Goal: Information Seeking & Learning: Check status

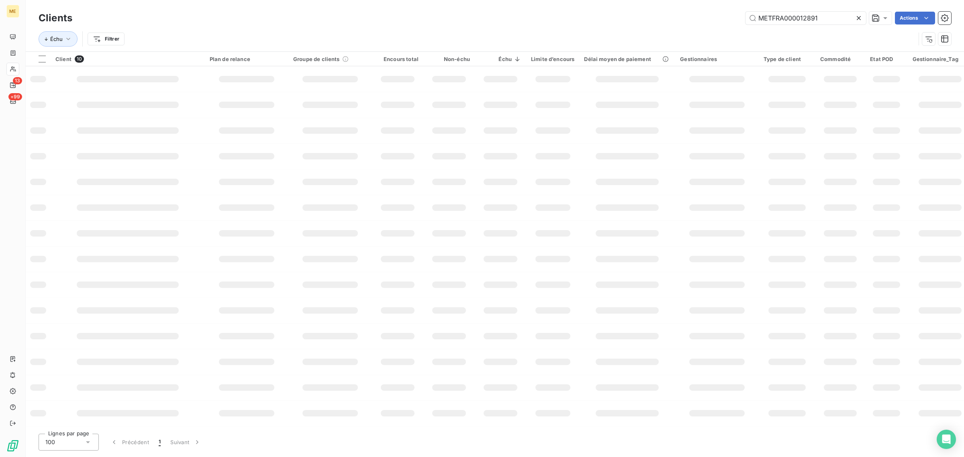
drag, startPoint x: 810, startPoint y: 14, endPoint x: 694, endPoint y: 14, distance: 116.1
click at [710, 14] on div "METFRA000012891 Actions" at bounding box center [516, 18] width 869 height 13
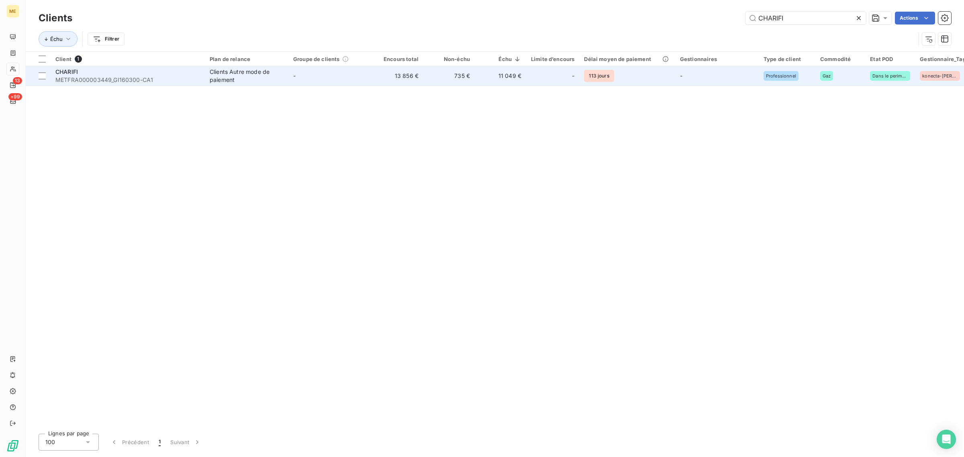
type input "CHARIFI"
click at [385, 79] on td "13 856 €" at bounding box center [397, 75] width 51 height 19
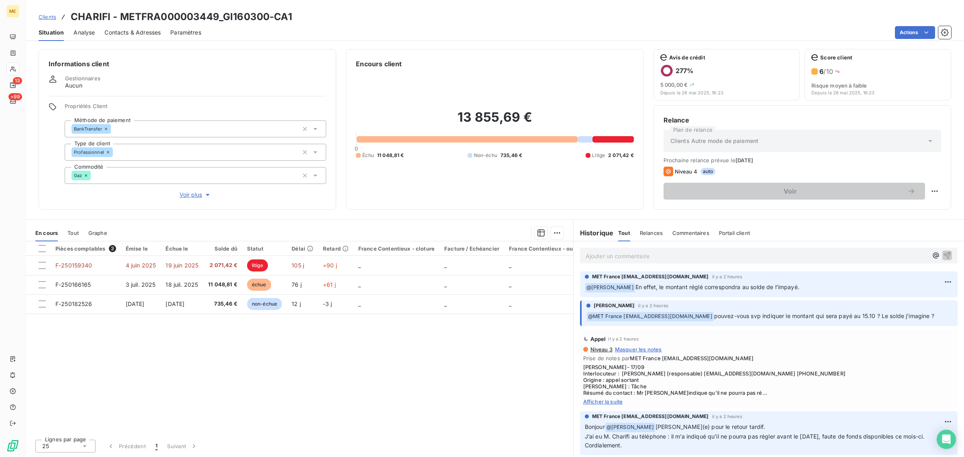
drag, startPoint x: 629, startPoint y: 290, endPoint x: 795, endPoint y: 288, distance: 165.9
click at [795, 288] on p "﻿ @ [PERSON_NAME] En effet, le montant réglé correspondra au solde de l’impayé." at bounding box center [769, 288] width 368 height 10
click at [800, 287] on p "﻿ @ [PERSON_NAME] En effet, le montant réglé correspondra au solde de l’impayé." at bounding box center [769, 288] width 368 height 10
drag, startPoint x: 746, startPoint y: 286, endPoint x: 625, endPoint y: 283, distance: 121.0
click at [625, 283] on p "﻿ @ [PERSON_NAME] En effet, le montant réglé correspondra au solde de l’impayé." at bounding box center [769, 288] width 368 height 10
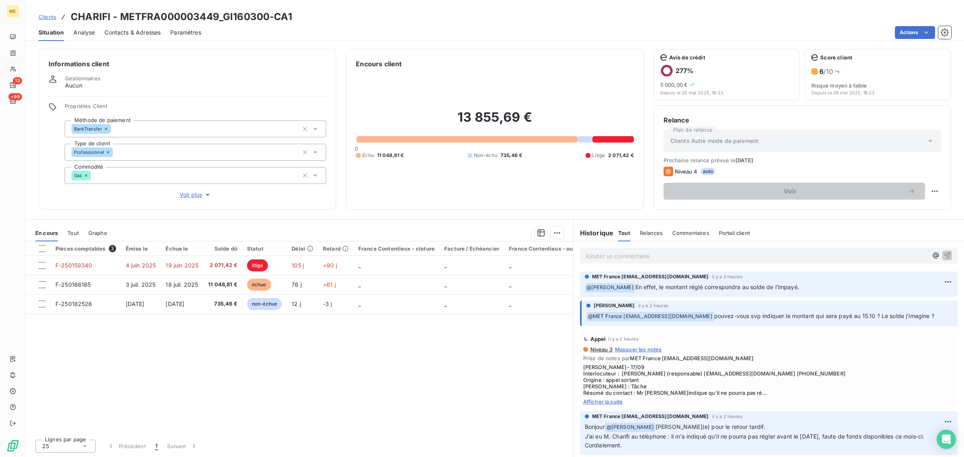
click at [438, 348] on div "Pièces comptables 3 Émise le Échue le Solde dû Statut Délai Retard France Conte…" at bounding box center [300, 337] width 548 height 192
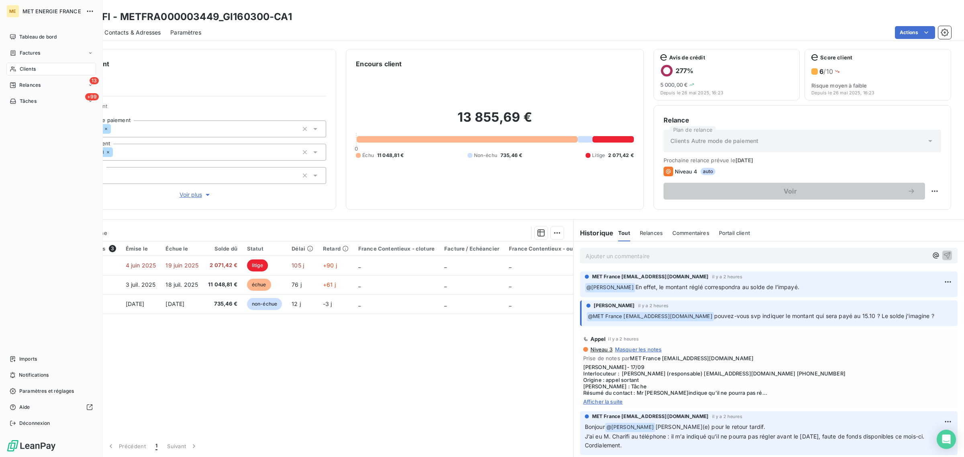
click at [23, 67] on span "Clients" at bounding box center [28, 68] width 16 height 7
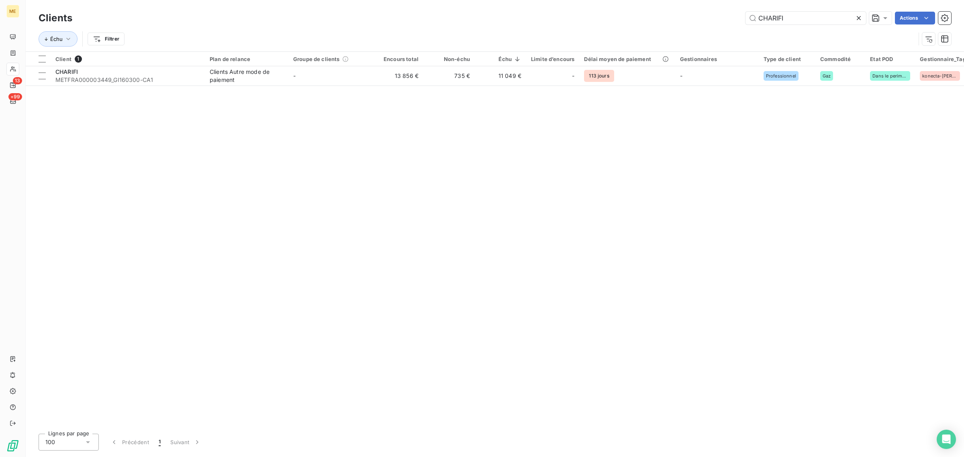
drag, startPoint x: 792, startPoint y: 21, endPoint x: 654, endPoint y: 20, distance: 138.2
click at [658, 20] on div "CHARIFI Actions" at bounding box center [516, 18] width 869 height 13
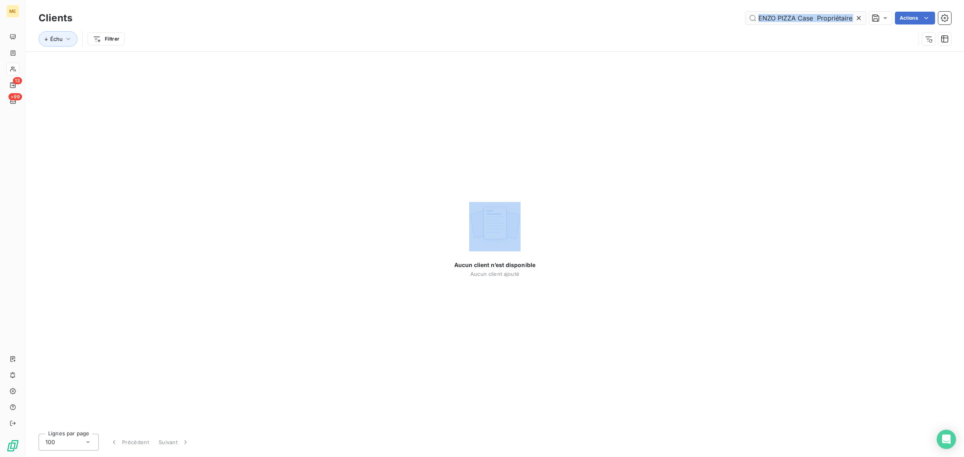
drag, startPoint x: 855, startPoint y: 20, endPoint x: 817, endPoint y: 18, distance: 37.8
click at [817, 18] on div "ENZO PIZZA Case Propriétaire" at bounding box center [806, 18] width 121 height 13
click at [810, 18] on input "ENZO PIZZA Case Propriétaire" at bounding box center [806, 18] width 121 height 13
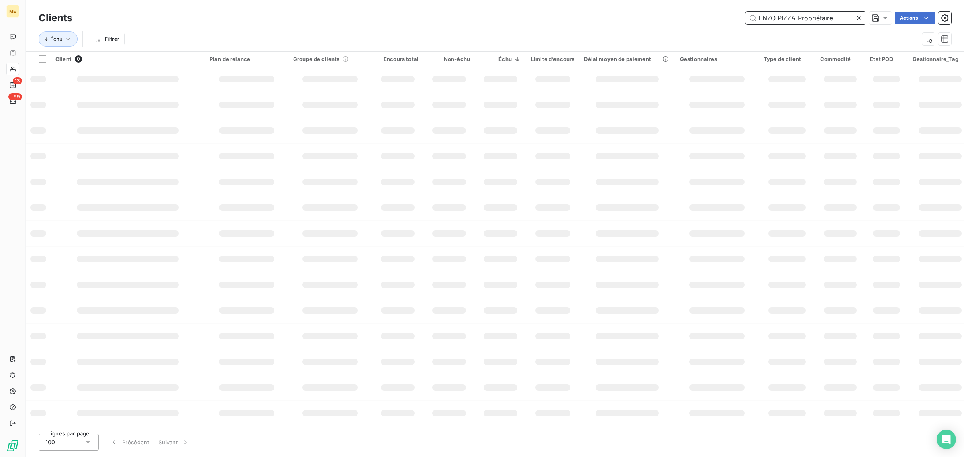
click at [820, 17] on input "ENZO PIZZA Propriétaire" at bounding box center [806, 18] width 121 height 13
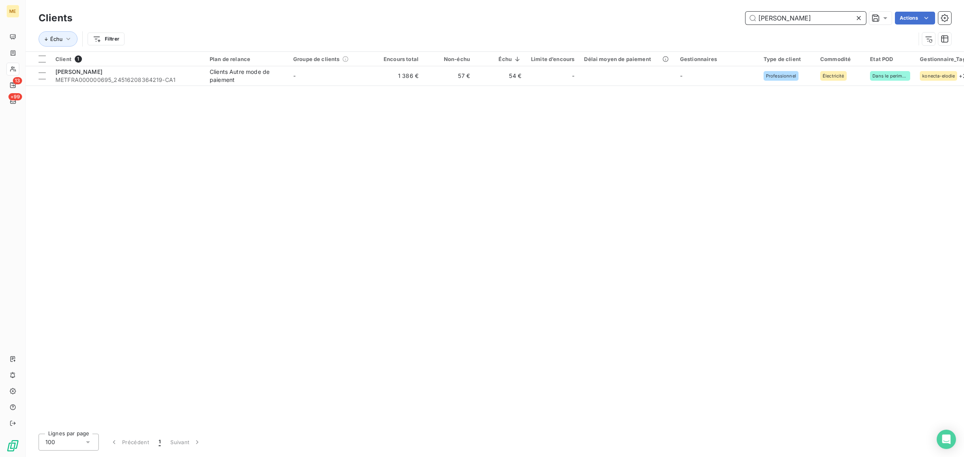
click at [754, 20] on input "[PERSON_NAME]" at bounding box center [806, 18] width 121 height 13
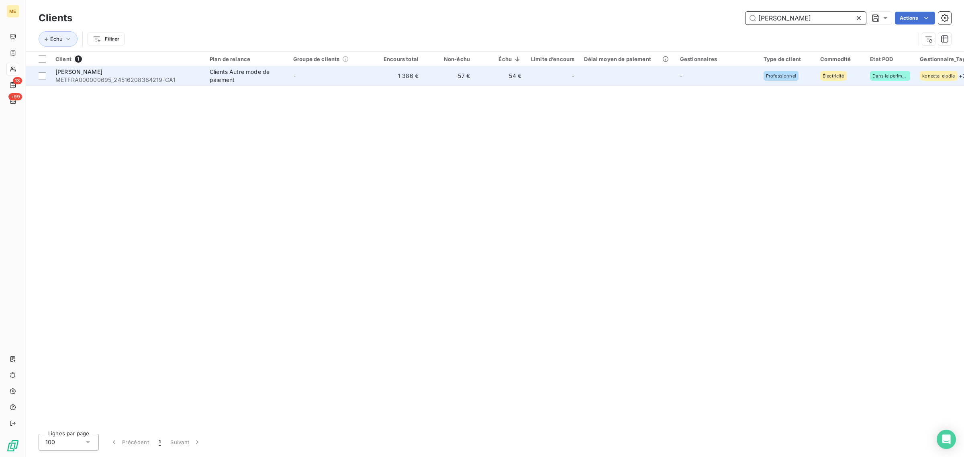
type input "[PERSON_NAME]"
click at [350, 84] on td "-" at bounding box center [330, 75] width 84 height 19
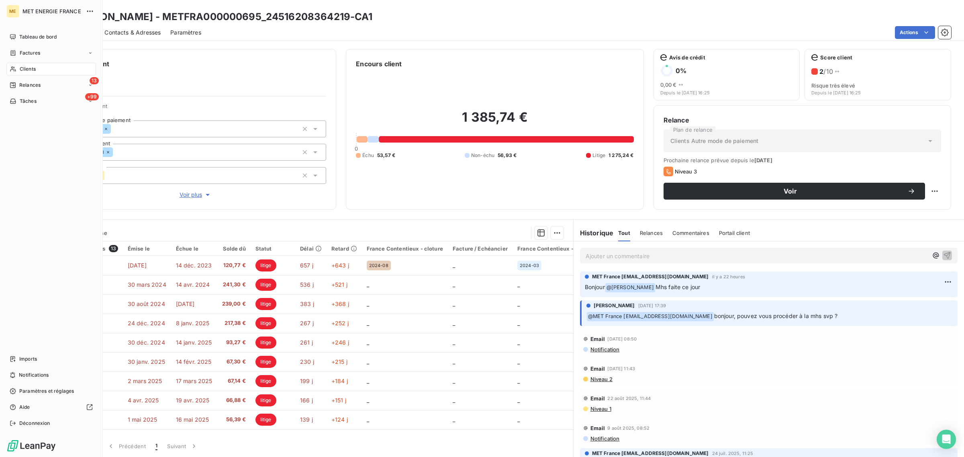
click at [16, 67] on icon at bounding box center [13, 69] width 7 height 6
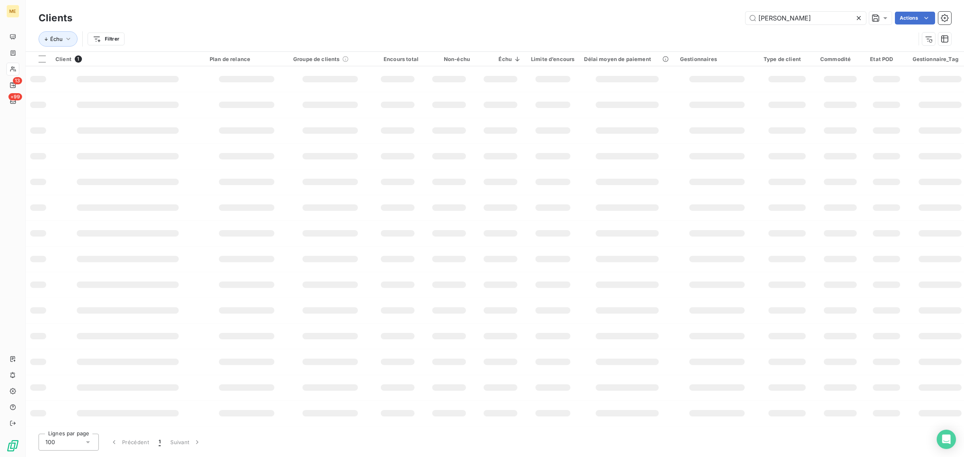
drag, startPoint x: 814, startPoint y: 17, endPoint x: 695, endPoint y: 16, distance: 118.1
click at [700, 16] on div "ENZO PIZZA Actions" at bounding box center [516, 18] width 869 height 13
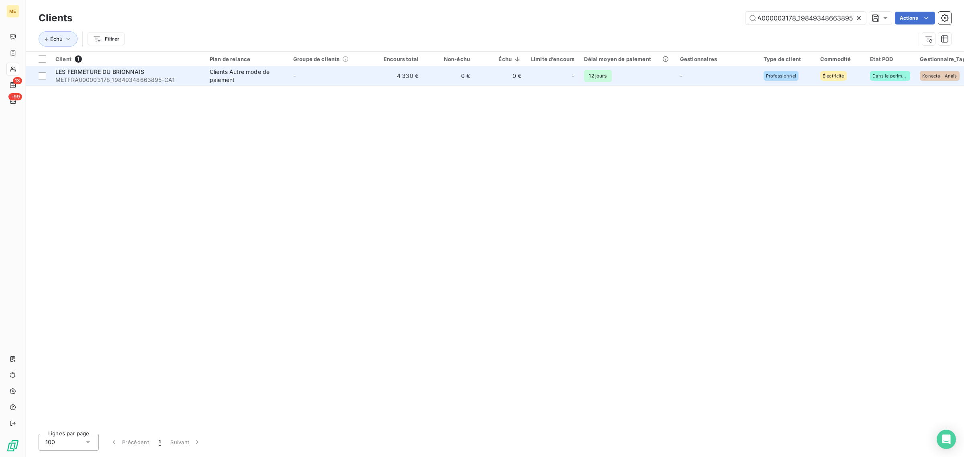
type input "METFRA000003178_19849348663895"
click at [336, 79] on td "-" at bounding box center [330, 75] width 84 height 19
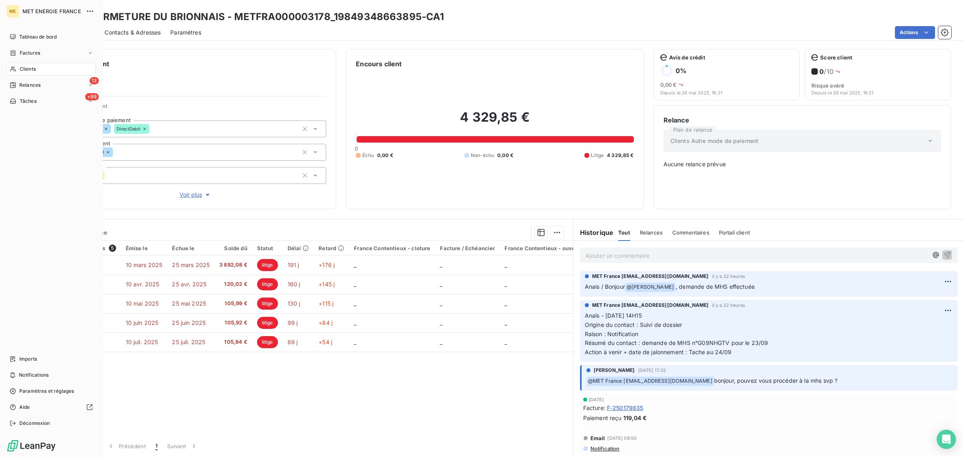
click at [17, 68] on div "Clients" at bounding box center [51, 69] width 90 height 13
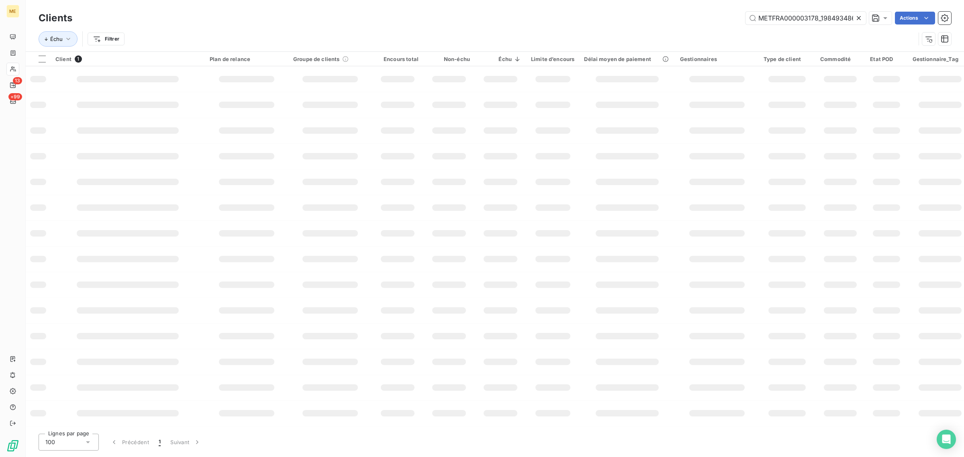
scroll to position [0, 22]
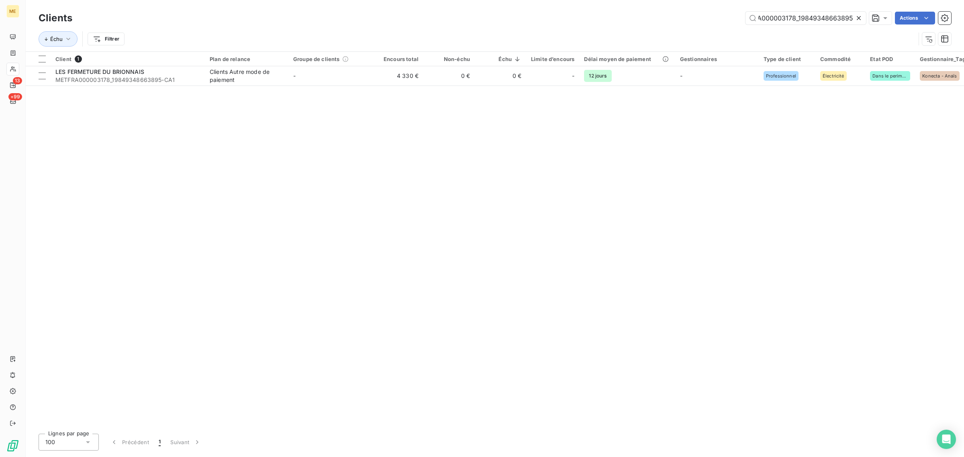
click at [856, 17] on icon at bounding box center [859, 18] width 8 height 8
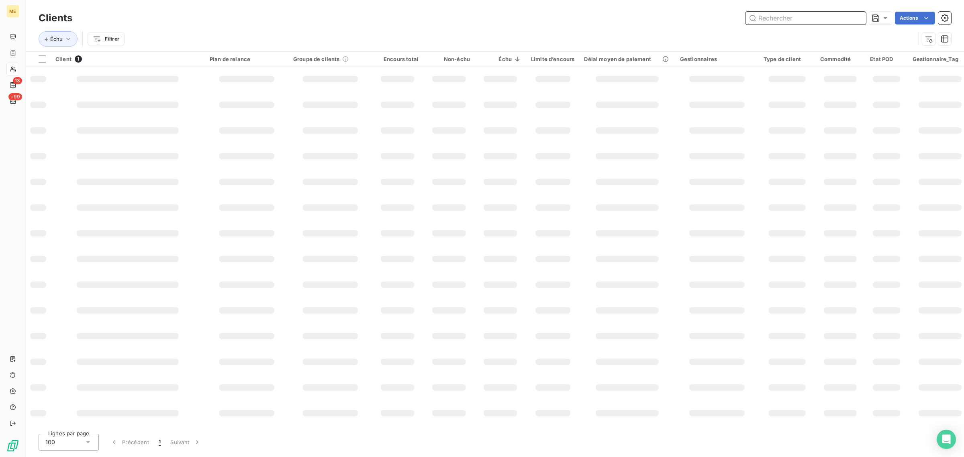
click at [808, 17] on input "text" at bounding box center [806, 18] width 121 height 13
paste input "METFRA000019588-"
type input "METFRA000019588"
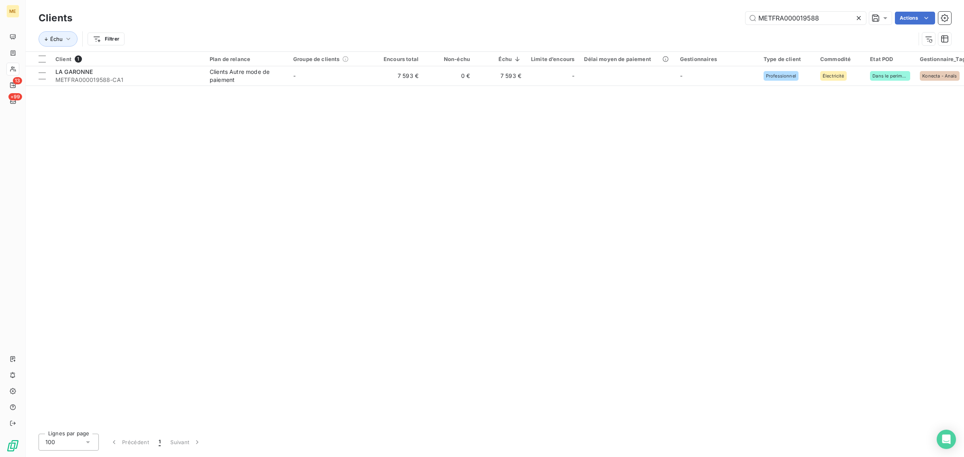
click at [342, 94] on div "Client 1 Plan de relance Groupe de clients Encours total Non-échu Échu Limite d…" at bounding box center [495, 240] width 938 height 376
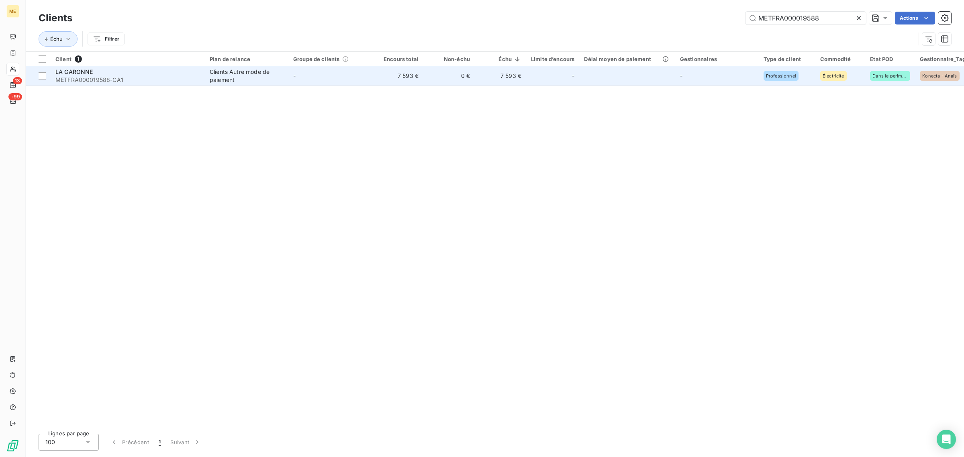
click at [350, 77] on td "-" at bounding box center [330, 75] width 84 height 19
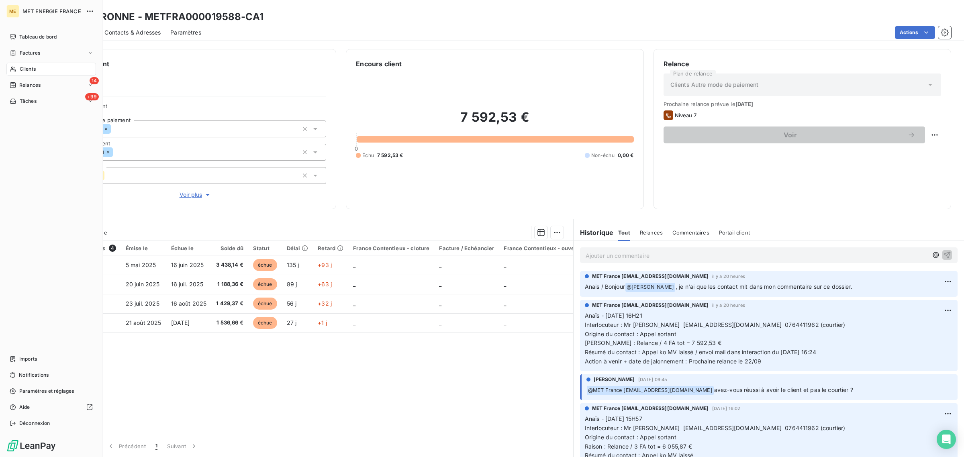
click at [14, 66] on icon at bounding box center [13, 69] width 7 height 6
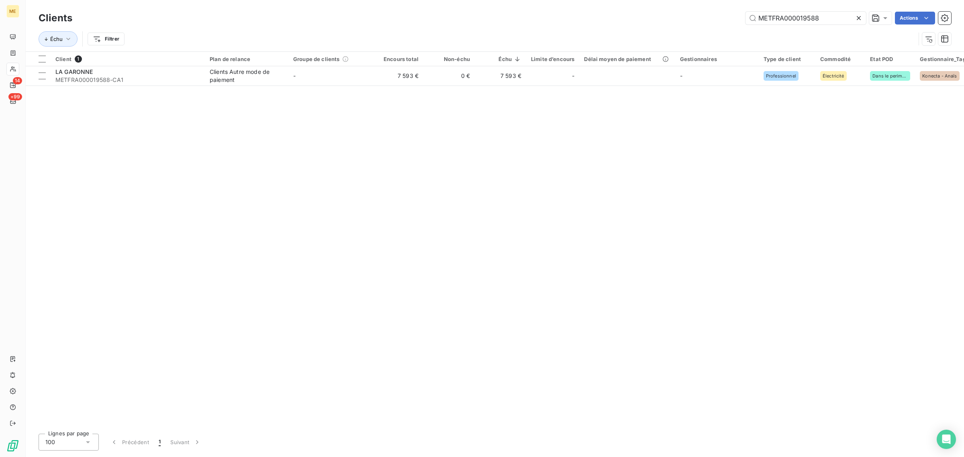
drag, startPoint x: 839, startPoint y: 15, endPoint x: 629, endPoint y: 9, distance: 209.8
click at [629, 9] on div "Clients METFRA000019588 Actions Échu Filtrer" at bounding box center [495, 25] width 938 height 51
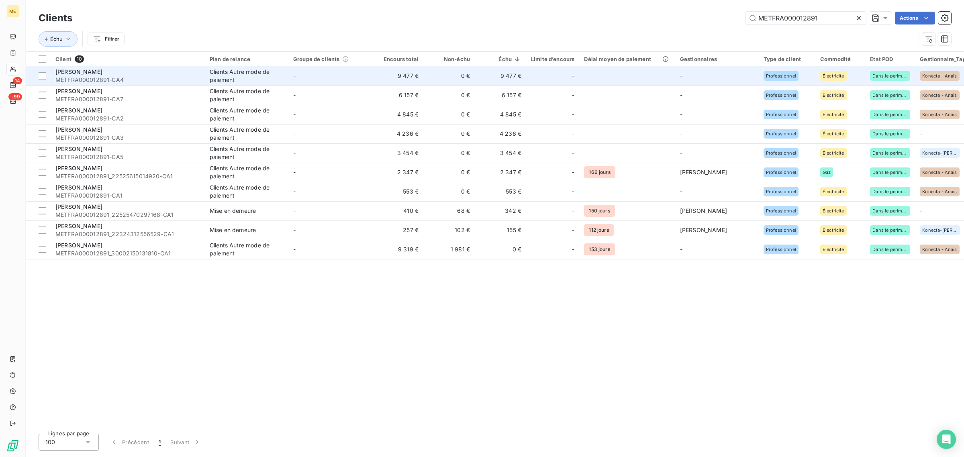
type input "METFRA000012891"
click at [328, 77] on td "-" at bounding box center [330, 75] width 84 height 19
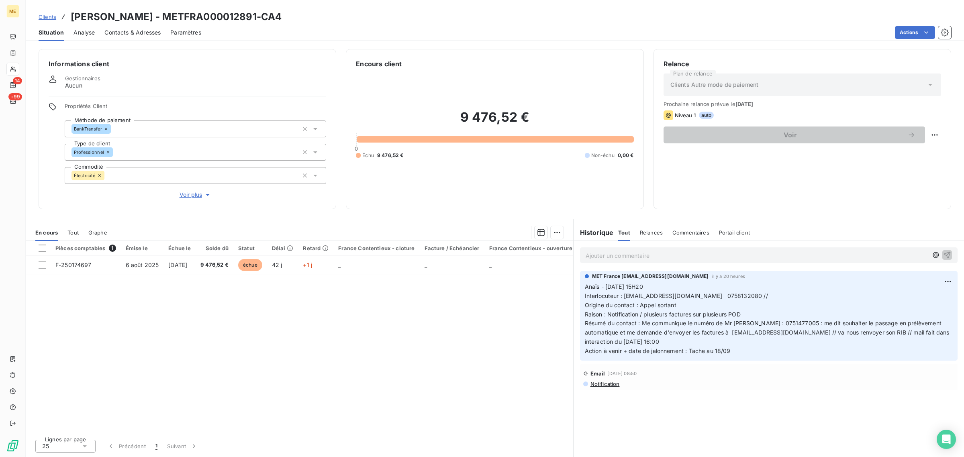
click at [190, 195] on span "Voir plus" at bounding box center [196, 195] width 32 height 8
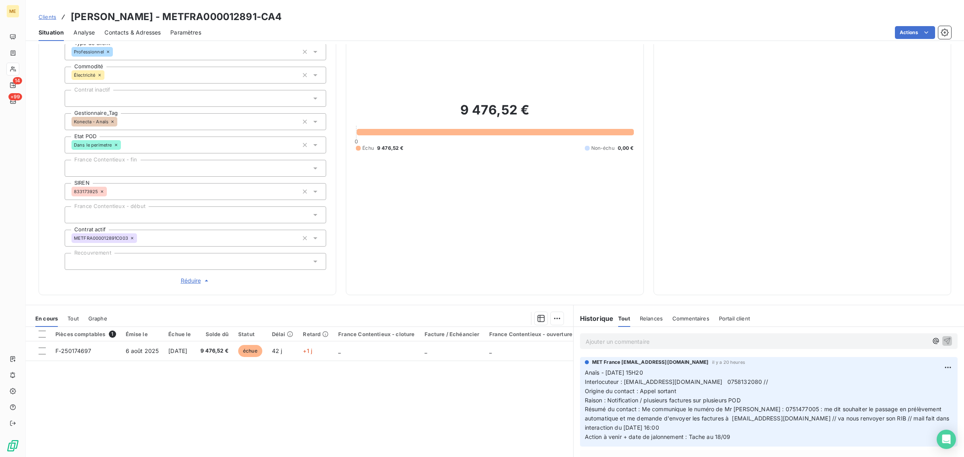
scroll to position [149, 0]
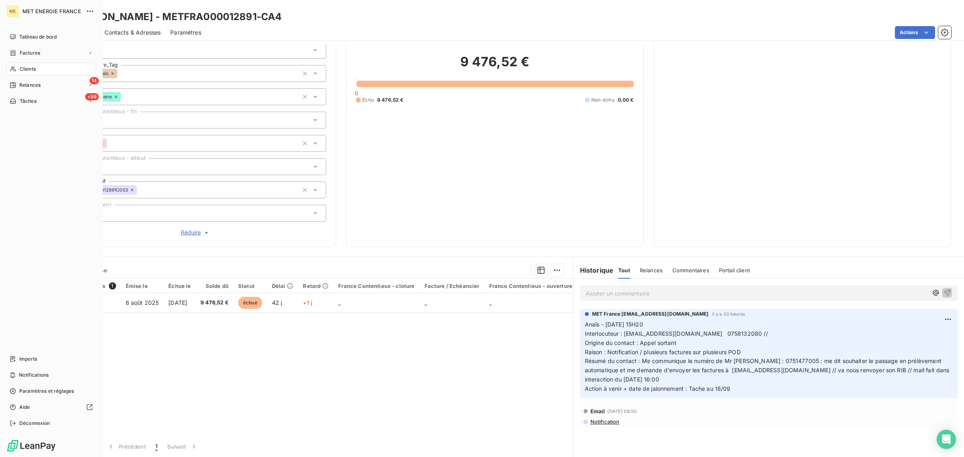
click at [15, 71] on icon at bounding box center [13, 69] width 7 height 6
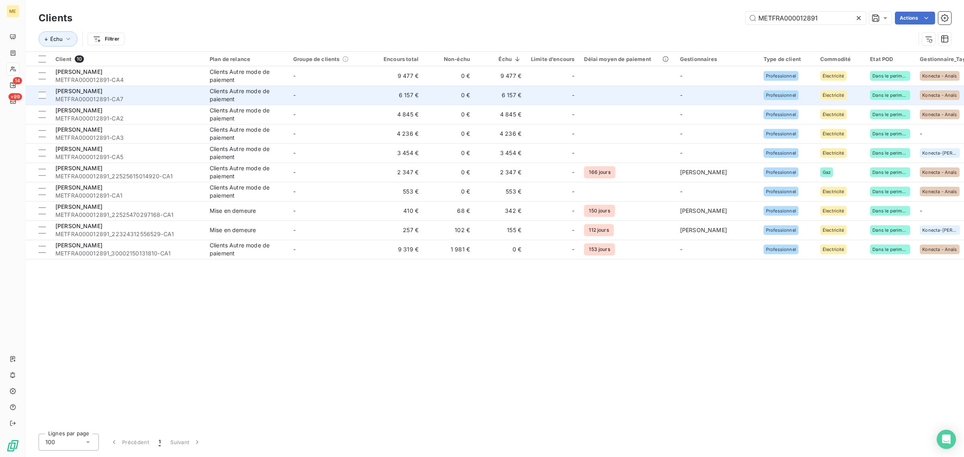
click at [195, 93] on div "[PERSON_NAME]" at bounding box center [127, 91] width 145 height 8
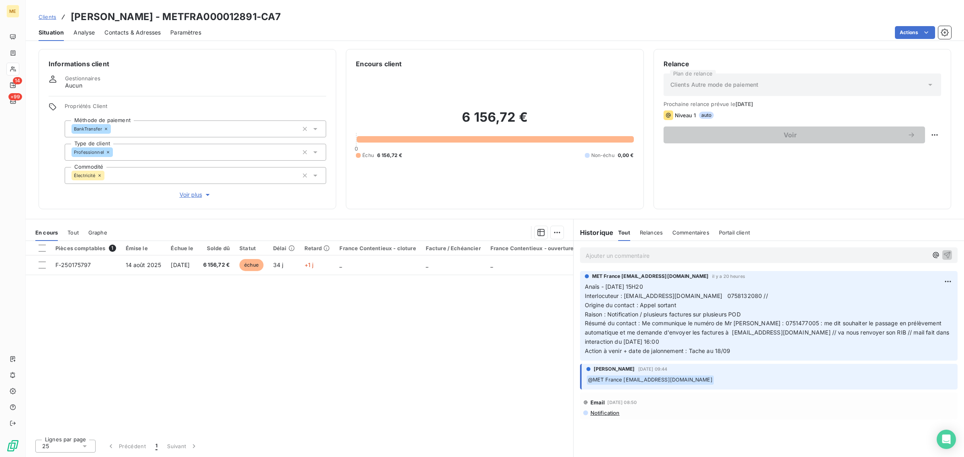
click at [206, 192] on div "Propriétés Client Méthode de paiement BankTransfer Type de client Professionnel…" at bounding box center [196, 151] width 262 height 96
click at [206, 193] on icon "button" at bounding box center [208, 195] width 8 height 8
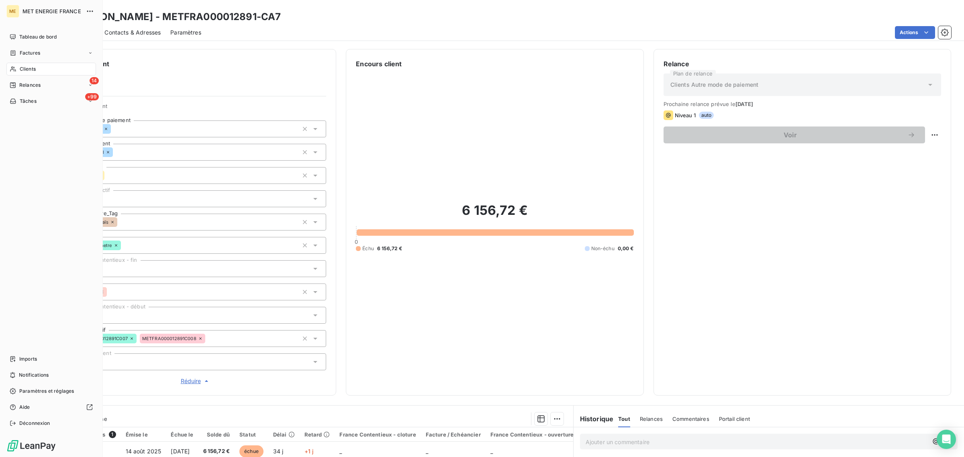
click at [17, 66] on div "Clients" at bounding box center [51, 69] width 90 height 13
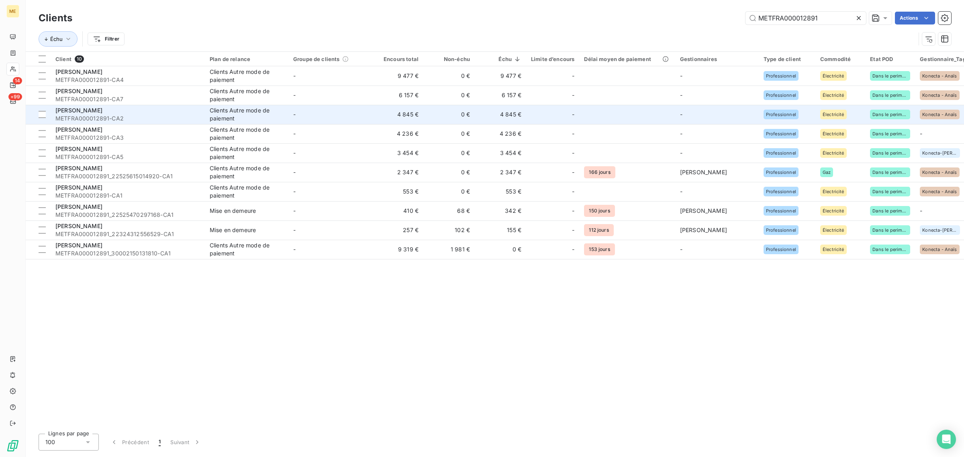
click at [161, 123] on td "[PERSON_NAME] METFRA000012891-CA2" at bounding box center [128, 114] width 154 height 19
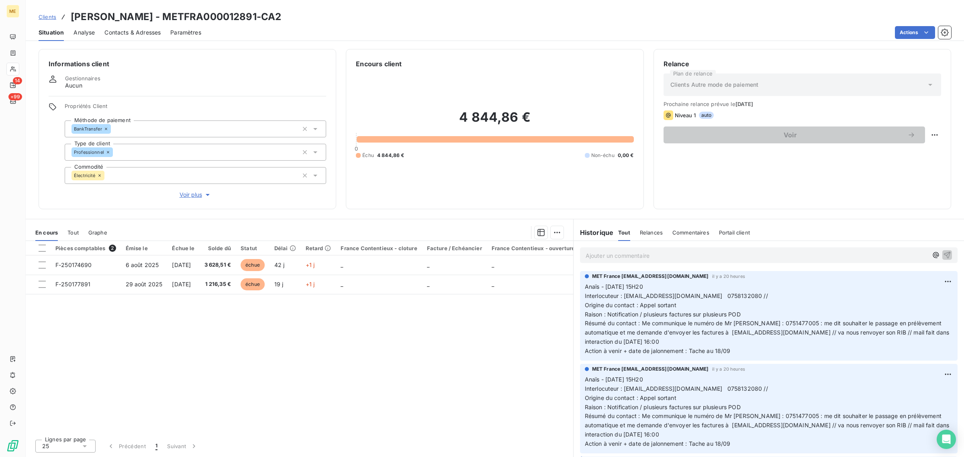
click at [190, 200] on div "Informations client Gestionnaires Aucun Propriétés Client Méthode de paiement B…" at bounding box center [188, 129] width 298 height 160
click at [191, 198] on span "Voir plus" at bounding box center [196, 195] width 32 height 8
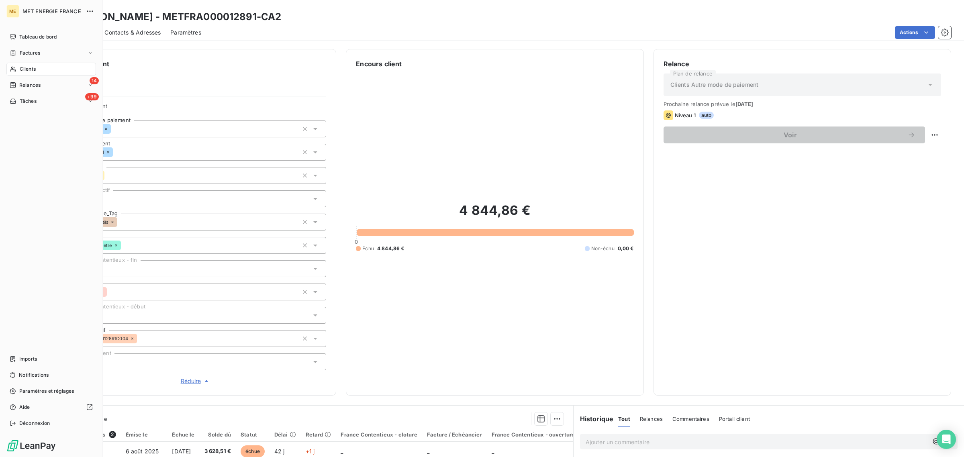
click at [17, 70] on div "Clients" at bounding box center [51, 69] width 90 height 13
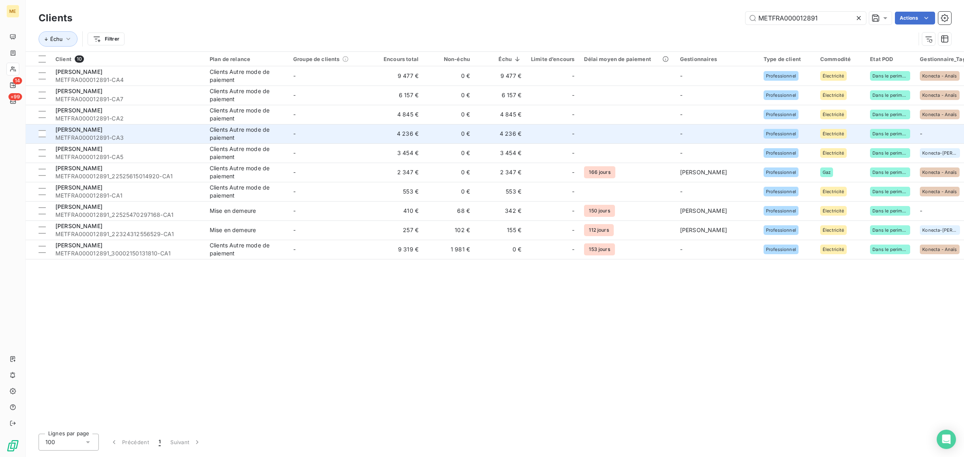
click at [167, 137] on span "METFRA000012891-CA3" at bounding box center [127, 138] width 145 height 8
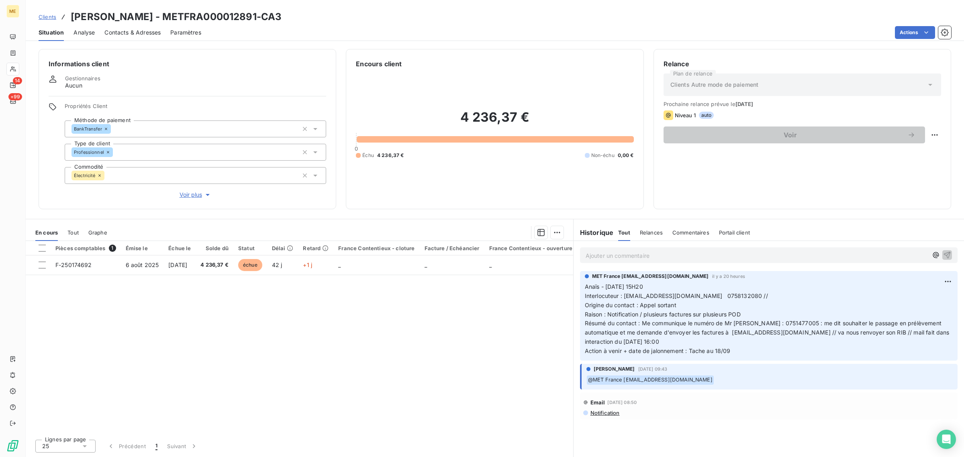
click at [194, 193] on span "Voir plus" at bounding box center [196, 195] width 32 height 8
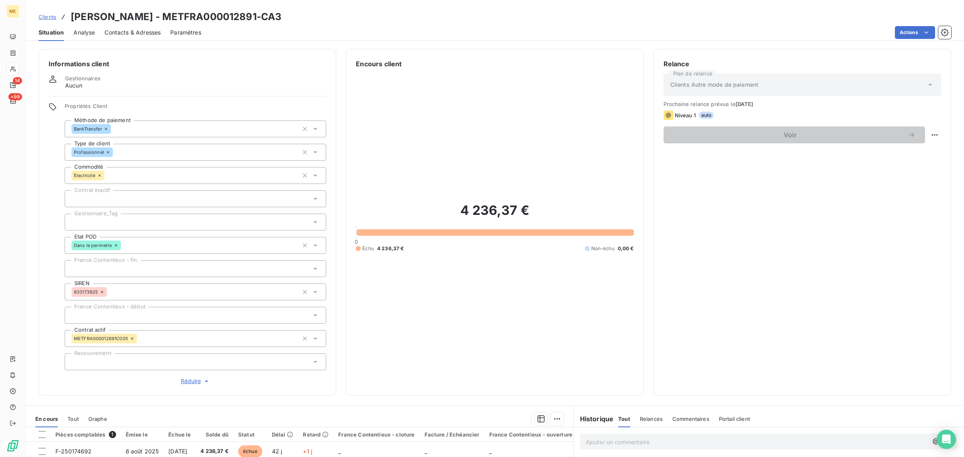
click at [105, 225] on div at bounding box center [196, 222] width 262 height 17
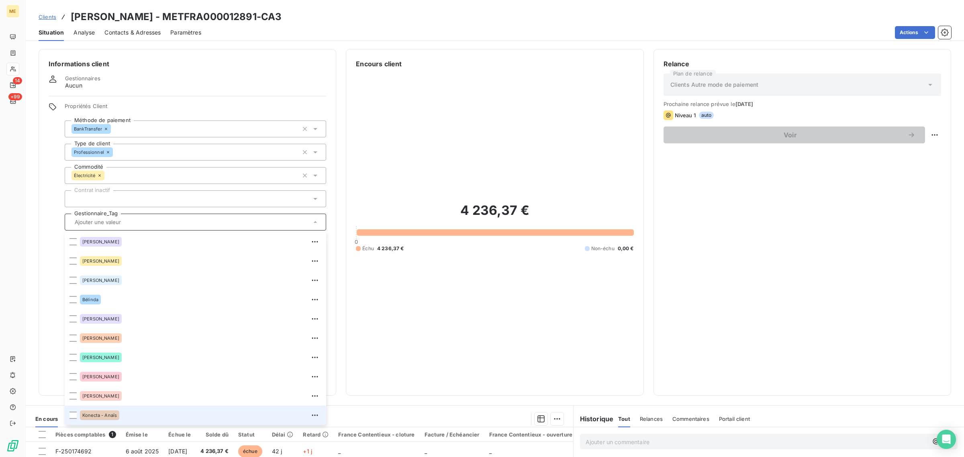
click at [109, 409] on div "Konecta - Anaïs" at bounding box center [200, 415] width 241 height 13
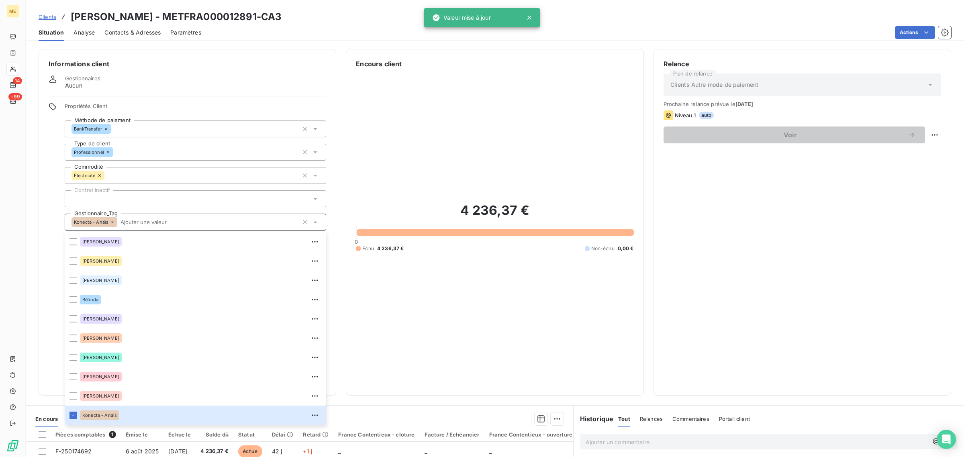
scroll to position [149, 0]
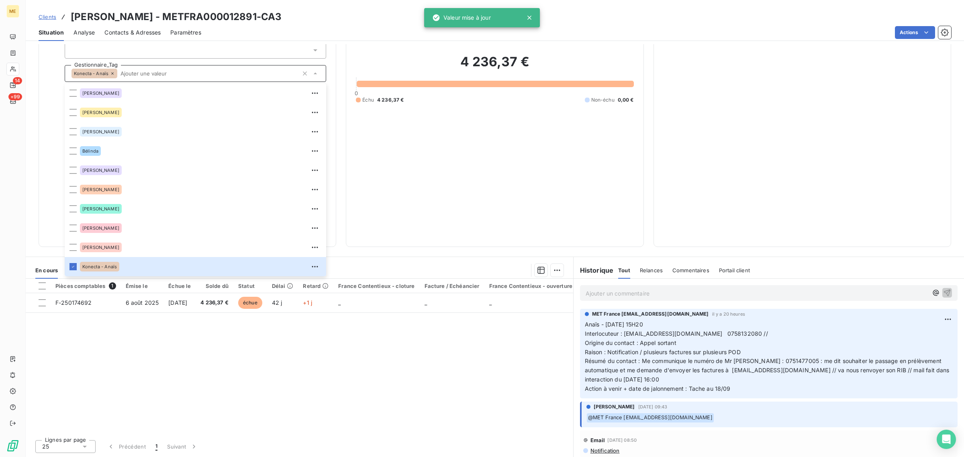
click at [450, 209] on div "4 236,37 € 0 Échu 4 236,37 € Non-échu 0,00 €" at bounding box center [495, 78] width 278 height 317
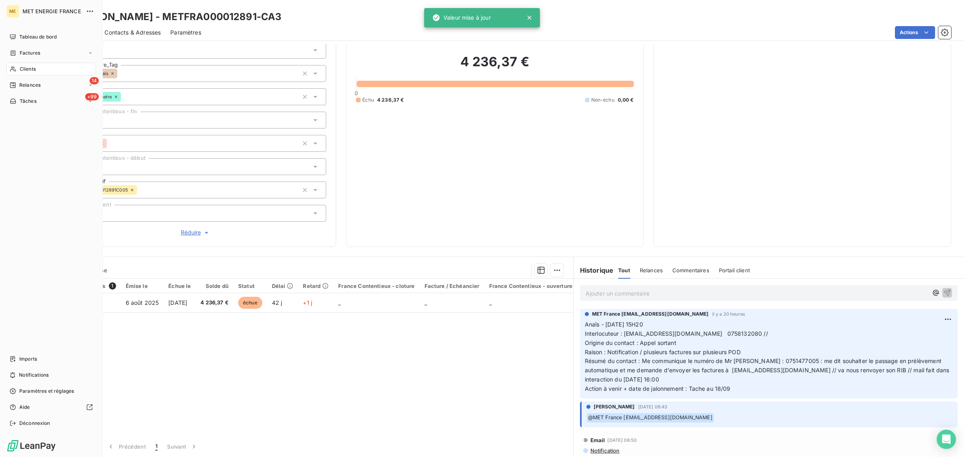
click at [15, 66] on icon at bounding box center [13, 69] width 7 height 6
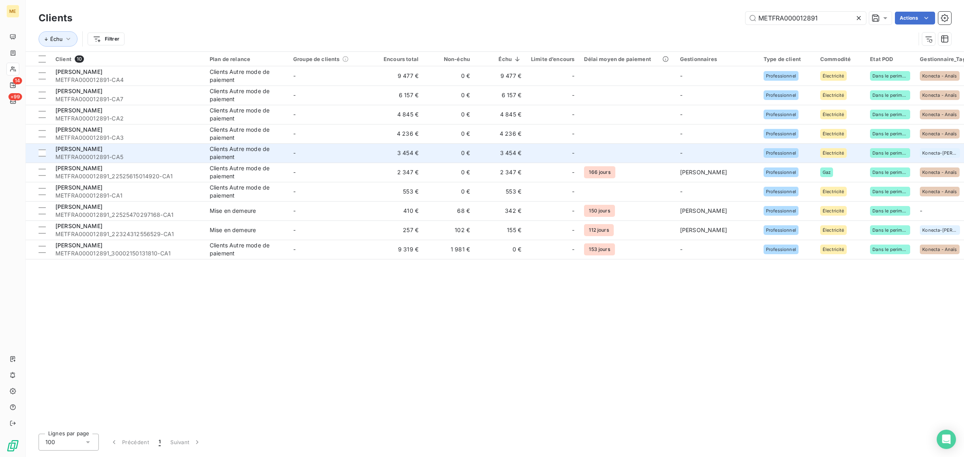
click at [199, 151] on div "[PERSON_NAME]" at bounding box center [127, 149] width 145 height 8
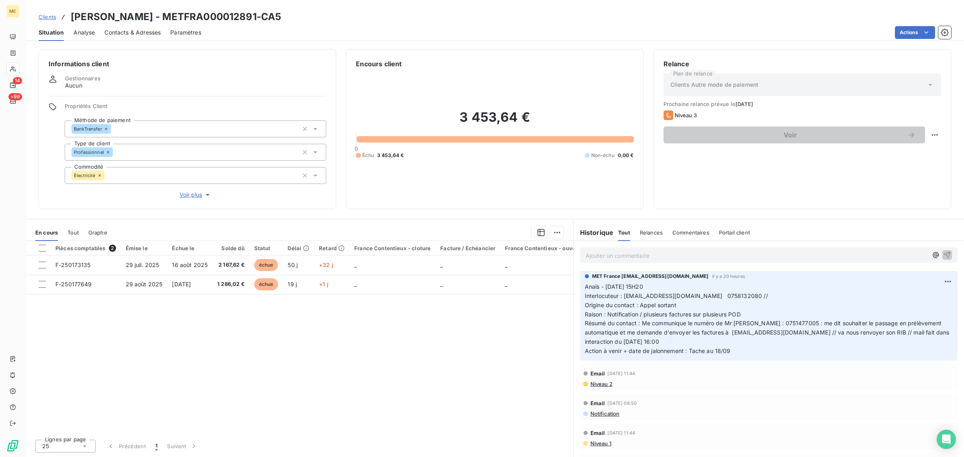
click at [200, 196] on span "Voir plus" at bounding box center [196, 195] width 32 height 8
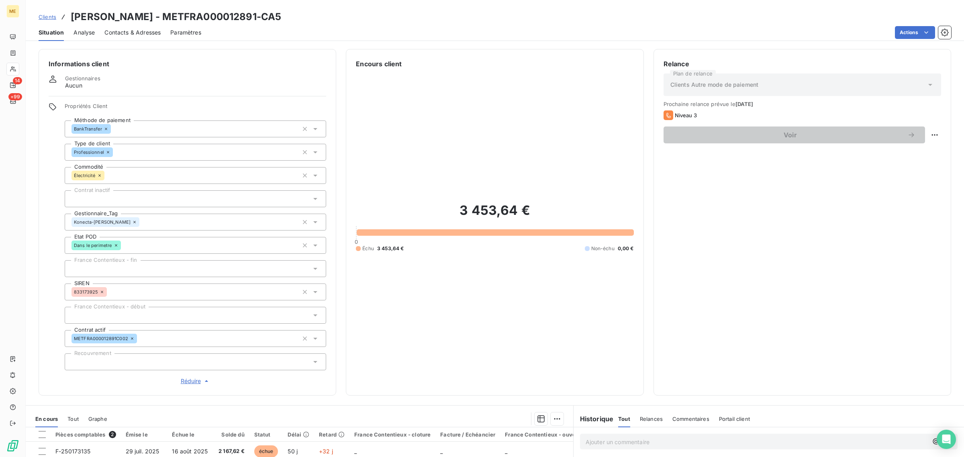
click at [133, 222] on icon at bounding box center [134, 222] width 2 height 2
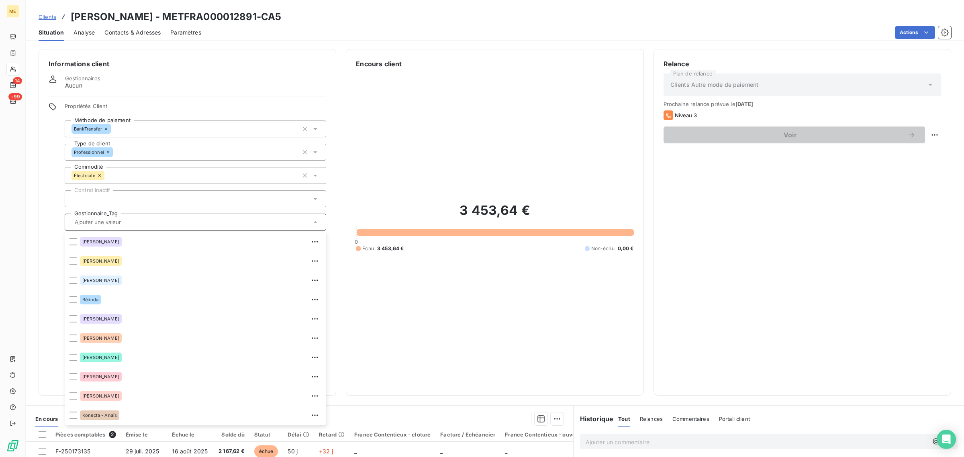
scroll to position [173, 0]
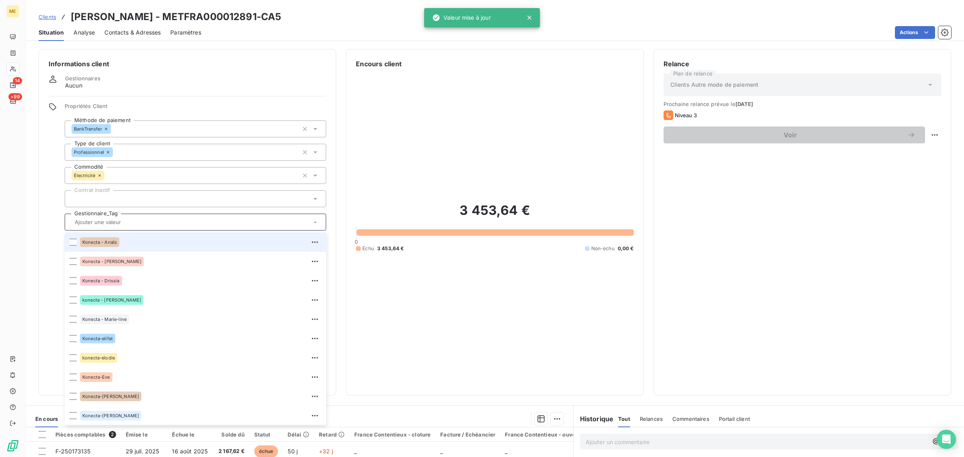
click at [125, 237] on div "Konecta - Anaïs" at bounding box center [200, 242] width 241 height 13
click at [588, 184] on div "3 453,64 € 0 Échu 3 453,64 € Non-échu 0,00 €" at bounding box center [495, 227] width 278 height 317
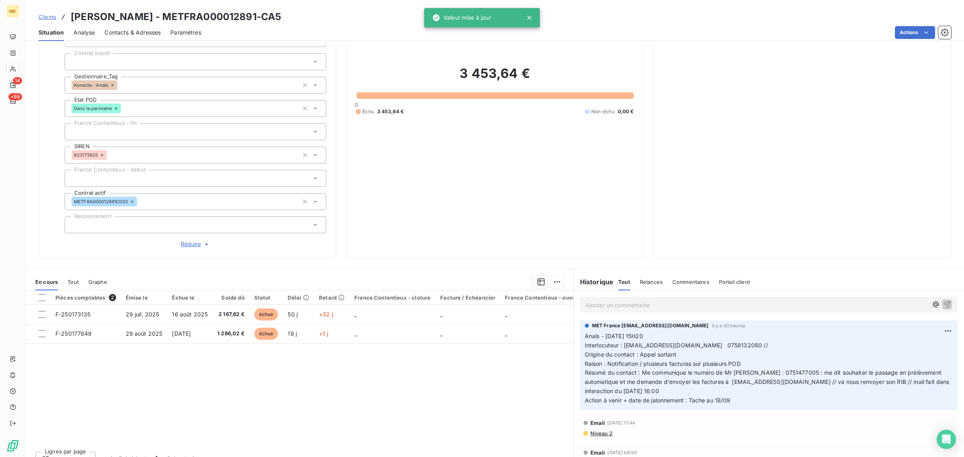
scroll to position [149, 0]
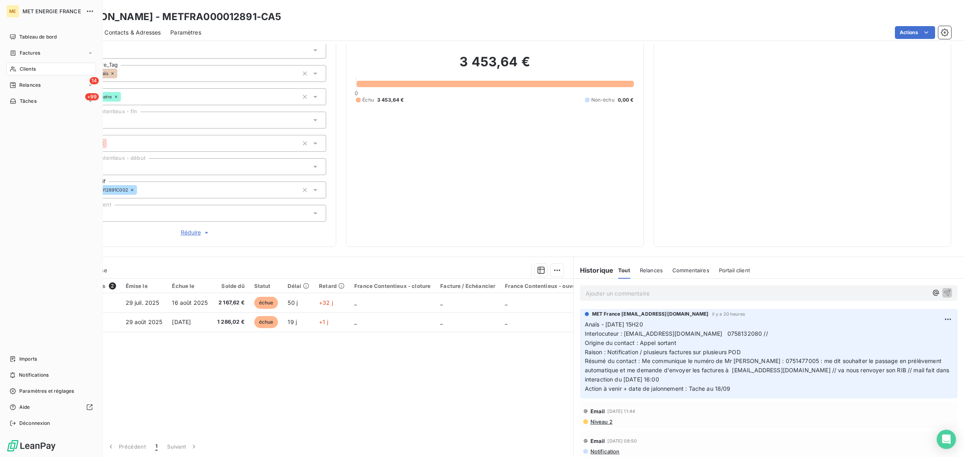
click at [21, 67] on span "Clients" at bounding box center [28, 68] width 16 height 7
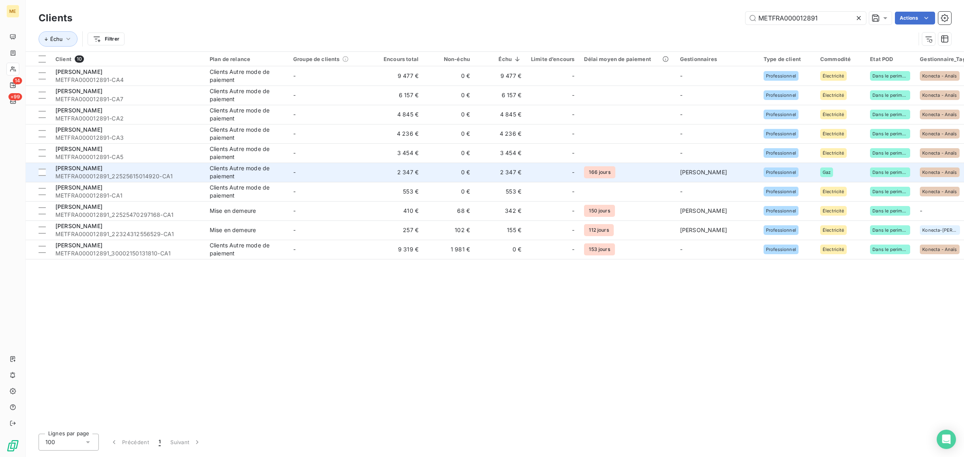
click at [144, 170] on div "[PERSON_NAME]" at bounding box center [127, 168] width 145 height 8
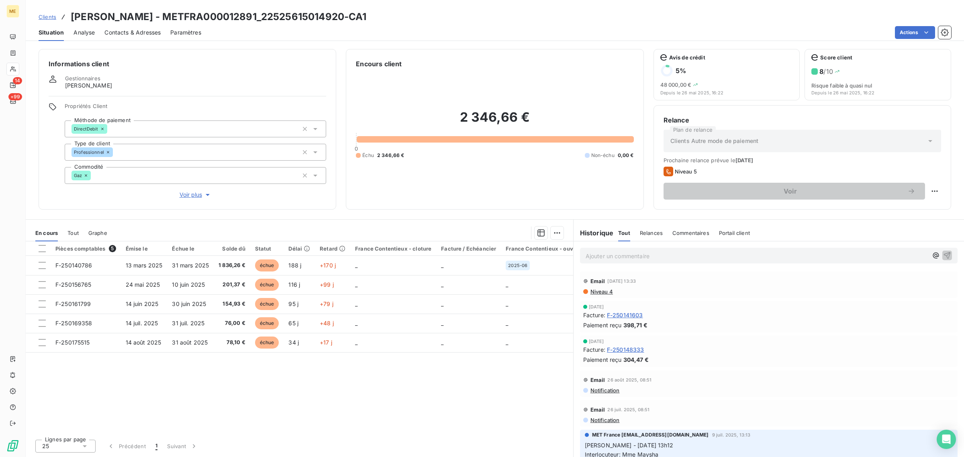
click at [196, 192] on span "Voir plus" at bounding box center [196, 195] width 32 height 8
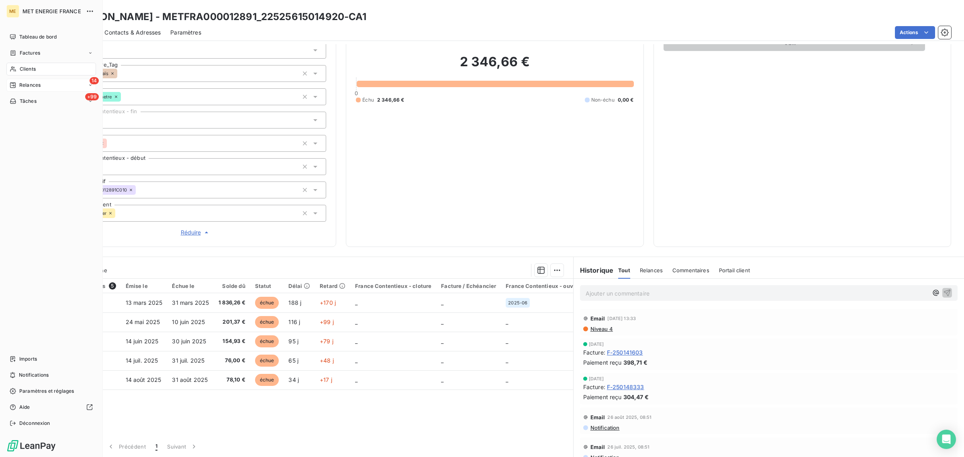
click at [17, 83] on div "Relances" at bounding box center [25, 85] width 31 height 7
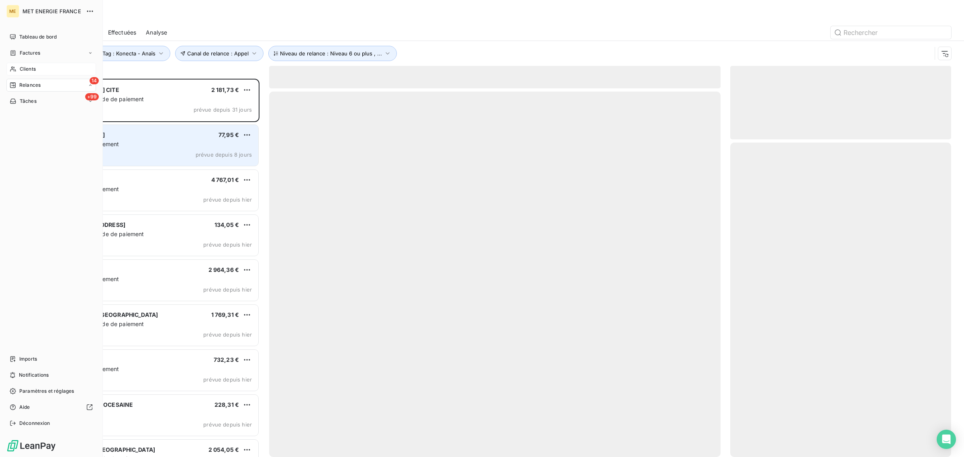
scroll to position [371, 213]
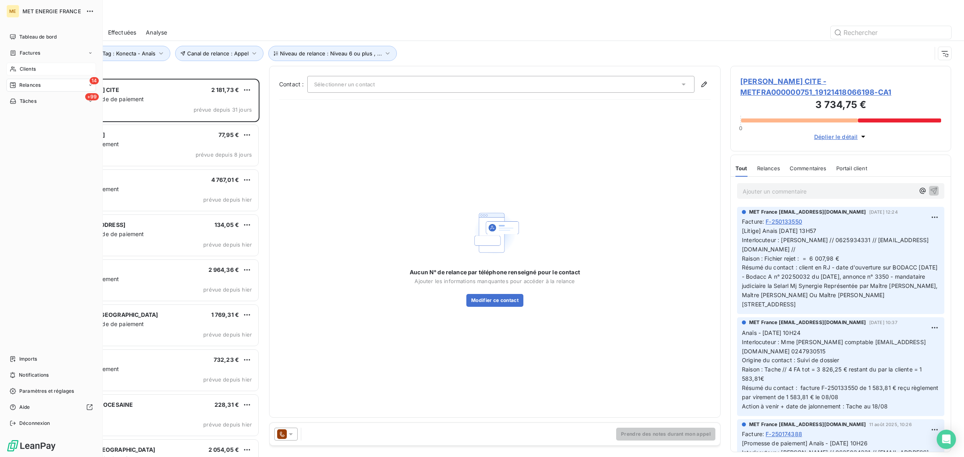
click at [13, 66] on icon at bounding box center [13, 69] width 7 height 6
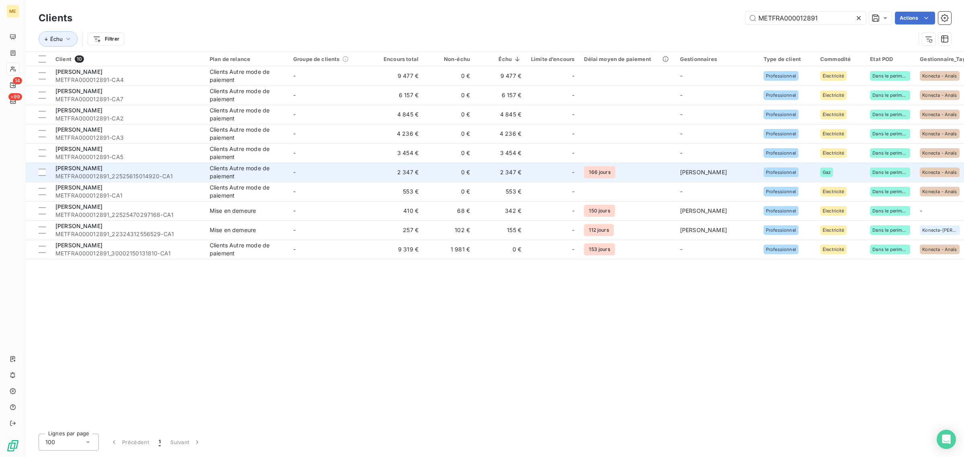
click at [200, 172] on td "[PERSON_NAME] METFRA000012891_22525615014920-CA1" at bounding box center [128, 172] width 154 height 19
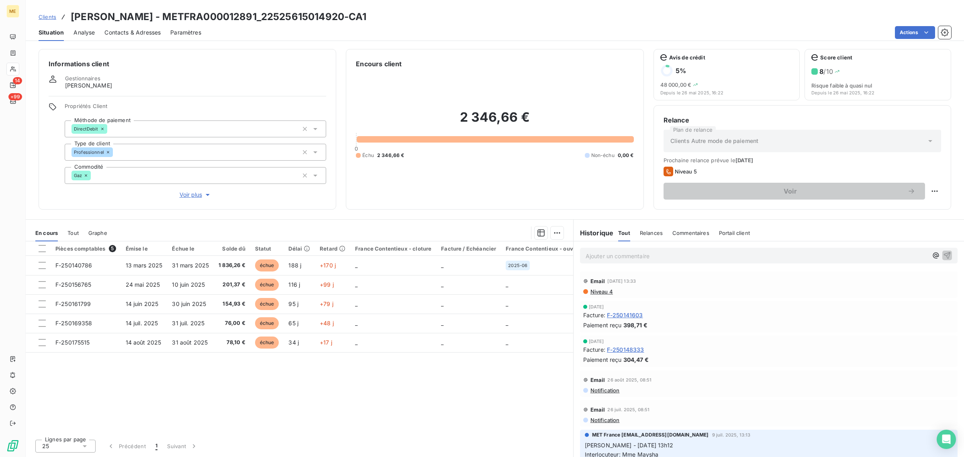
click at [191, 192] on span "Voir plus" at bounding box center [196, 195] width 32 height 8
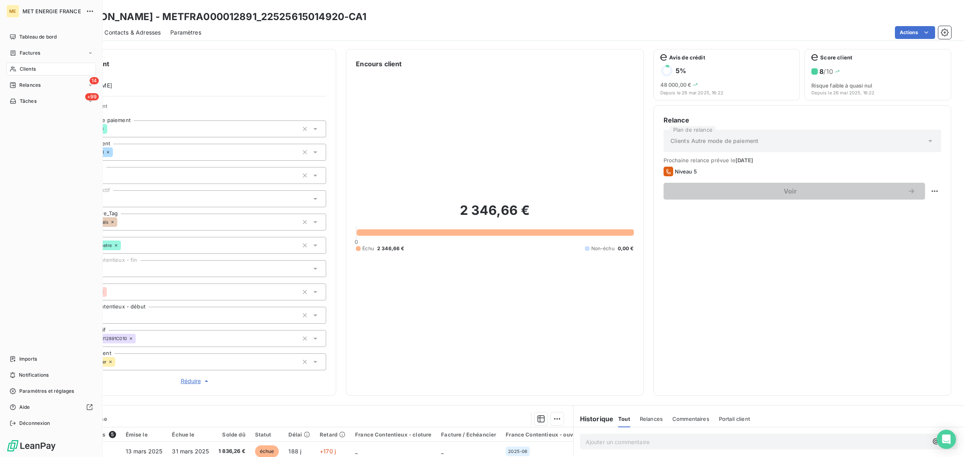
click at [20, 69] on span "Clients" at bounding box center [28, 68] width 16 height 7
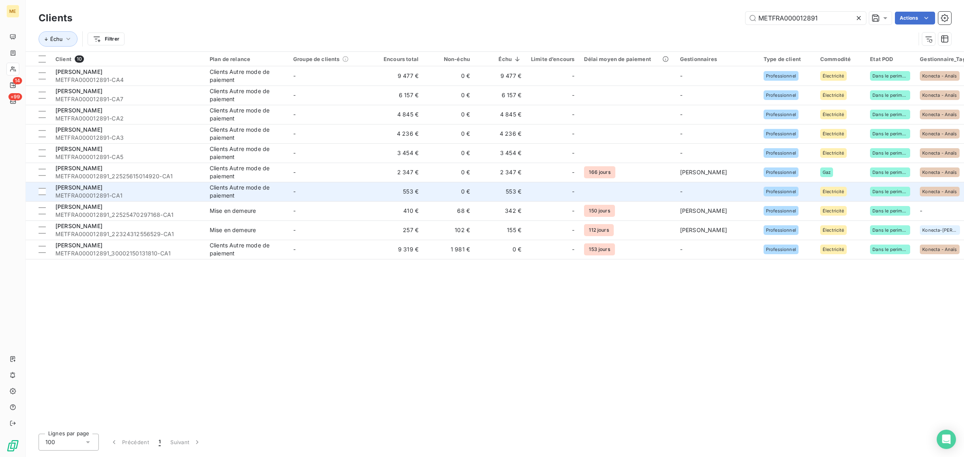
click at [194, 186] on div "[PERSON_NAME]" at bounding box center [127, 188] width 145 height 8
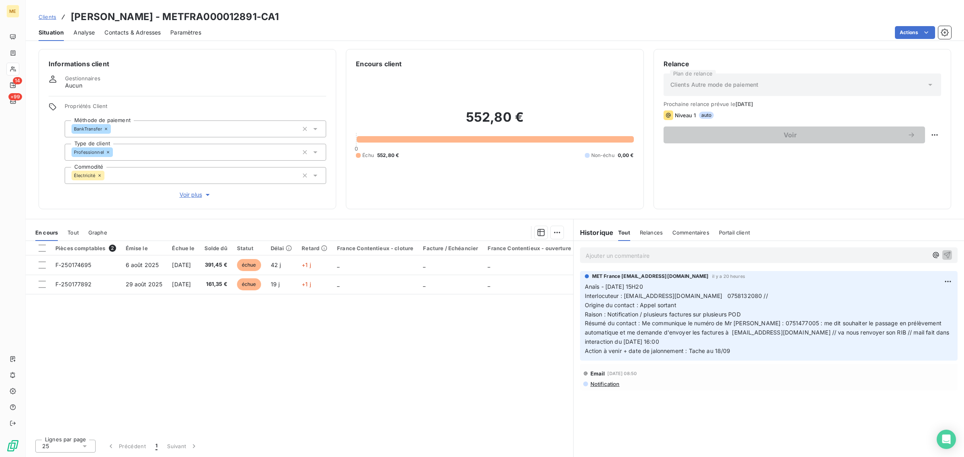
click at [190, 197] on span "Voir plus" at bounding box center [196, 195] width 32 height 8
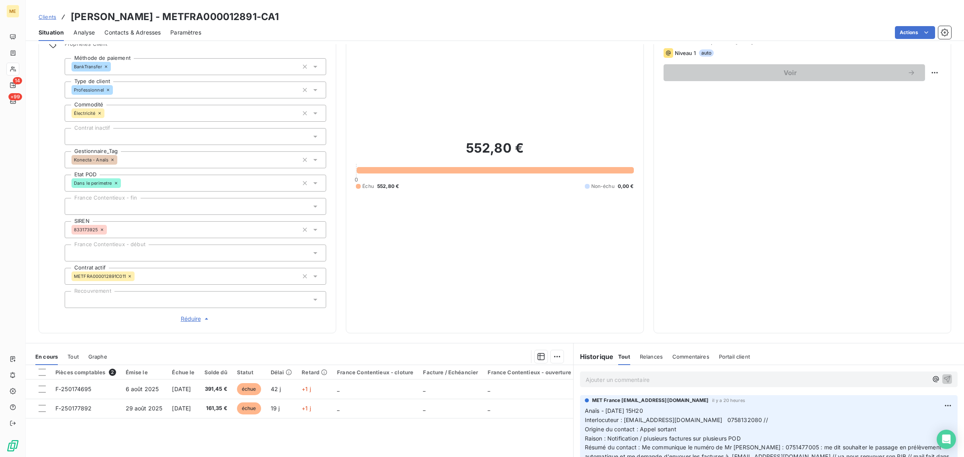
scroll to position [149, 0]
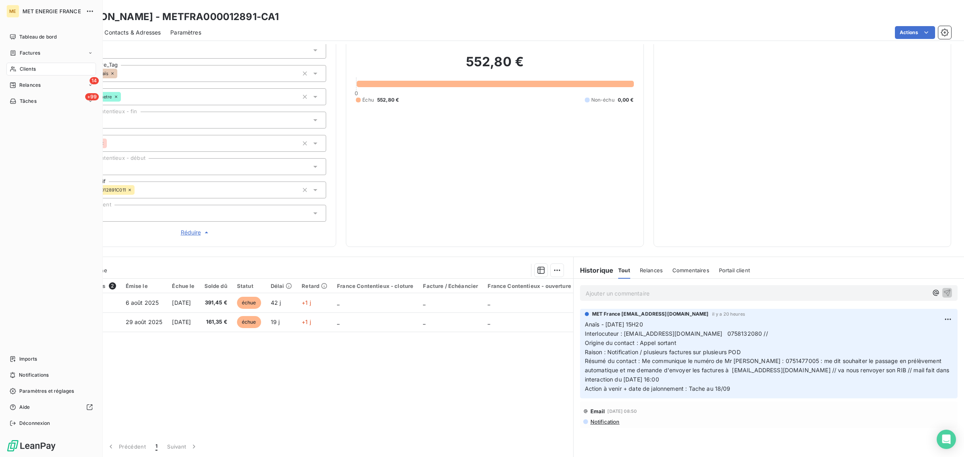
click at [10, 68] on icon at bounding box center [13, 69] width 7 height 6
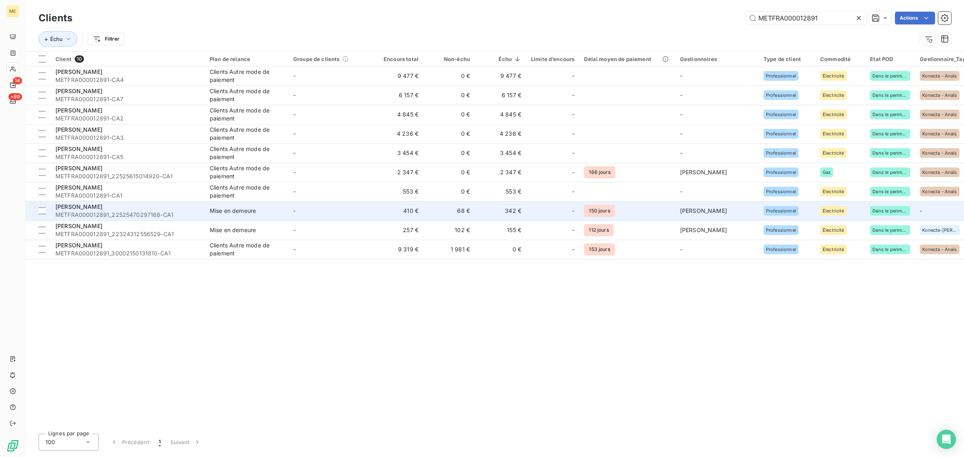
click at [188, 210] on div "[PERSON_NAME]" at bounding box center [127, 207] width 145 height 8
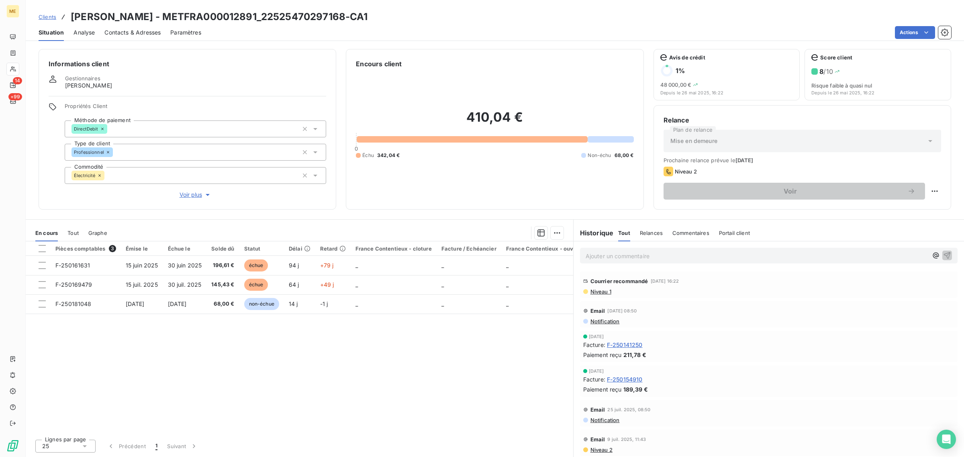
click at [206, 187] on div "Propriétés Client Méthode de paiement DirectDebit Type de client Professionnel …" at bounding box center [196, 151] width 262 height 96
click at [186, 194] on span "Voir plus" at bounding box center [196, 195] width 32 height 8
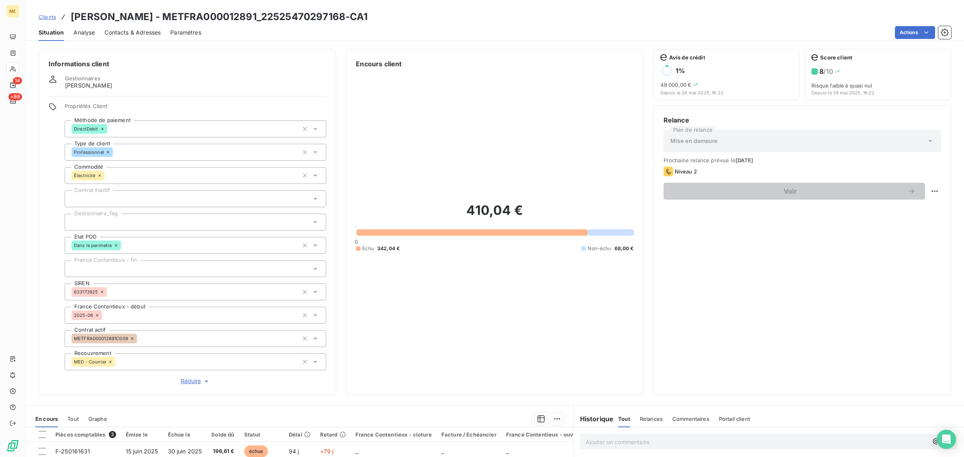
click at [136, 221] on div at bounding box center [196, 222] width 262 height 17
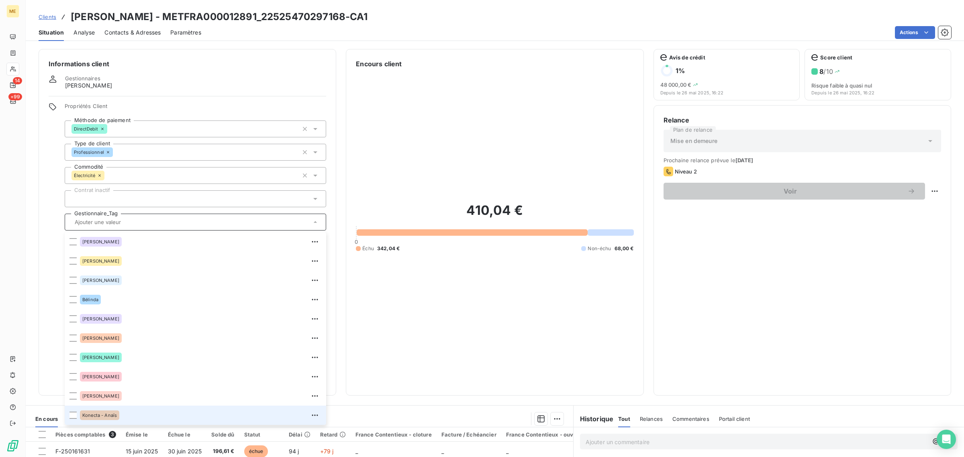
click at [135, 417] on div "Konecta - Anaïs" at bounding box center [200, 415] width 241 height 13
click at [418, 197] on div "410,04 € 0 Échu 342,04 € Non-échu 68,00 €" at bounding box center [495, 227] width 278 height 317
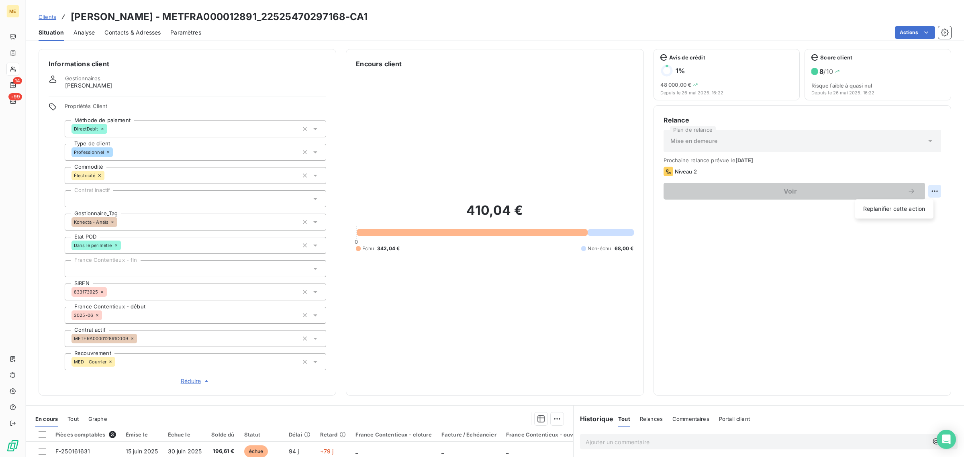
click at [926, 188] on html "ME 14 +99 Clients [PERSON_NAME] - METFRA000012891_22525470297168-CA1 Situation …" at bounding box center [482, 228] width 964 height 457
click at [917, 206] on div "Replanifier cette action" at bounding box center [895, 208] width 72 height 13
select select "8"
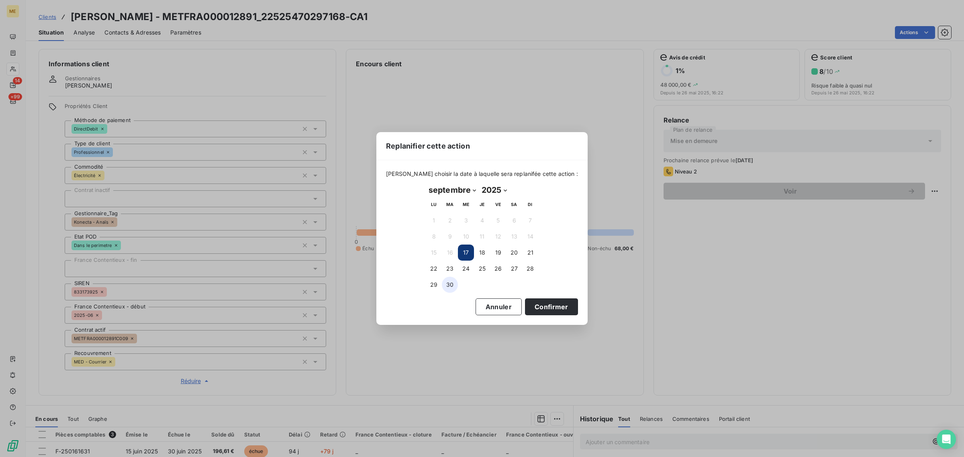
click at [451, 284] on button "30" at bounding box center [450, 285] width 16 height 16
click at [564, 312] on button "Confirmer" at bounding box center [551, 306] width 53 height 17
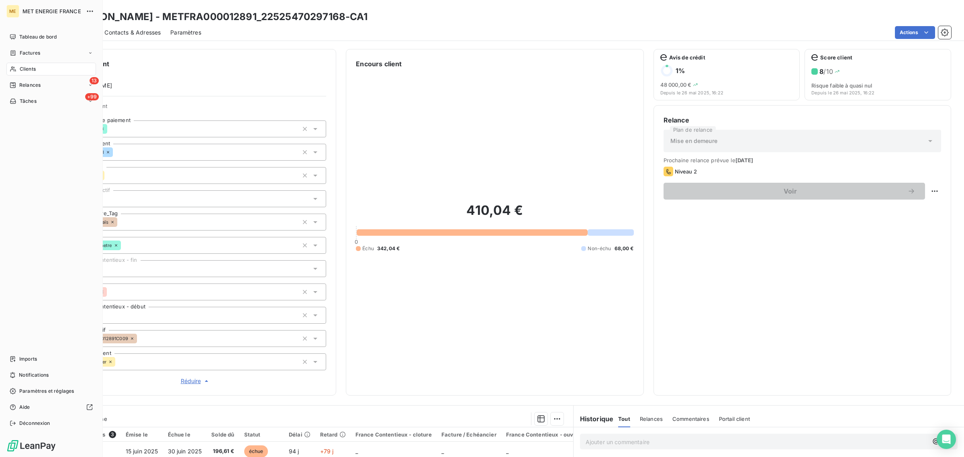
click at [21, 70] on span "Clients" at bounding box center [28, 68] width 16 height 7
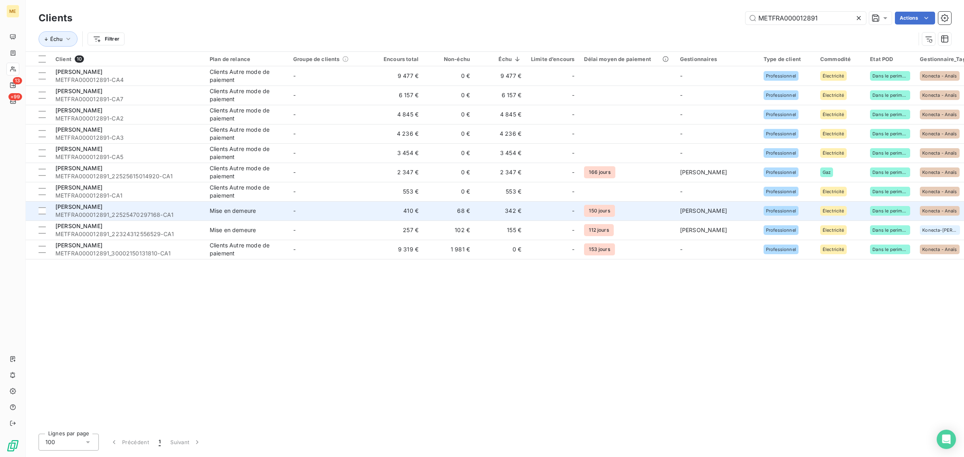
click at [168, 216] on span "METFRA000012891_22525470297168-CA1" at bounding box center [127, 215] width 145 height 8
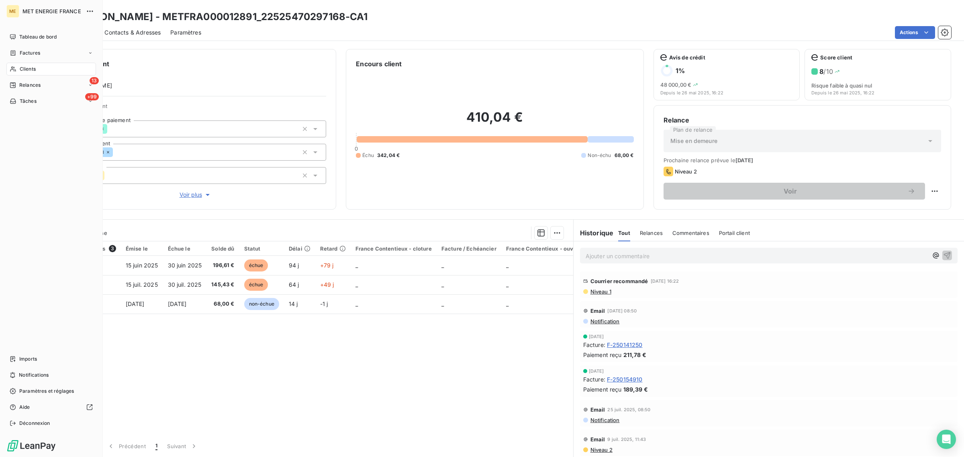
click at [20, 74] on div "Clients" at bounding box center [51, 69] width 90 height 13
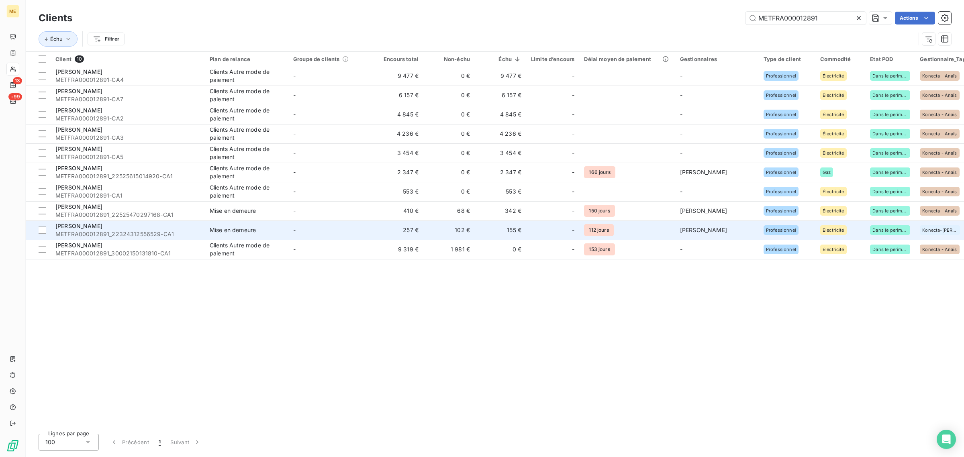
click at [213, 232] on div "Mise en demeure" at bounding box center [233, 230] width 46 height 8
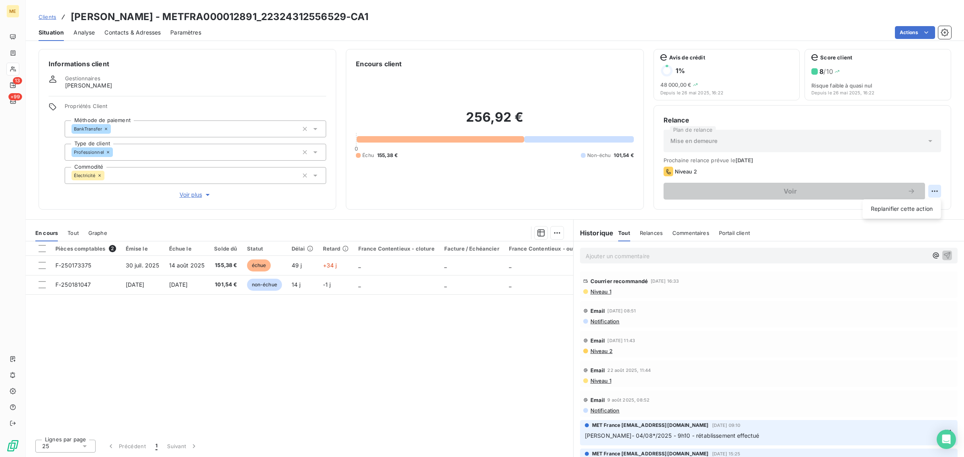
click at [937, 195] on html "ME 13 +99 Clients [PERSON_NAME] - METFRA000012891_22324312556529-CA1 Situation …" at bounding box center [482, 228] width 964 height 457
click at [919, 203] on div "Replanifier cette action" at bounding box center [902, 208] width 72 height 13
select select "8"
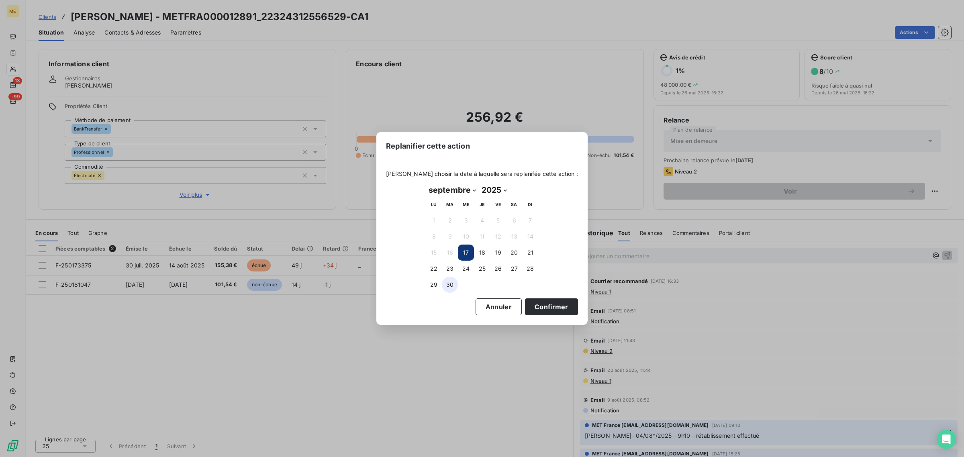
click at [451, 282] on button "30" at bounding box center [450, 285] width 16 height 16
click at [525, 307] on button "Confirmer" at bounding box center [551, 306] width 53 height 17
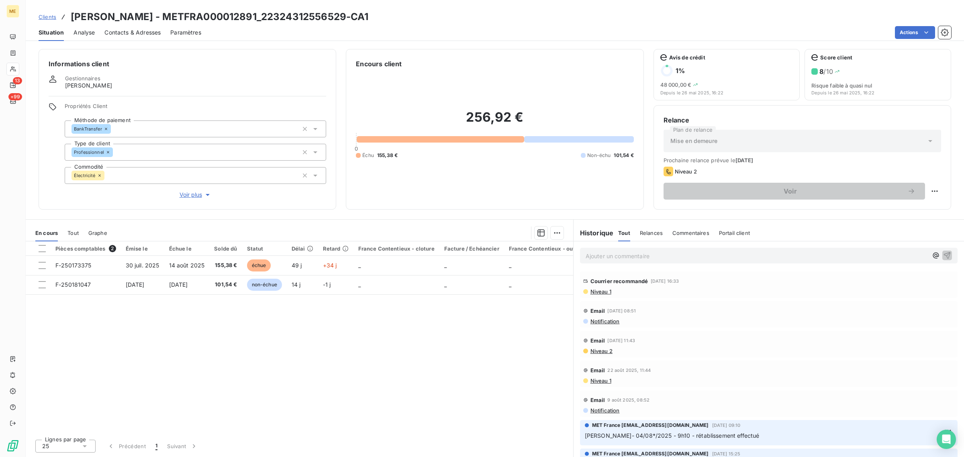
click at [172, 198] on button "Voir plus" at bounding box center [196, 194] width 262 height 9
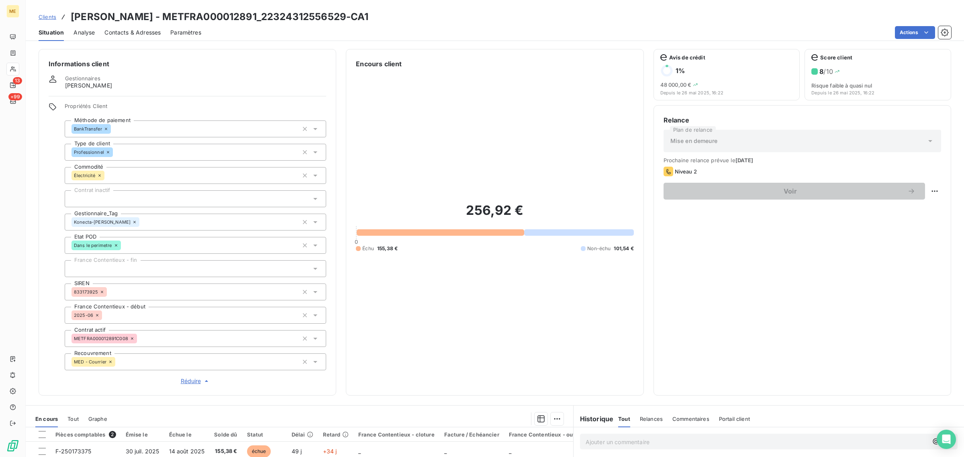
click at [132, 223] on icon at bounding box center [134, 222] width 5 height 5
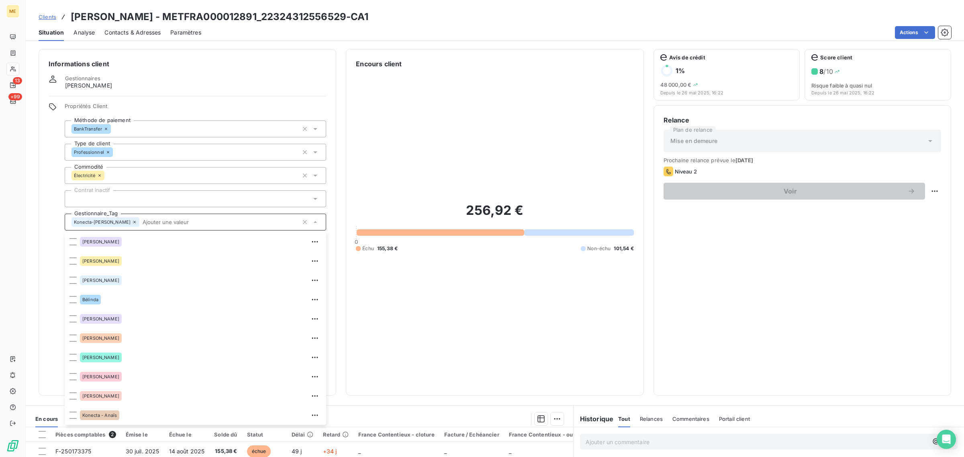
scroll to position [173, 0]
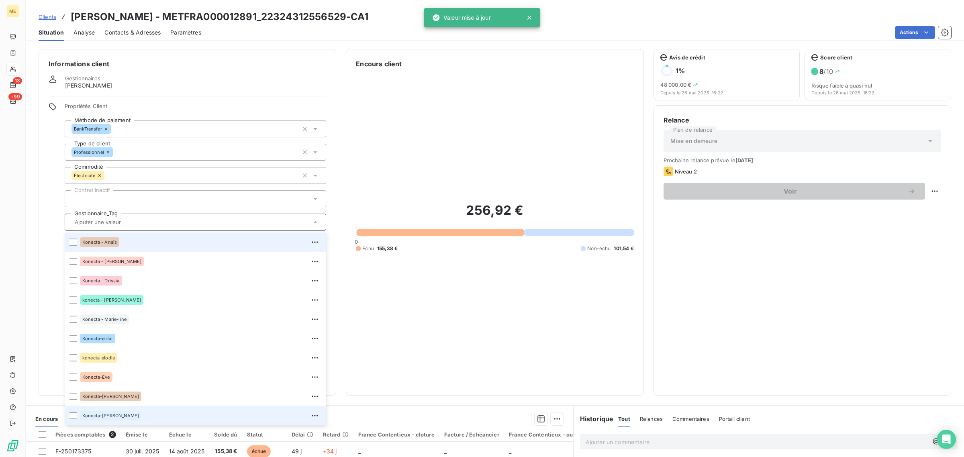
click at [111, 240] on span "Konecta - Anaïs" at bounding box center [99, 242] width 35 height 5
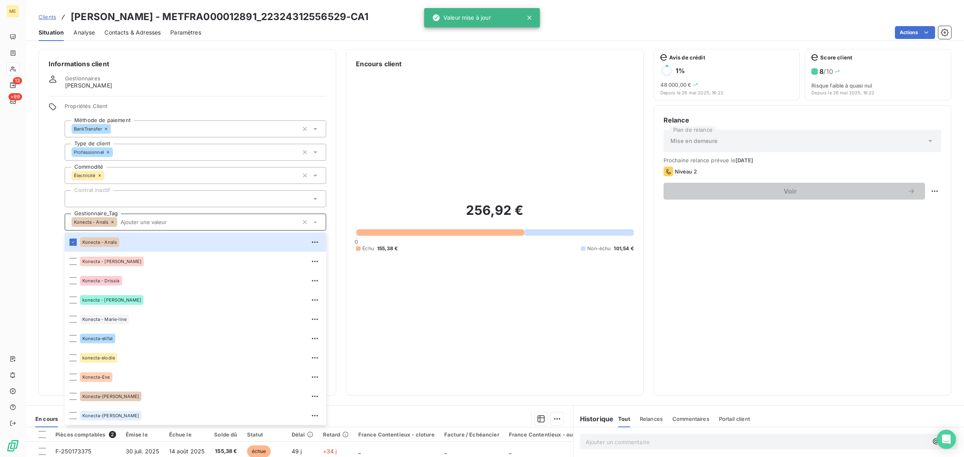
click at [450, 172] on div "256,92 € 0 Échu 155,38 € Non-échu 101,54 €" at bounding box center [495, 227] width 278 height 317
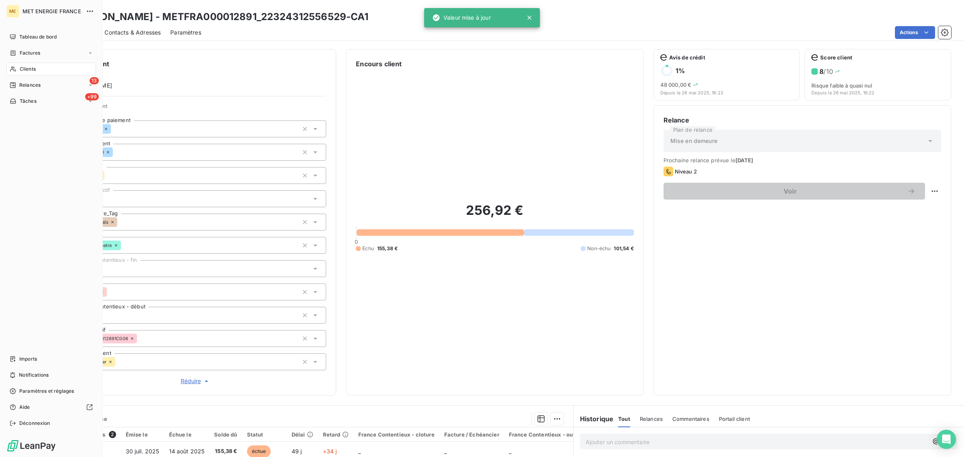
click at [17, 68] on div "Clients" at bounding box center [51, 69] width 90 height 13
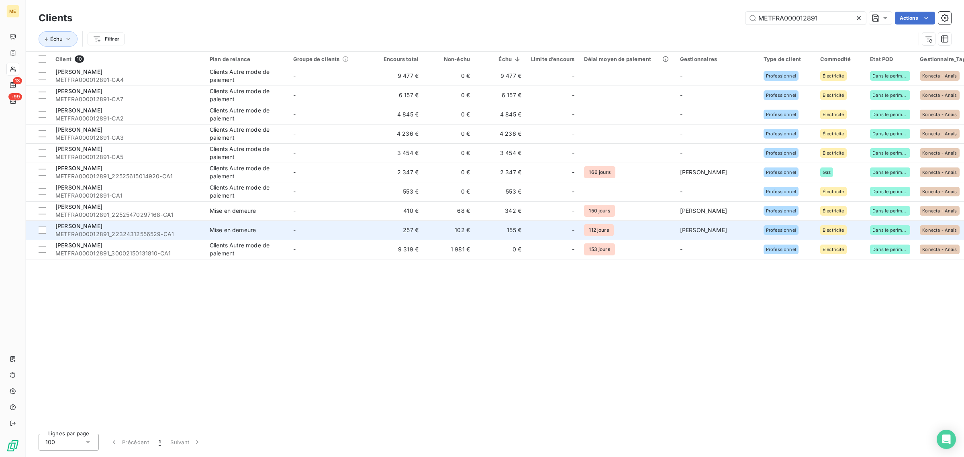
click at [141, 231] on span "METFRA000012891_22324312556529-CA1" at bounding box center [127, 234] width 145 height 8
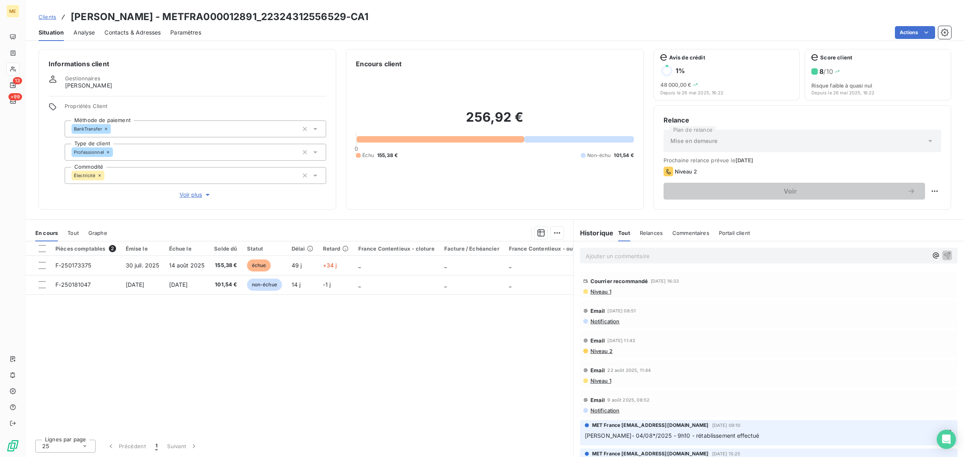
click at [181, 196] on span "Voir plus" at bounding box center [196, 195] width 32 height 8
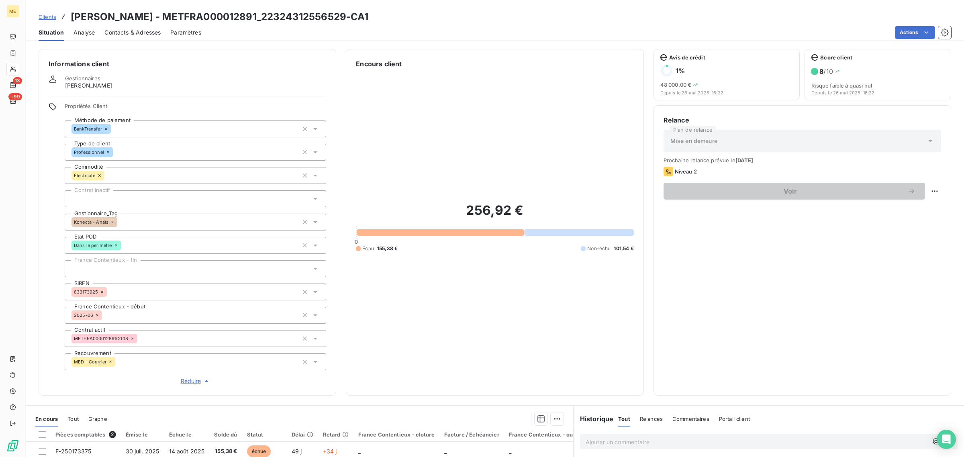
click at [188, 380] on span "Réduire" at bounding box center [196, 381] width 30 height 8
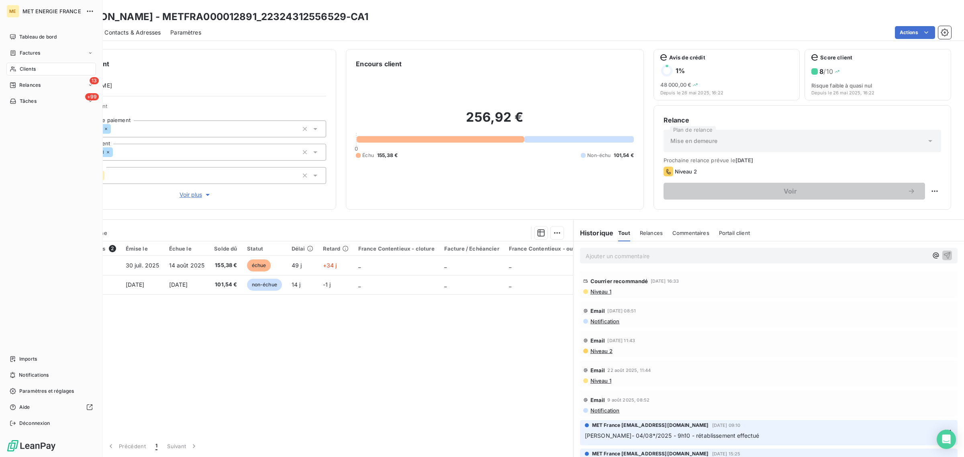
click at [17, 71] on div "Clients" at bounding box center [51, 69] width 90 height 13
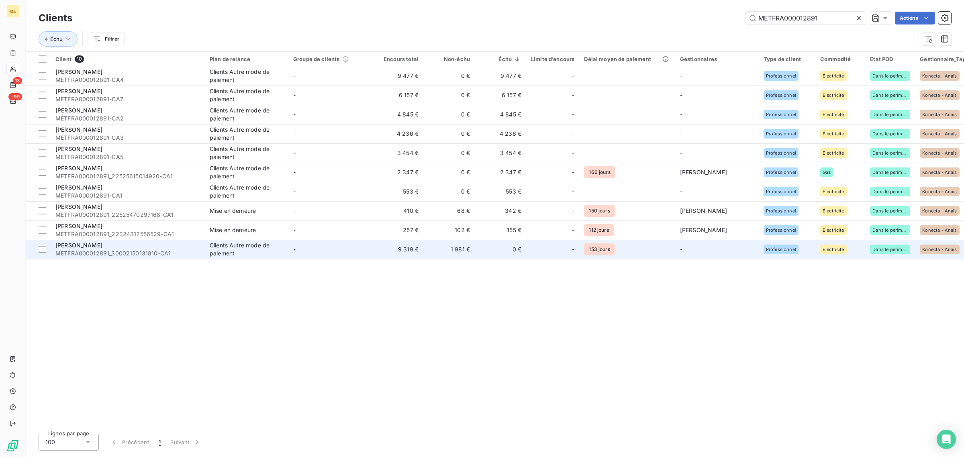
click at [151, 246] on div "[PERSON_NAME]" at bounding box center [127, 245] width 145 height 8
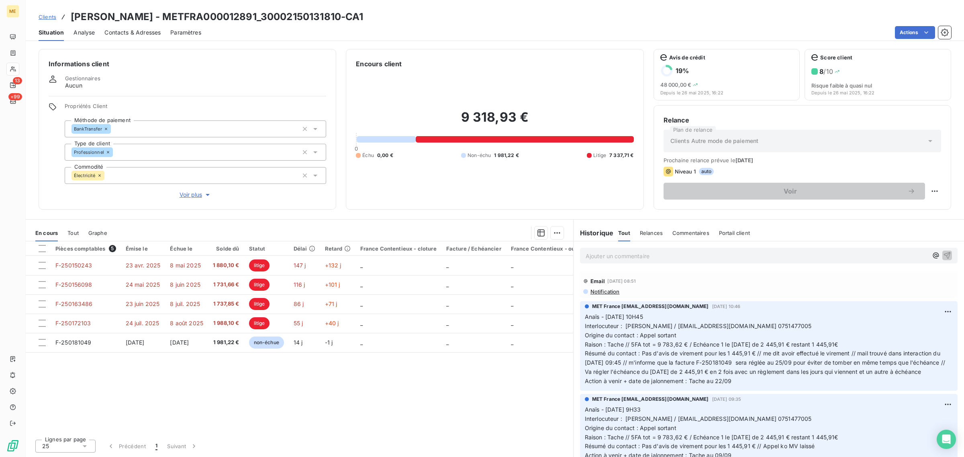
click at [176, 196] on button "Voir plus" at bounding box center [196, 194] width 262 height 9
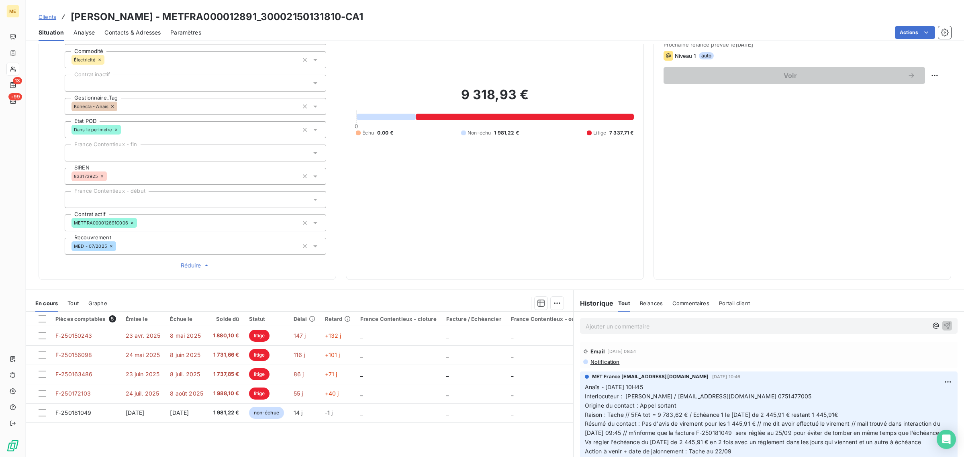
scroll to position [98, 0]
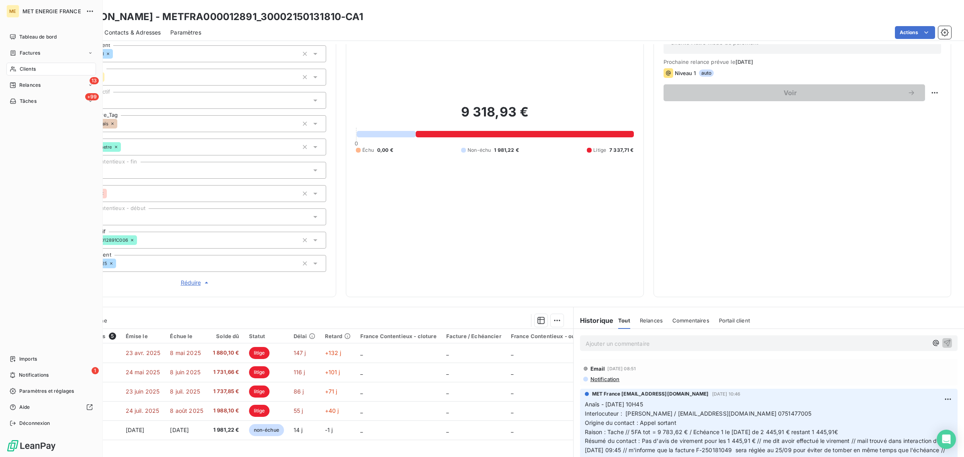
click at [14, 67] on icon at bounding box center [13, 69] width 6 height 5
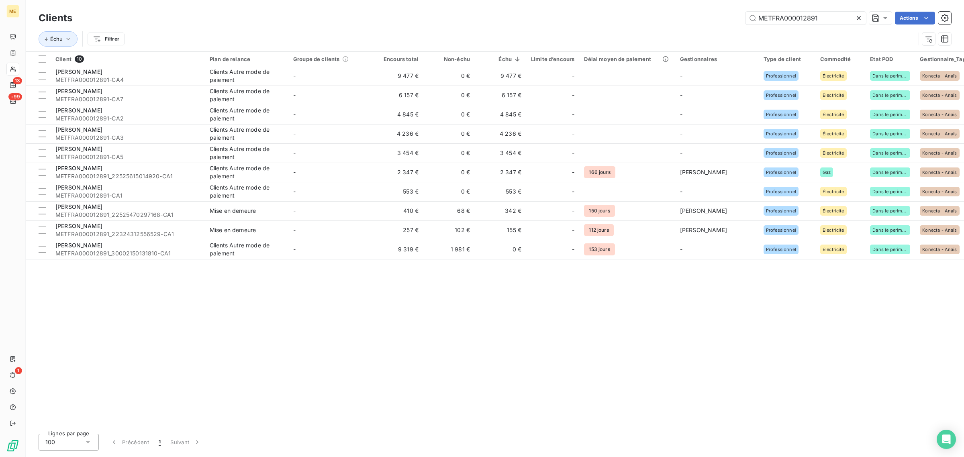
drag, startPoint x: 828, startPoint y: 14, endPoint x: 665, endPoint y: 16, distance: 163.1
click at [665, 16] on div "METFRA000012891 Actions" at bounding box center [516, 18] width 869 height 13
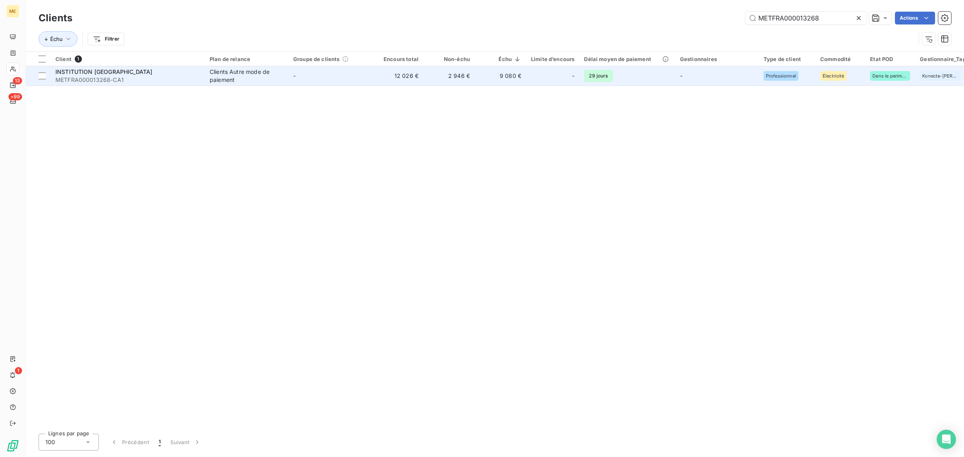
type input "METFRA000013268"
click at [327, 78] on td "-" at bounding box center [330, 75] width 84 height 19
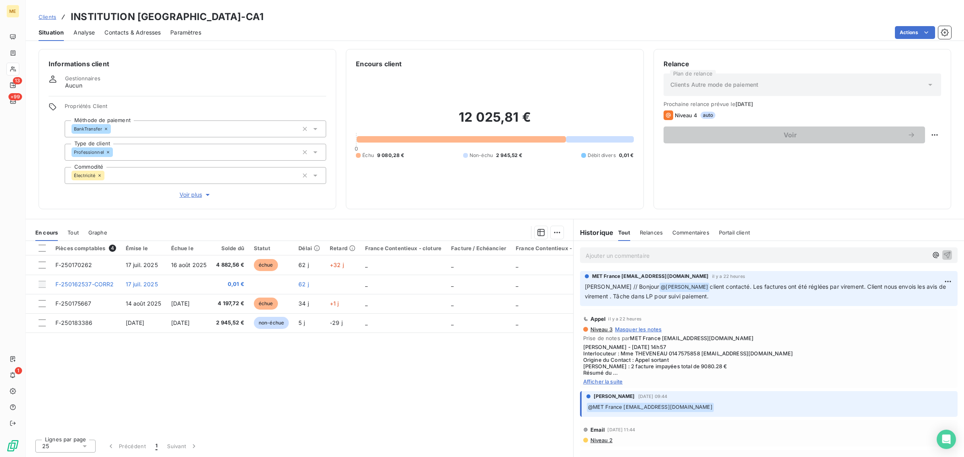
click at [188, 191] on span "Voir plus" at bounding box center [196, 195] width 32 height 8
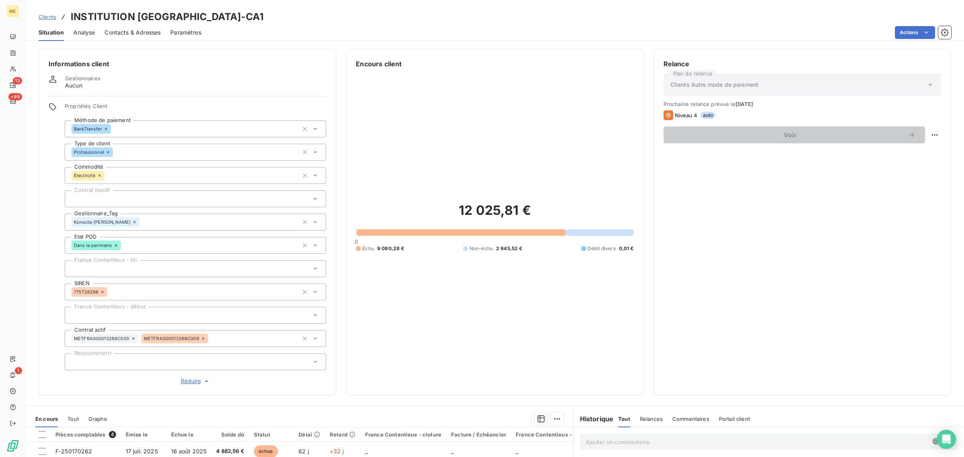
scroll to position [149, 0]
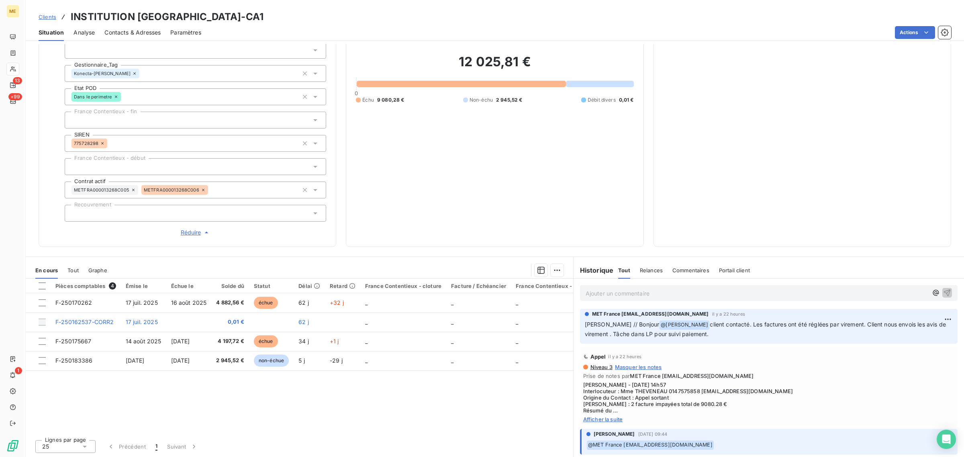
drag, startPoint x: 681, startPoint y: 331, endPoint x: 571, endPoint y: 319, distance: 111.1
click at [574, 319] on div "MET France [EMAIL_ADDRESS][DOMAIN_NAME] il y a 22 heures [PERSON_NAME] // Bonjo…" at bounding box center [769, 326] width 390 height 38
click at [575, 246] on div "Encours client 12 025,81 € 0 Échu 9 080,28 € Non-échu 2 945,52 € Débit divers 0…" at bounding box center [495, 73] width 298 height 347
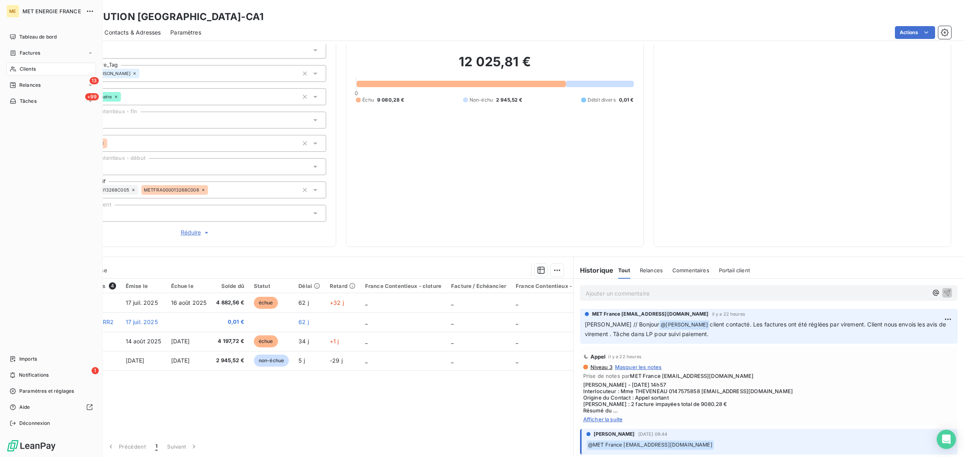
click at [12, 72] on icon at bounding box center [13, 69] width 7 height 6
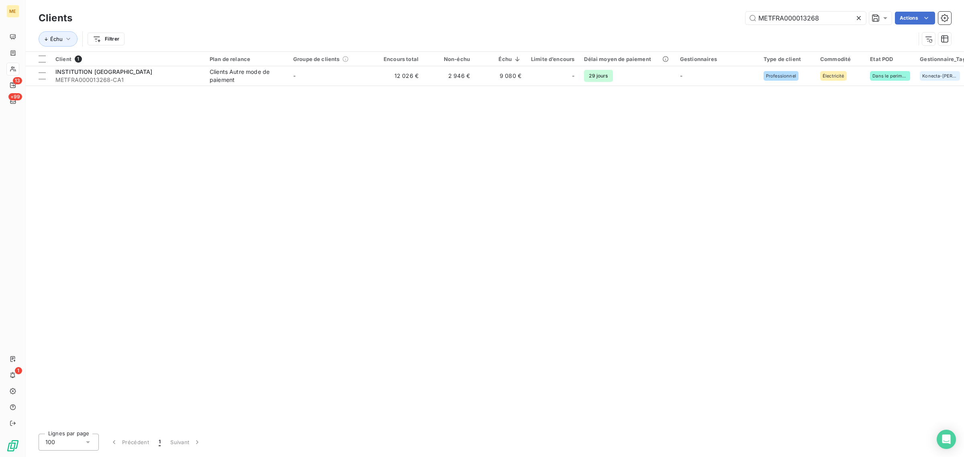
drag, startPoint x: 828, startPoint y: 14, endPoint x: 597, endPoint y: 17, distance: 231.0
click at [599, 18] on div "METFRA000013268 Actions" at bounding box center [516, 18] width 869 height 13
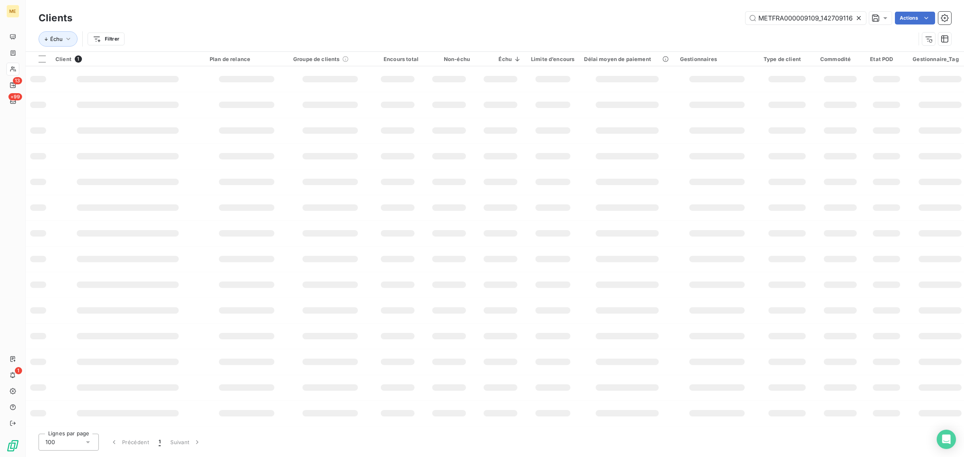
scroll to position [0, 15]
click at [781, 16] on input "METFRA000009109_14270911615211" at bounding box center [806, 18] width 121 height 13
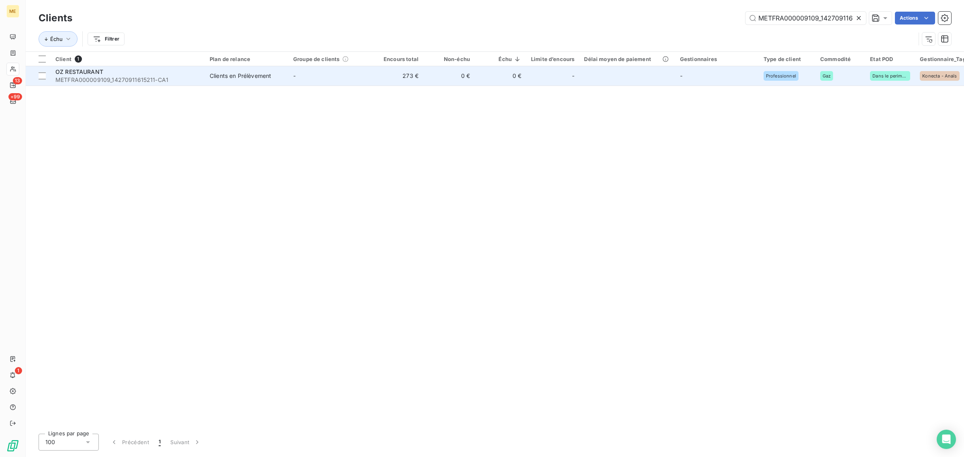
type input "METFRA000009109_14270911615211"
click at [345, 85] on td "-" at bounding box center [330, 75] width 84 height 19
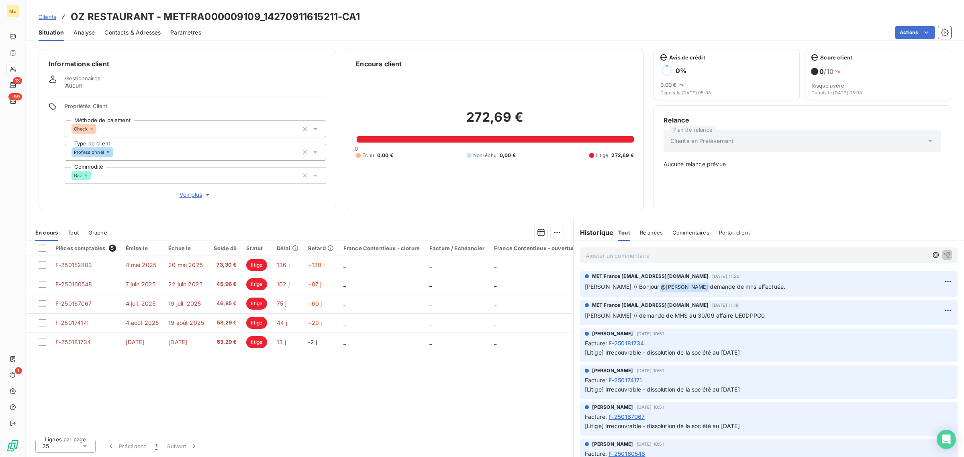
drag, startPoint x: 755, startPoint y: 286, endPoint x: 677, endPoint y: 287, distance: 78.0
click at [677, 287] on p "[PERSON_NAME] // Bonjour @ [PERSON_NAME] demande de mhs effectuée." at bounding box center [769, 287] width 368 height 10
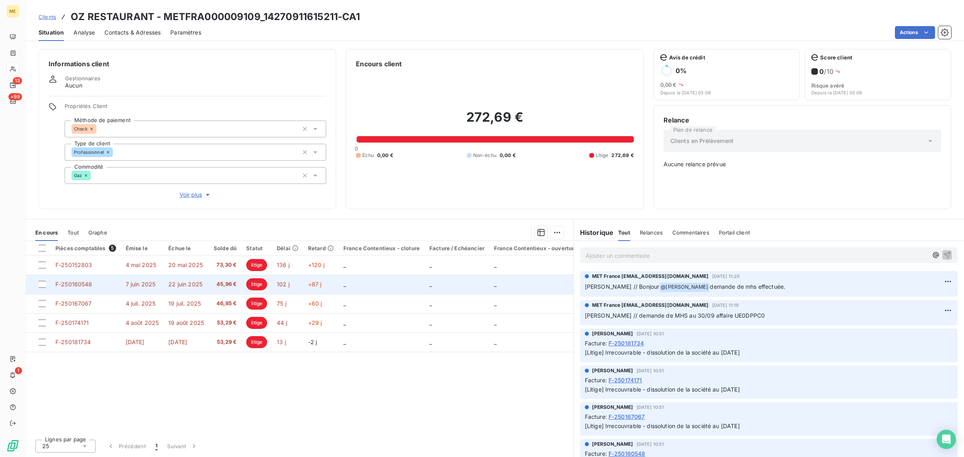
drag, startPoint x: 764, startPoint y: 432, endPoint x: 572, endPoint y: 280, distance: 244.2
click at [572, 280] on div "En cours Tout Graphe Pièces comptables 5 Émise le Échue le Solde dû Statut Déla…" at bounding box center [495, 338] width 938 height 238
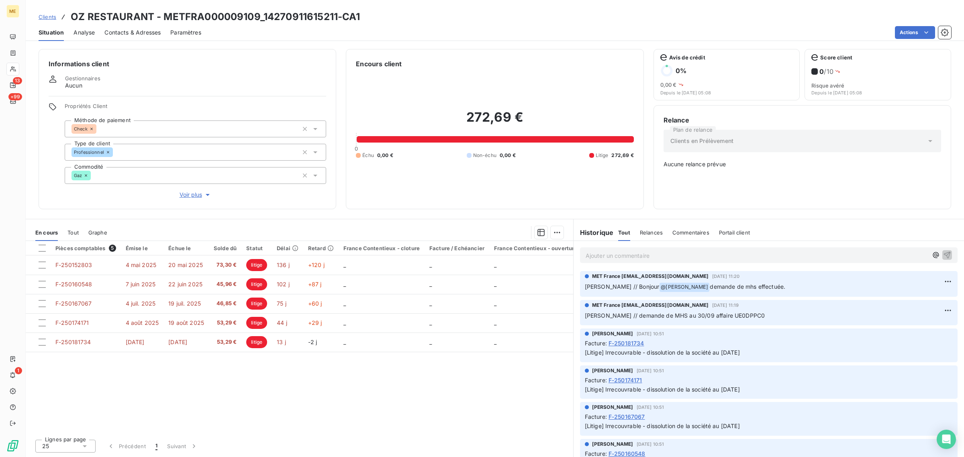
click at [787, 340] on div "Facture : F-250181734" at bounding box center [769, 343] width 368 height 8
drag, startPoint x: 760, startPoint y: 426, endPoint x: 593, endPoint y: 278, distance: 223.1
click at [776, 291] on p "[PERSON_NAME] // Bonjour @ [PERSON_NAME] demande de mhs effectuée." at bounding box center [769, 287] width 368 height 10
drag, startPoint x: 763, startPoint y: 424, endPoint x: 591, endPoint y: 273, distance: 228.3
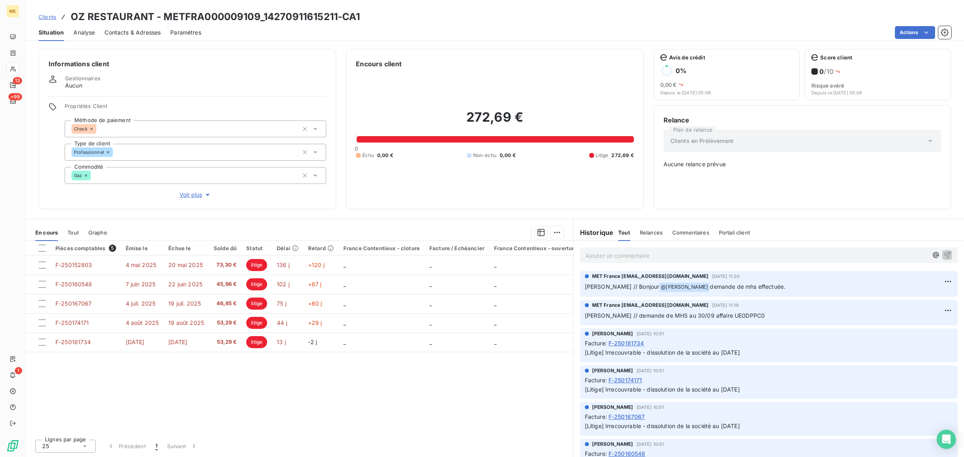
click at [758, 390] on p "[Litige] Irrecouvrable - dissolution de la société au [DATE]" at bounding box center [769, 389] width 368 height 9
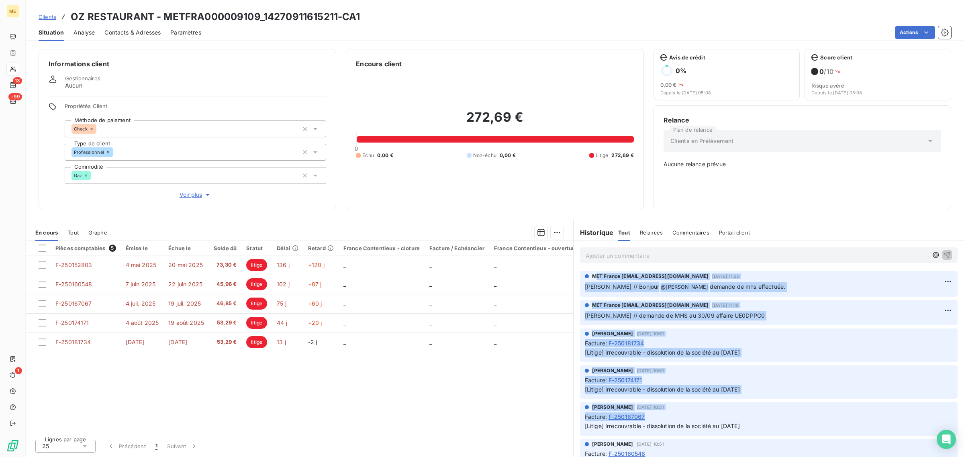
drag, startPoint x: 757, startPoint y: 420, endPoint x: 595, endPoint y: 279, distance: 214.4
click at [764, 414] on div "Facture : F-250167067" at bounding box center [769, 417] width 368 height 8
drag, startPoint x: 770, startPoint y: 426, endPoint x: 584, endPoint y: 277, distance: 238.4
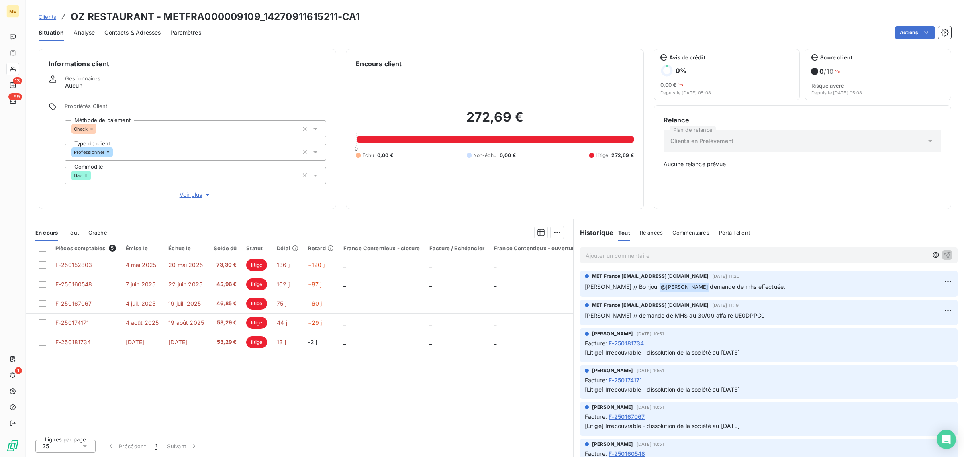
click at [529, 202] on div "Encours client 272,69 € 0 Échu 0,00 € Non-échu 0,00 € Litige 272,69 €" at bounding box center [495, 129] width 298 height 160
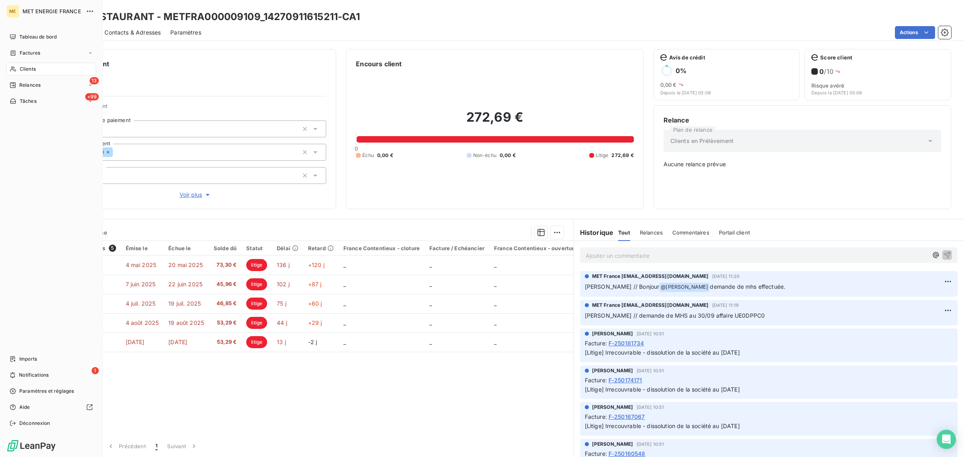
click at [23, 69] on span "Clients" at bounding box center [28, 68] width 16 height 7
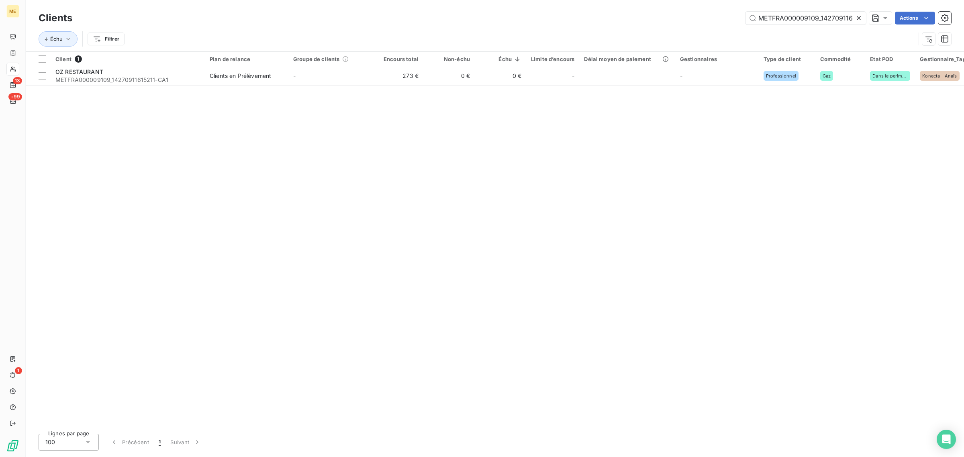
click at [858, 19] on icon at bounding box center [859, 18] width 8 height 8
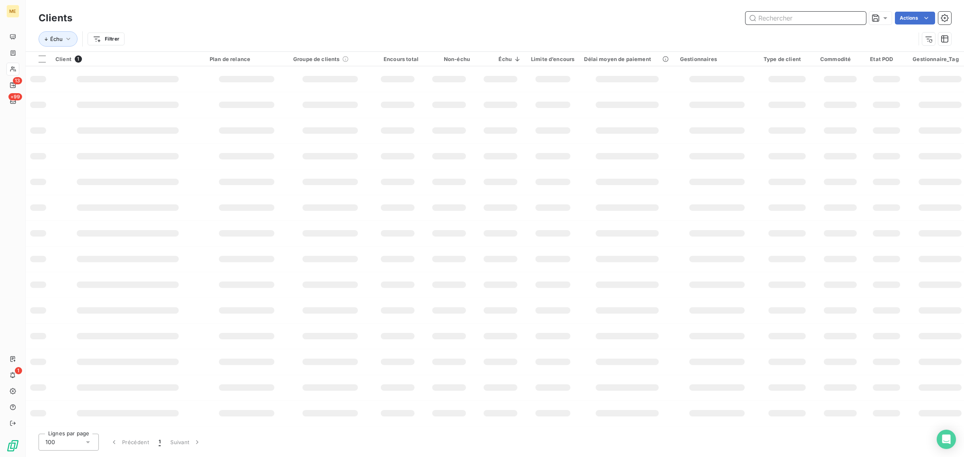
click at [805, 19] on input "text" at bounding box center [806, 18] width 121 height 13
paste input "METFRA000007282_24215774172472"
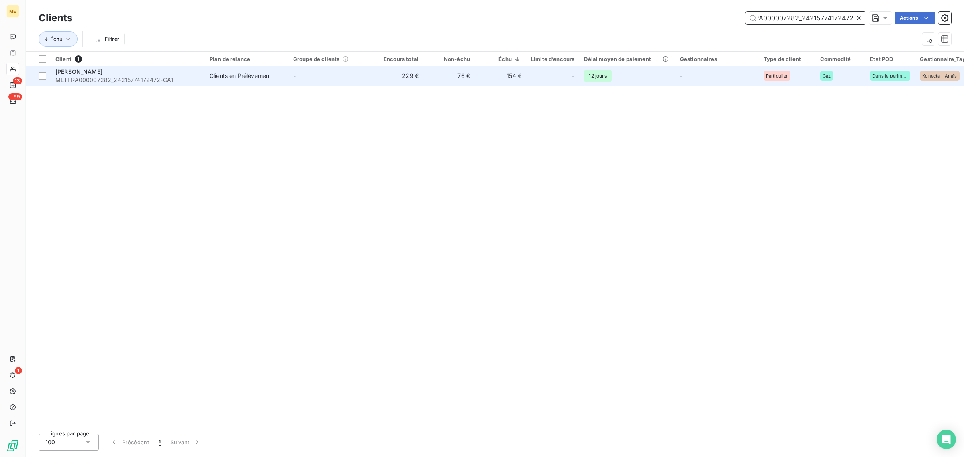
type input "METFRA000007282_24215774172472"
click at [393, 78] on td "229 €" at bounding box center [397, 75] width 51 height 19
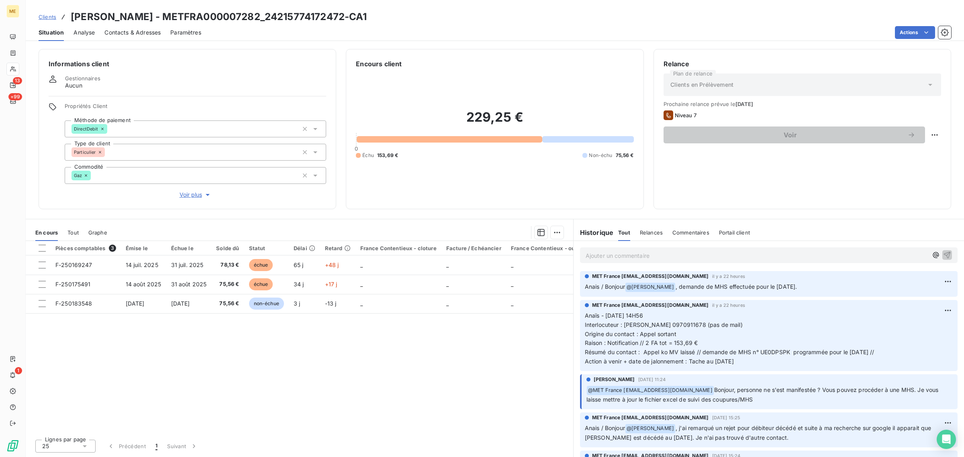
click at [195, 200] on div "Informations client Gestionnaires Aucun Propriétés Client Méthode de paiement D…" at bounding box center [188, 129] width 298 height 160
drag, startPoint x: 682, startPoint y: 290, endPoint x: 814, endPoint y: 290, distance: 132.2
click at [814, 290] on p "Anais / Bonjour @ [PERSON_NAME] , demande de MHS effectuée pour le [DATE]." at bounding box center [769, 287] width 368 height 10
click at [820, 288] on p "Anais / Bonjour @ [PERSON_NAME] , demande de MHS effectuée pour le [DATE]." at bounding box center [769, 287] width 368 height 10
drag, startPoint x: 752, startPoint y: 290, endPoint x: 680, endPoint y: 290, distance: 71.9
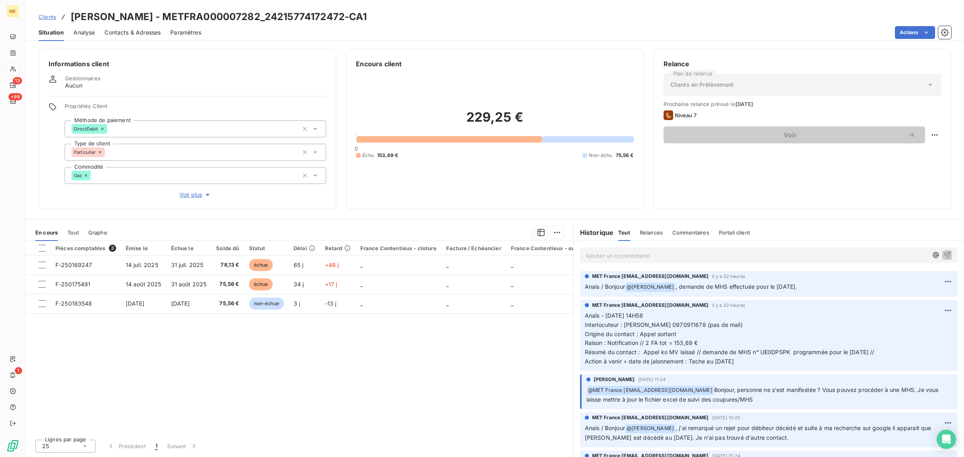
click at [680, 290] on span ", demande de MHS effectuée pour le [DATE]." at bounding box center [736, 286] width 121 height 7
click at [808, 282] on p "Anais / Bonjour @ [PERSON_NAME] , demande de MHS effectuée pour le [DATE]." at bounding box center [769, 287] width 368 height 10
drag, startPoint x: 812, startPoint y: 286, endPoint x: 705, endPoint y: 288, distance: 106.9
click at [682, 288] on p "Anais / Bonjour @ [PERSON_NAME] , demande de MHS effectuée pour le [DATE]." at bounding box center [769, 287] width 368 height 10
click at [375, 210] on div "Informations client Gestionnaires Aucun Propriétés Client Méthode de paiement D…" at bounding box center [495, 250] width 938 height 413
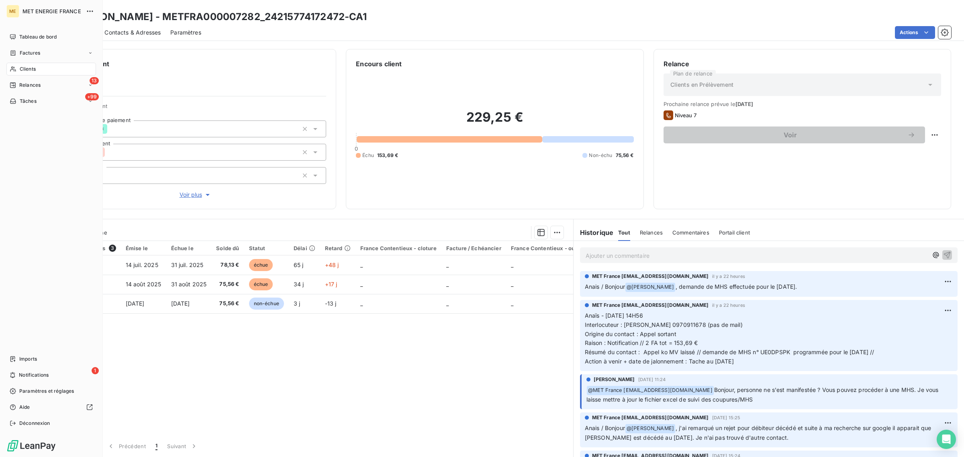
click at [14, 69] on icon at bounding box center [13, 69] width 7 height 6
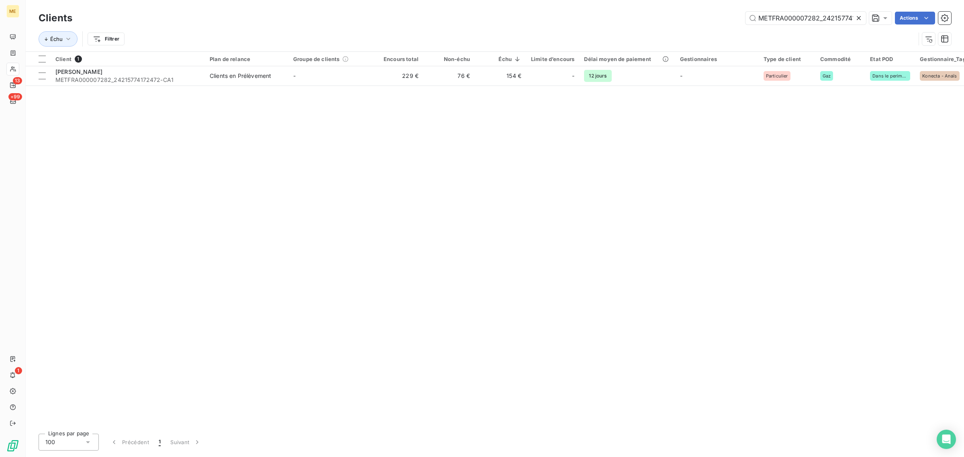
click at [859, 17] on icon at bounding box center [859, 18] width 4 height 4
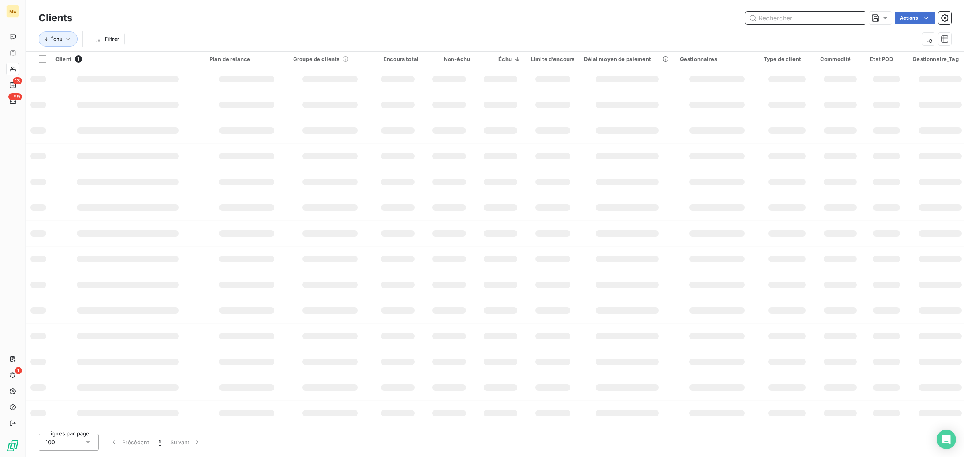
click at [808, 19] on input "text" at bounding box center [806, 18] width 121 height 13
paste input "METFRA000013996"
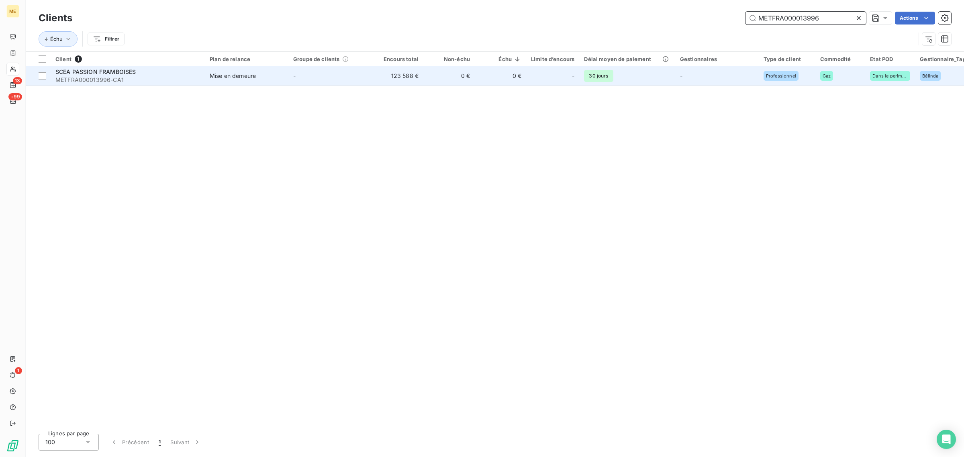
type input "METFRA000013996"
click at [402, 82] on td "123 588 €" at bounding box center [397, 75] width 51 height 19
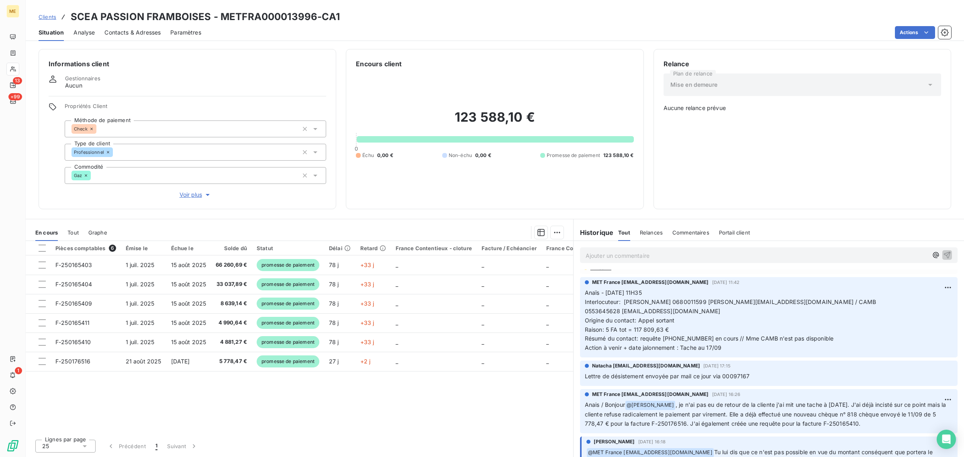
scroll to position [251, 0]
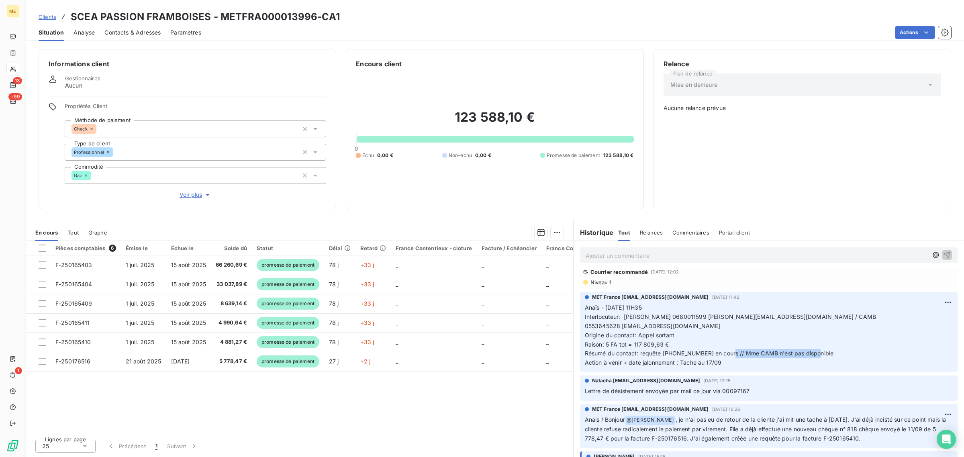
drag, startPoint x: 728, startPoint y: 352, endPoint x: 817, endPoint y: 352, distance: 89.2
click at [817, 352] on p "Anaïs - [DATE] 11H35 Interlocuteur: [PERSON_NAME] 0680011599 [PERSON_NAME][EMAI…" at bounding box center [769, 335] width 368 height 64
click at [763, 363] on p "Anaïs - [DATE] 11H35 Interlocuteur: [PERSON_NAME] 0680011599 [PERSON_NAME][EMAI…" at bounding box center [769, 335] width 368 height 64
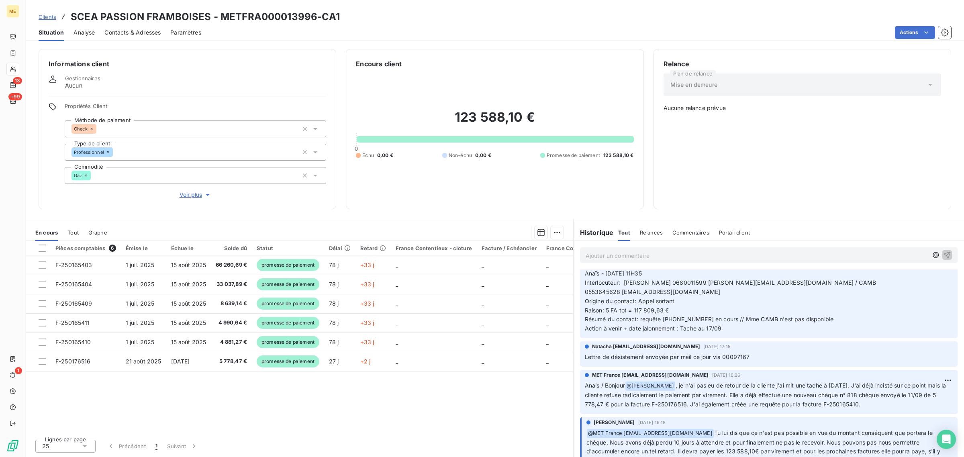
scroll to position [301, 0]
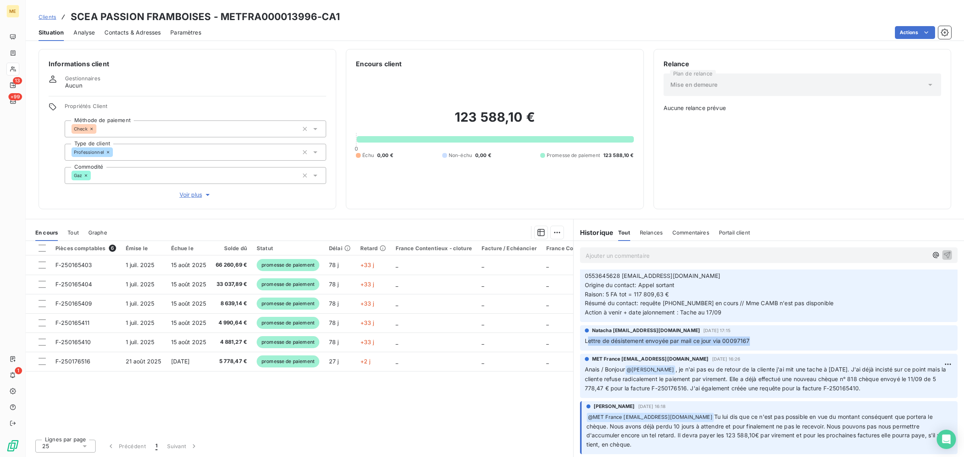
drag, startPoint x: 587, startPoint y: 342, endPoint x: 756, endPoint y: 344, distance: 169.1
click at [756, 344] on p "Lettre de désistement envoyée par mail ce jour via 00097167" at bounding box center [769, 341] width 368 height 9
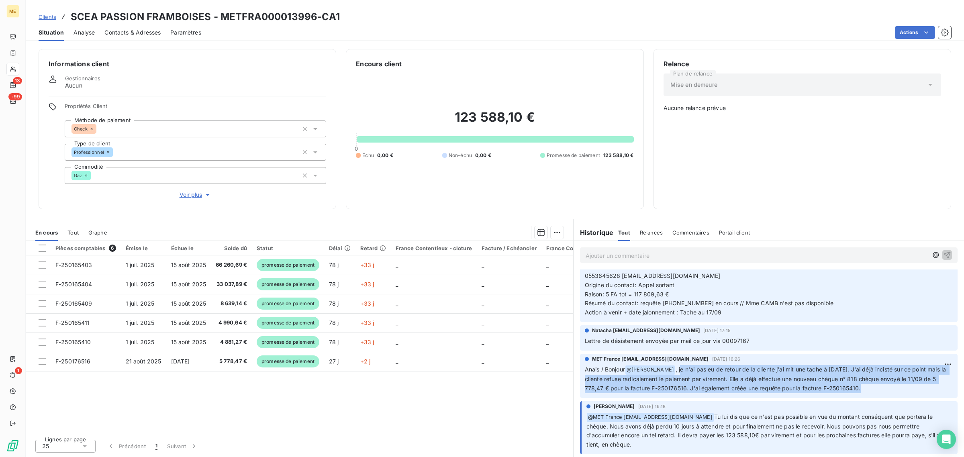
drag, startPoint x: 682, startPoint y: 369, endPoint x: 805, endPoint y: 378, distance: 124.1
click at [872, 390] on p "Anais / Bonjour @ [PERSON_NAME] , je n'ai pas eu de retour de la cliente j'ai m…" at bounding box center [769, 379] width 368 height 28
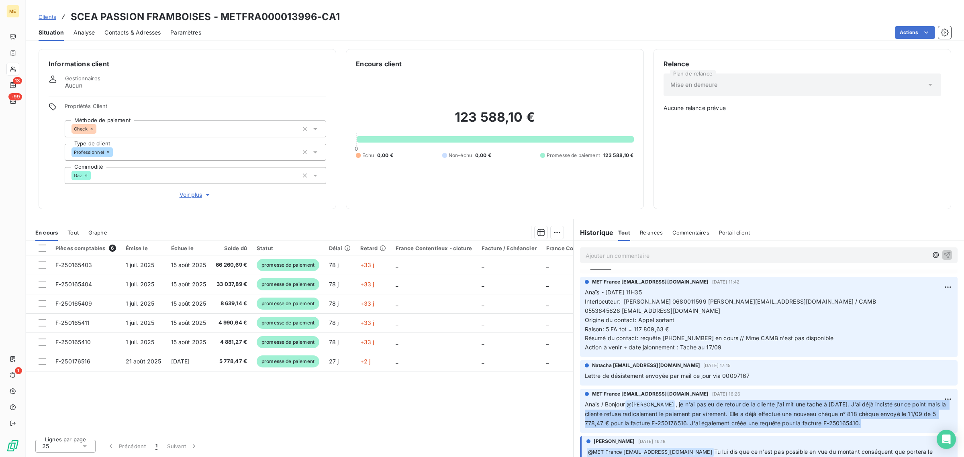
scroll to position [201, 0]
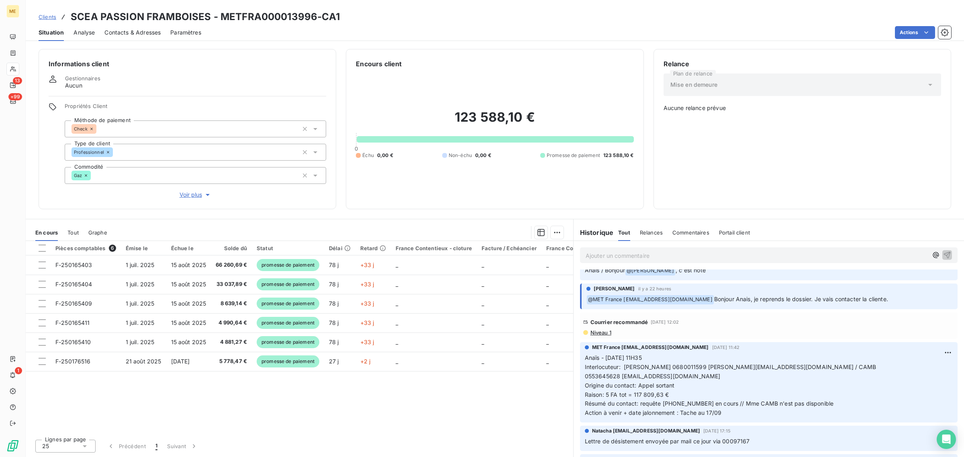
click at [763, 362] on p "Anaïs - [DATE] 11H35 Interlocuteur: [PERSON_NAME] 0680011599 [PERSON_NAME][EMAI…" at bounding box center [769, 386] width 368 height 64
drag, startPoint x: 709, startPoint y: 405, endPoint x: 786, endPoint y: 402, distance: 76.4
click at [776, 404] on span "Résumé du contact: requête [PHONE_NUMBER] en cours // Mme CAMB n'est pas dispon…" at bounding box center [709, 403] width 249 height 7
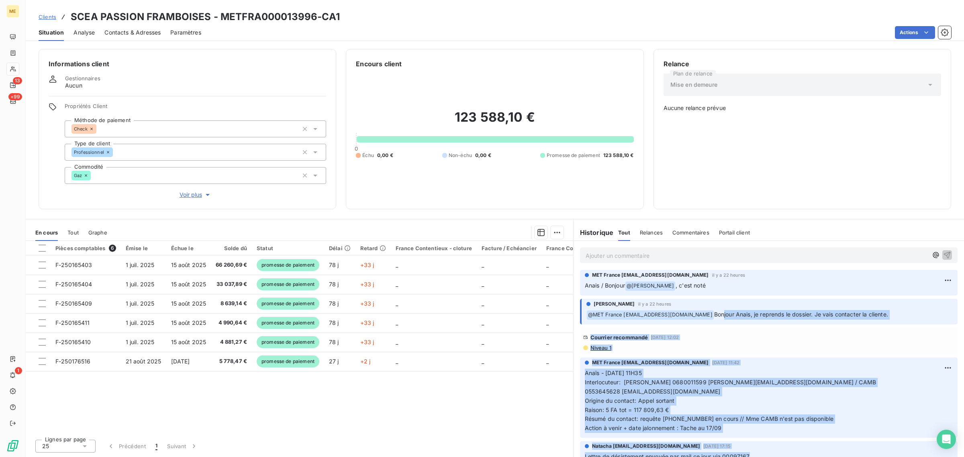
scroll to position [196, 0]
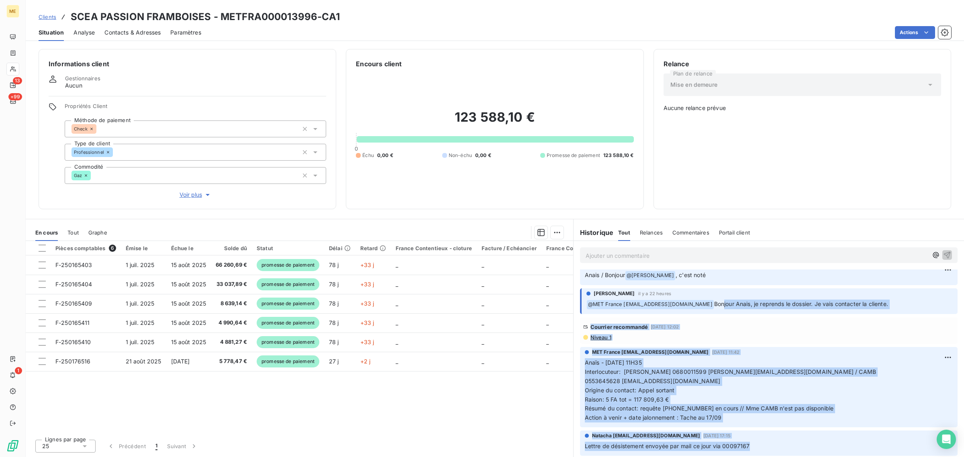
drag, startPoint x: 724, startPoint y: 449, endPoint x: 897, endPoint y: 304, distance: 225.9
click at [897, 304] on p "﻿ @ MET [GEOGRAPHIC_DATA] [EMAIL_ADDRESS][DOMAIN_NAME] Bonjour Anais, je repren…" at bounding box center [770, 305] width 366 height 10
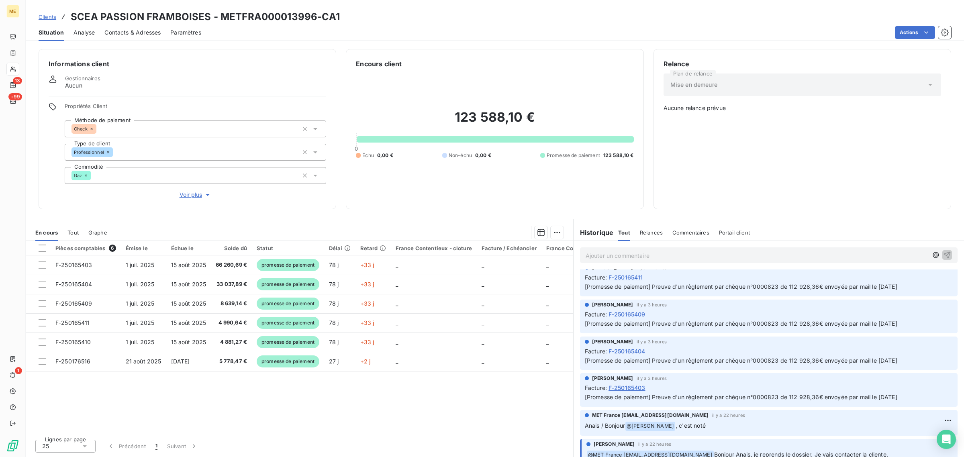
scroll to position [0, 0]
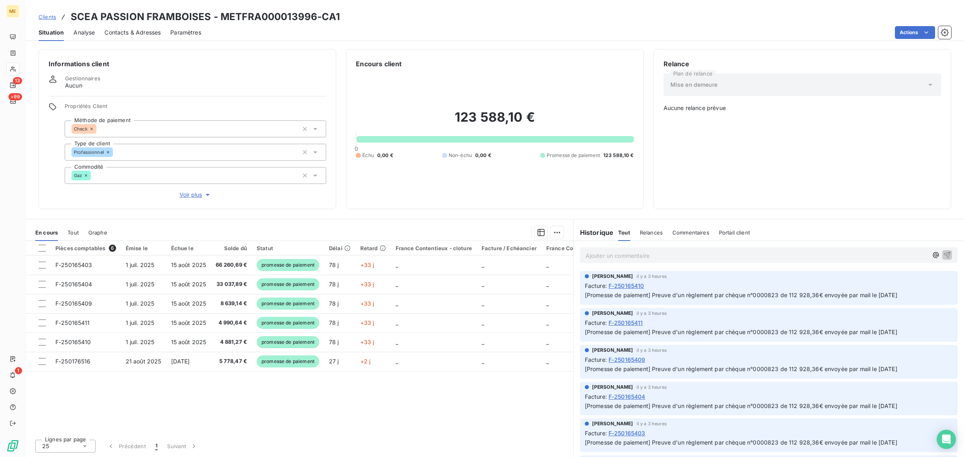
drag, startPoint x: 652, startPoint y: 292, endPoint x: 917, endPoint y: 291, distance: 265.2
click at [917, 291] on p "[Promesse de paiement] Preuve d'un règlement par chèque n°0000823 de 112 928,36…" at bounding box center [769, 295] width 368 height 9
drag, startPoint x: 917, startPoint y: 298, endPoint x: 574, endPoint y: 298, distance: 343.1
click at [574, 298] on div "[PERSON_NAME] il y a 3 heures Facture : F-250165410 [Promesse de paiement] Preu…" at bounding box center [769, 288] width 390 height 37
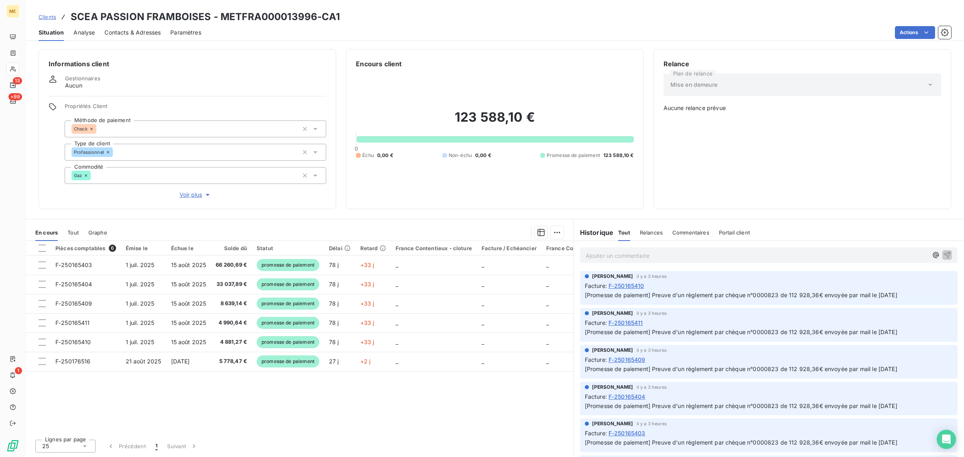
click at [467, 424] on div "Pièces comptables 6 Émise le Échue le Solde dû Statut Délai Retard France Conte…" at bounding box center [300, 337] width 548 height 192
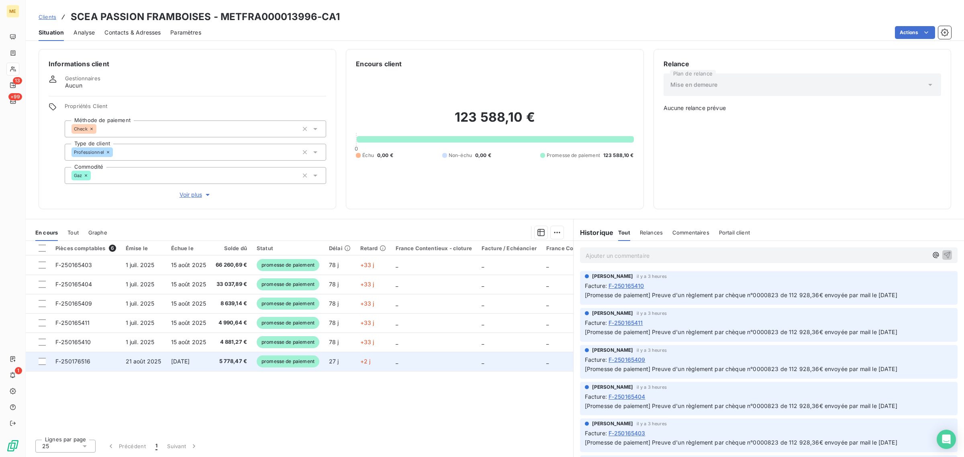
click at [278, 362] on span "promesse de paiement" at bounding box center [288, 362] width 63 height 12
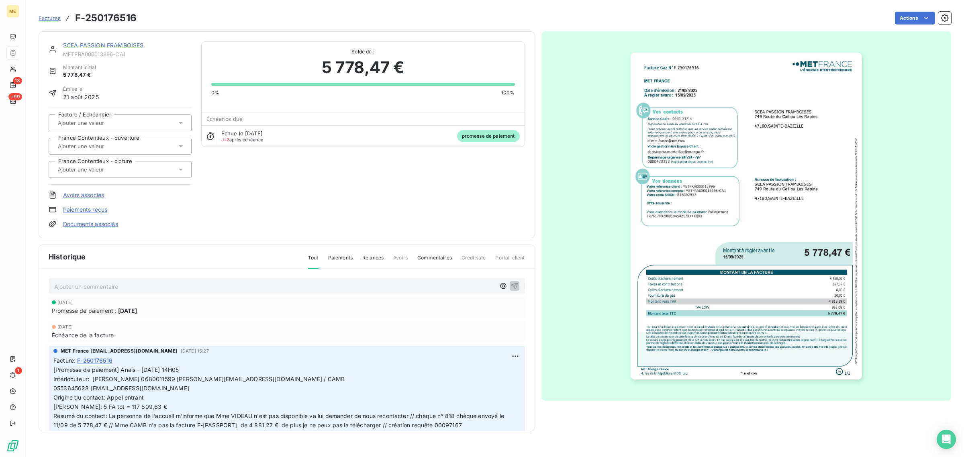
drag, startPoint x: 225, startPoint y: 133, endPoint x: 305, endPoint y: 133, distance: 79.1
click at [305, 133] on div "Échue le [DATE] J+2 après échéance promesse de paiement" at bounding box center [363, 135] width 323 height 21
click at [282, 139] on div "Échue le [DATE] J+2 après échéance promesse de paiement" at bounding box center [363, 135] width 323 height 21
drag, startPoint x: 264, startPoint y: 143, endPoint x: 216, endPoint y: 134, distance: 49.0
click at [216, 134] on div "Échue le [DATE] J+2 après échéance promesse de paiement" at bounding box center [363, 135] width 323 height 21
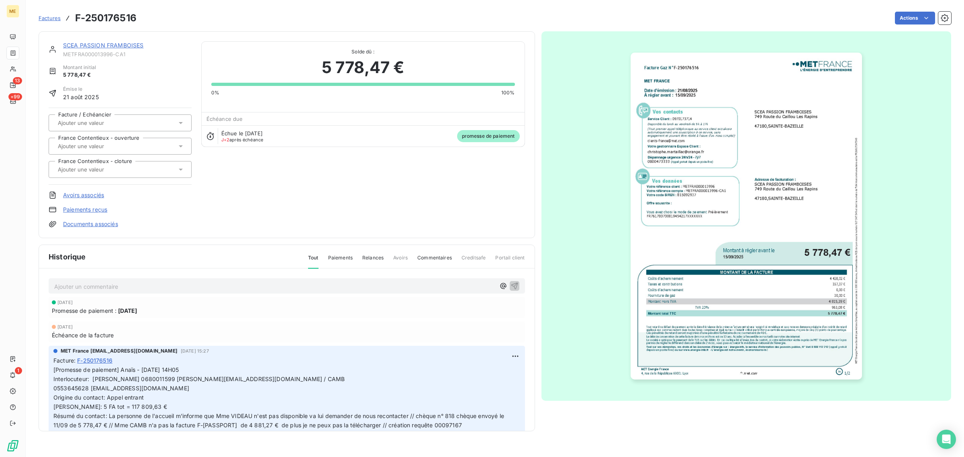
click at [258, 145] on div "Échue le [DATE] J+2 après échéance promesse de paiement" at bounding box center [363, 135] width 323 height 21
drag, startPoint x: 238, startPoint y: 133, endPoint x: 218, endPoint y: 132, distance: 20.6
click at [218, 132] on div "Échue le [DATE] J+2 après échéance promesse de paiement" at bounding box center [363, 135] width 323 height 21
click at [250, 160] on div "SCEA PASSION FRAMBOISES METFRA000013996-CA1 Montant initial 5 778,47 € Émise le…" at bounding box center [287, 134] width 476 height 187
drag, startPoint x: 64, startPoint y: 97, endPoint x: 113, endPoint y: 96, distance: 48.6
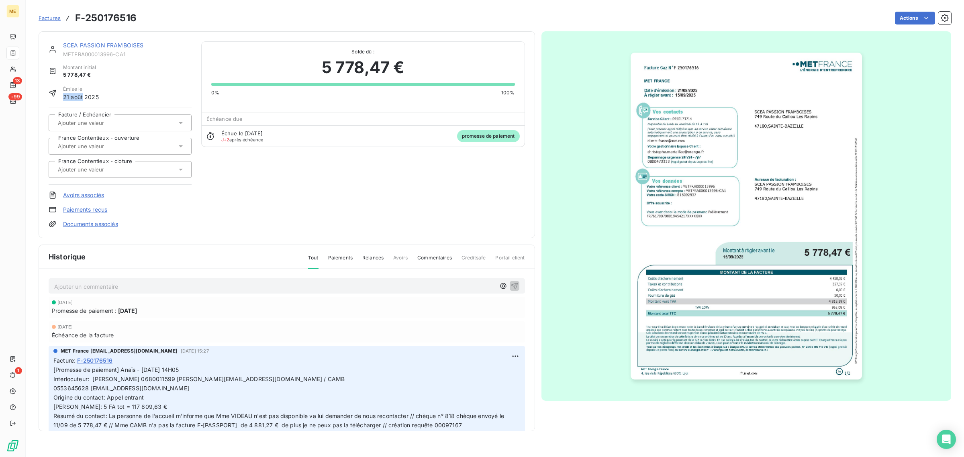
click at [113, 96] on div "Émise le [DATE]" at bounding box center [120, 94] width 143 height 16
click at [117, 96] on div "Émise le [DATE]" at bounding box center [120, 94] width 143 height 16
click at [85, 212] on link "Paiements reçus" at bounding box center [85, 210] width 44 height 8
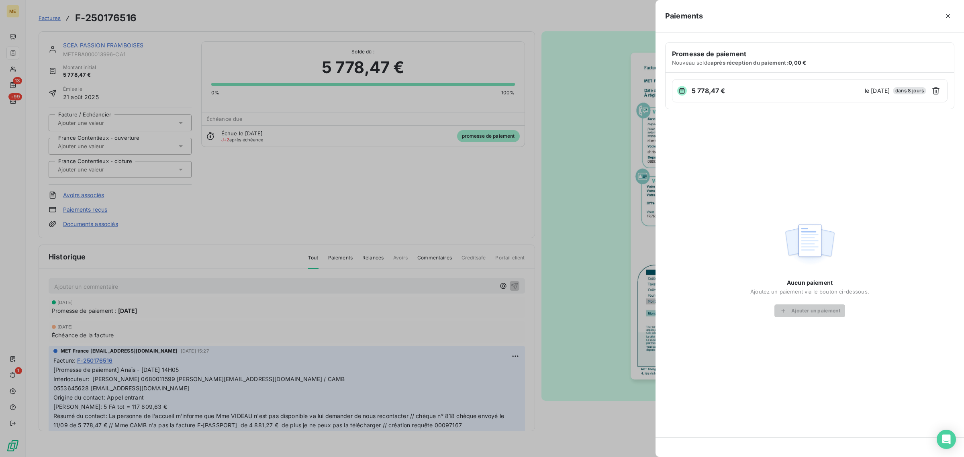
click at [80, 197] on div at bounding box center [482, 228] width 964 height 457
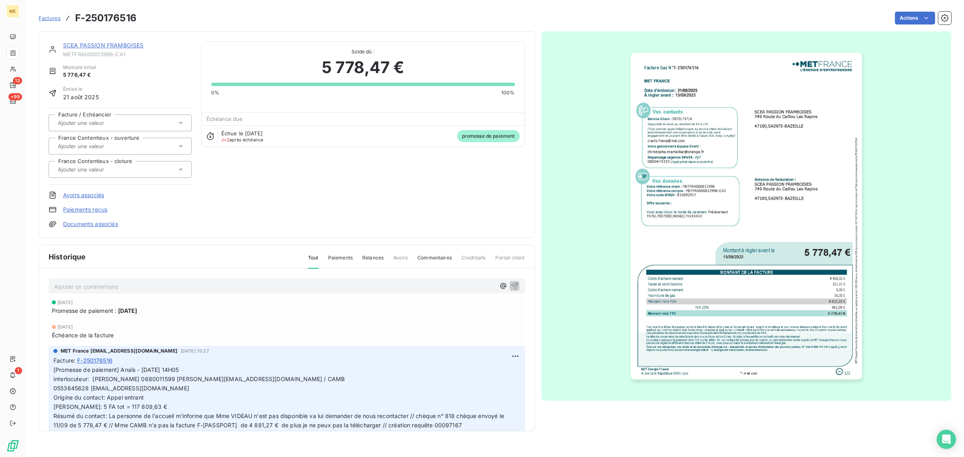
click at [80, 197] on link "Avoirs associés" at bounding box center [83, 195] width 41 height 8
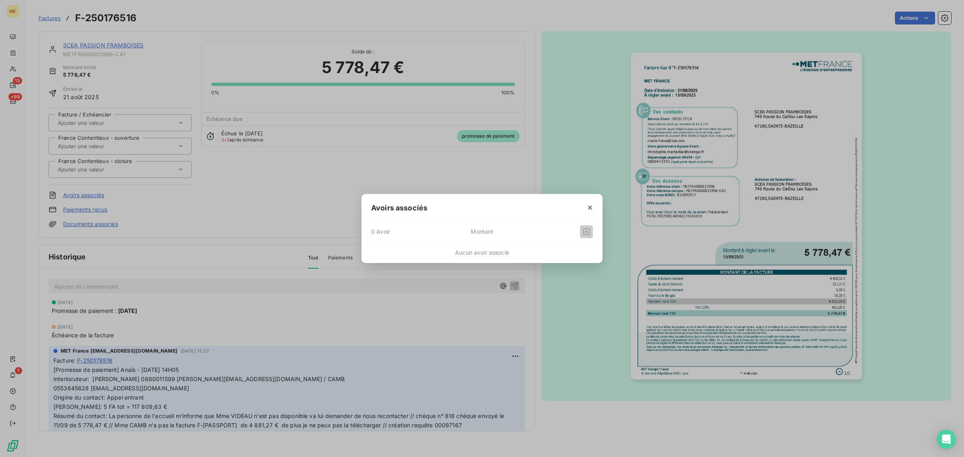
click at [588, 205] on icon "button" at bounding box center [590, 208] width 8 height 8
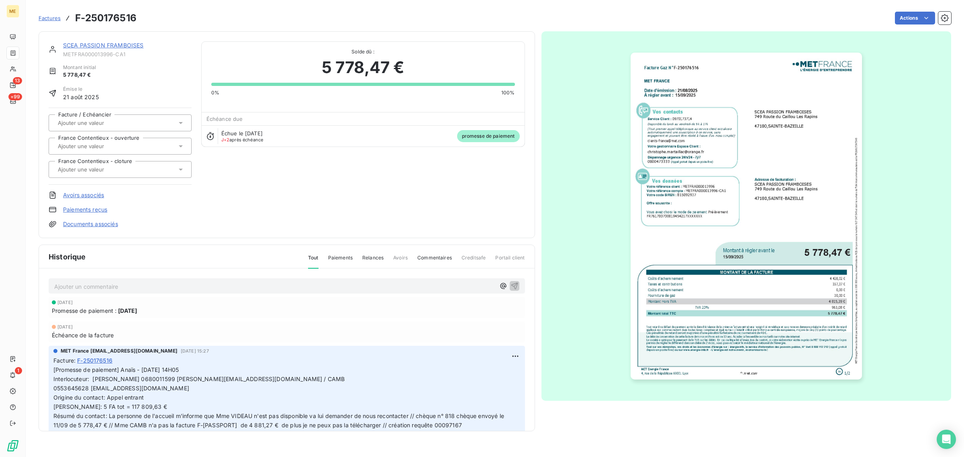
click at [93, 228] on link "Documents associés" at bounding box center [90, 224] width 55 height 8
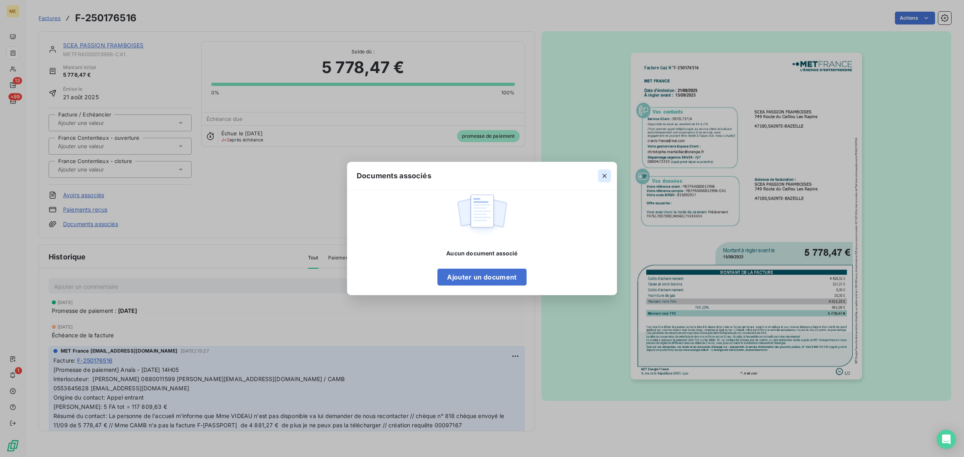
click at [604, 175] on icon "button" at bounding box center [605, 176] width 8 height 8
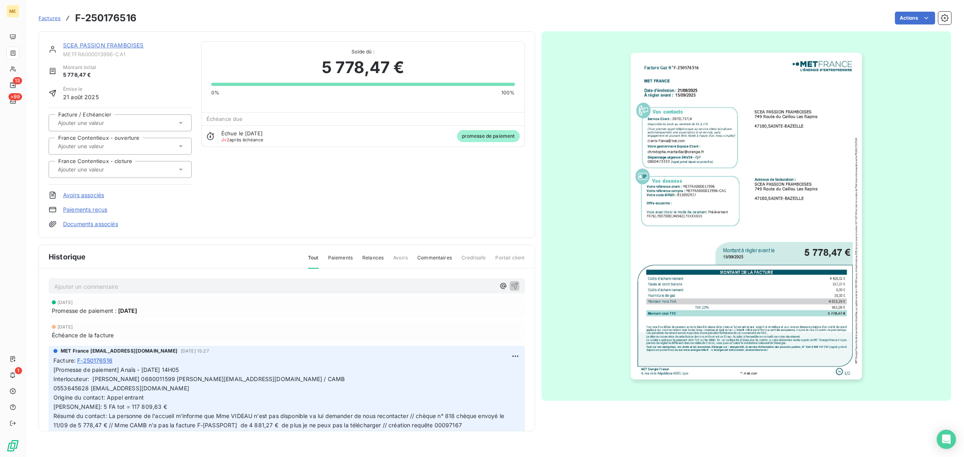
click at [347, 260] on span "Paiements" at bounding box center [340, 261] width 25 height 14
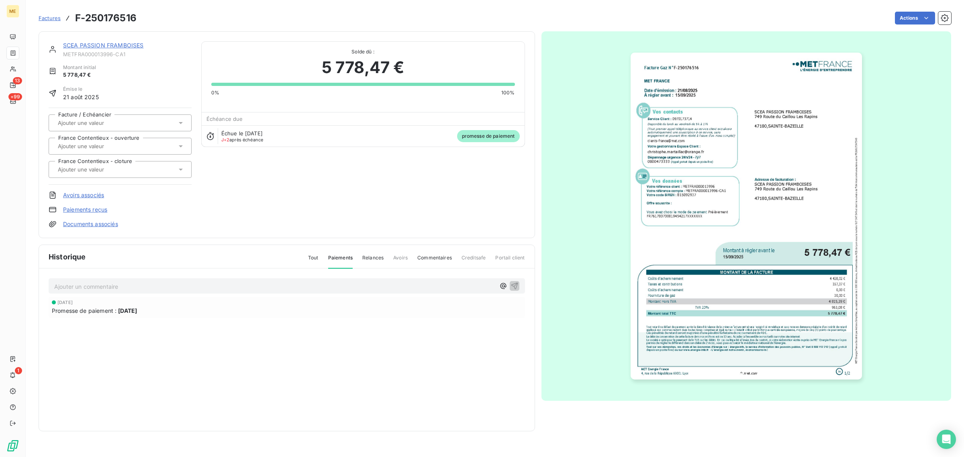
click at [376, 260] on span "Relances" at bounding box center [372, 261] width 21 height 14
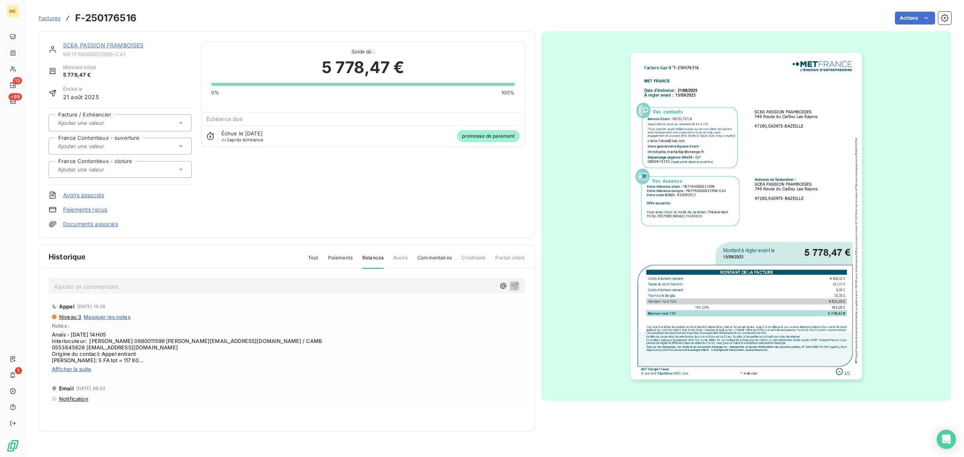
click at [442, 260] on span "Commentaires" at bounding box center [434, 261] width 35 height 14
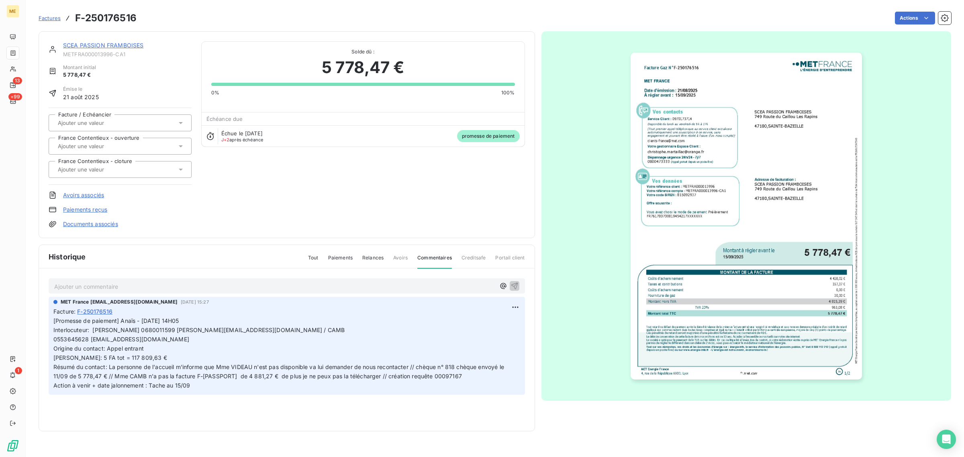
click at [388, 264] on div "Tout Paiements Relances Avoirs Commentaires Creditsafe Portail client" at bounding box center [411, 261] width 227 height 14
click at [356, 264] on div "Tout Paiements Relances Avoirs Commentaires Creditsafe Portail client" at bounding box center [411, 261] width 227 height 14
click at [374, 260] on span "Relances" at bounding box center [372, 261] width 21 height 14
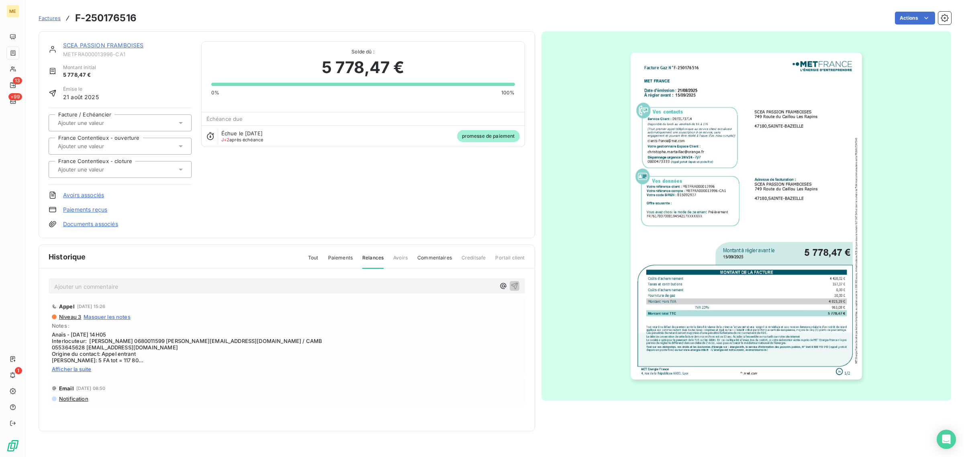
click at [345, 260] on span "Paiements" at bounding box center [340, 261] width 25 height 14
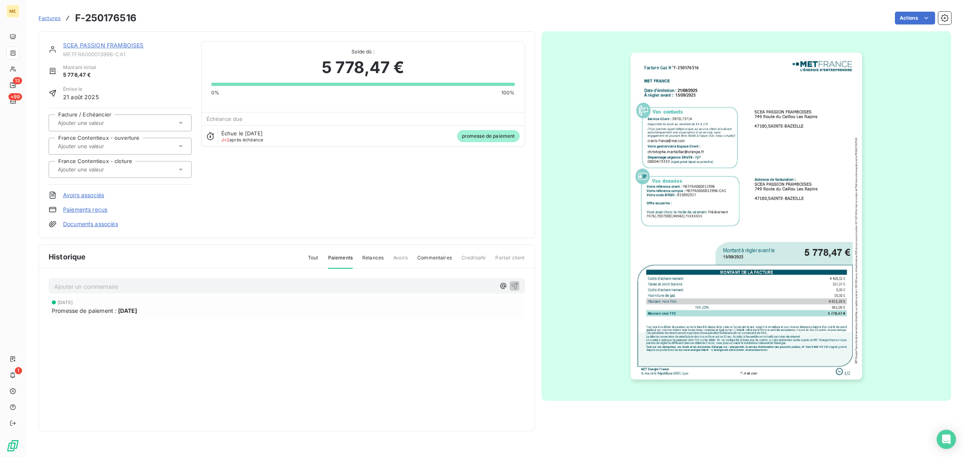
click at [294, 260] on div "Historique Tout Paiements Relances Avoirs Commentaires Creditsafe Portail client" at bounding box center [287, 257] width 496 height 24
click at [305, 258] on div "Tout Paiements Relances Avoirs Commentaires Creditsafe Portail client" at bounding box center [411, 261] width 227 height 14
click at [327, 262] on div "Tout Paiements Relances Avoirs Commentaires Creditsafe Portail client" at bounding box center [411, 261] width 227 height 14
click at [319, 261] on span "Tout" at bounding box center [313, 261] width 10 height 14
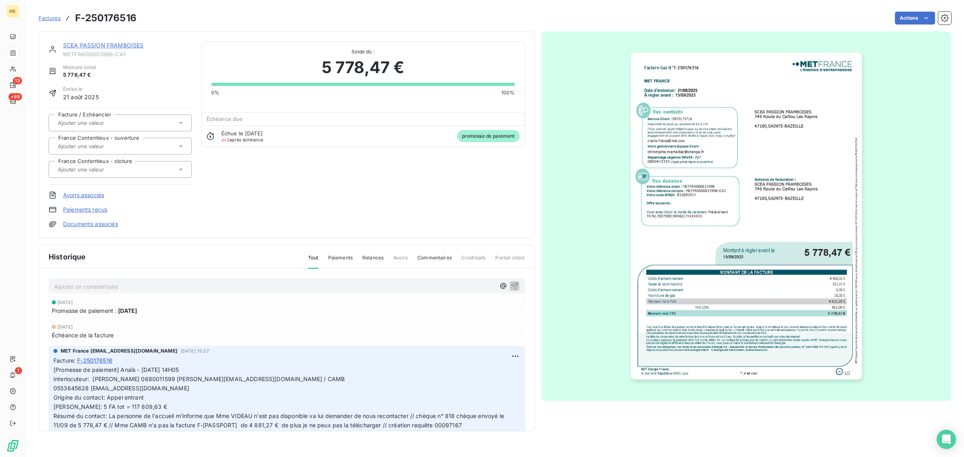
click at [44, 21] on span "Factures" at bounding box center [50, 18] width 22 height 6
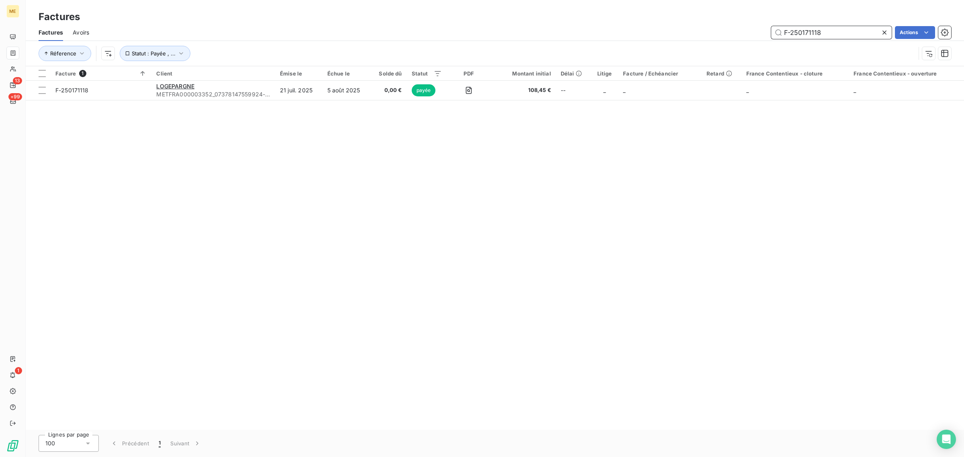
drag, startPoint x: 824, startPoint y: 32, endPoint x: 643, endPoint y: 29, distance: 180.8
click at [656, 30] on div "F-250171118 Actions" at bounding box center [525, 32] width 852 height 13
paste input "METFRA000002361_50054667889336-CA1"
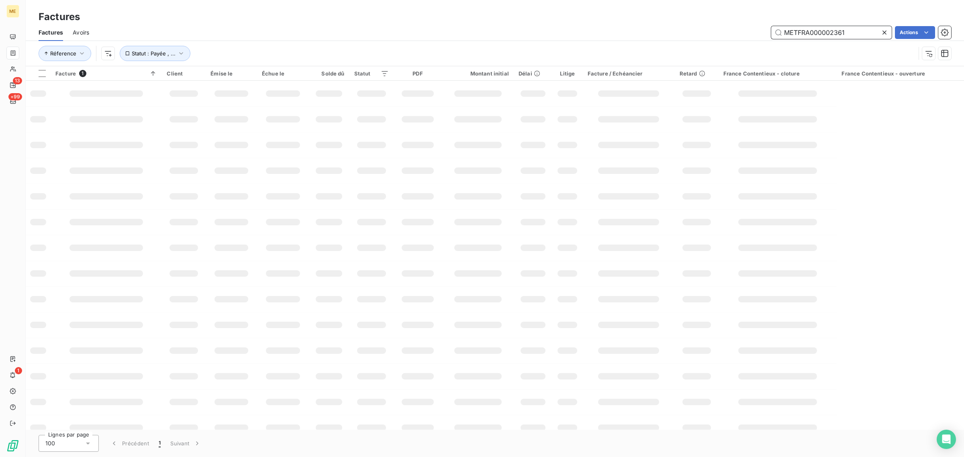
type input "METFRA000002361"
click at [391, 42] on div "Réference Statut : Payée , ..." at bounding box center [495, 53] width 913 height 25
click at [782, 31] on input "METFRA000002361" at bounding box center [831, 32] width 121 height 13
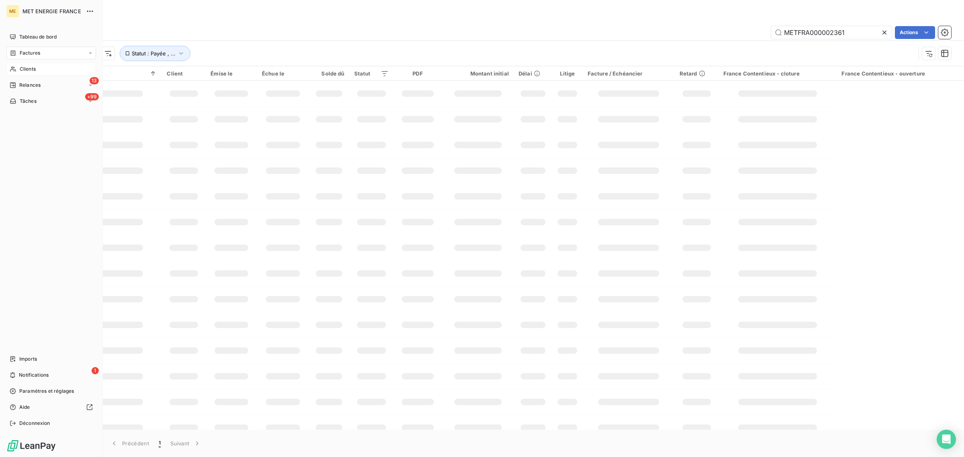
click at [20, 69] on span "Clients" at bounding box center [28, 68] width 16 height 7
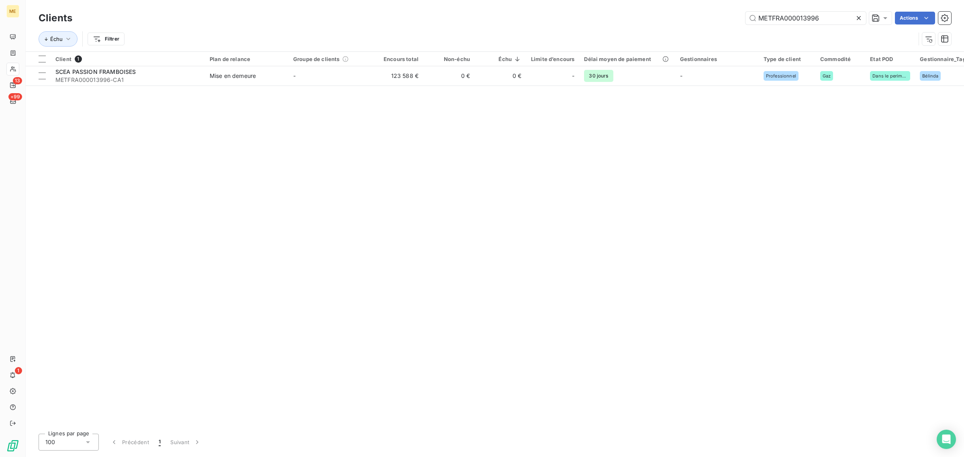
drag, startPoint x: 834, startPoint y: 20, endPoint x: 589, endPoint y: 23, distance: 245.1
click at [595, 23] on div "METFRA000013996 Actions" at bounding box center [516, 18] width 869 height 13
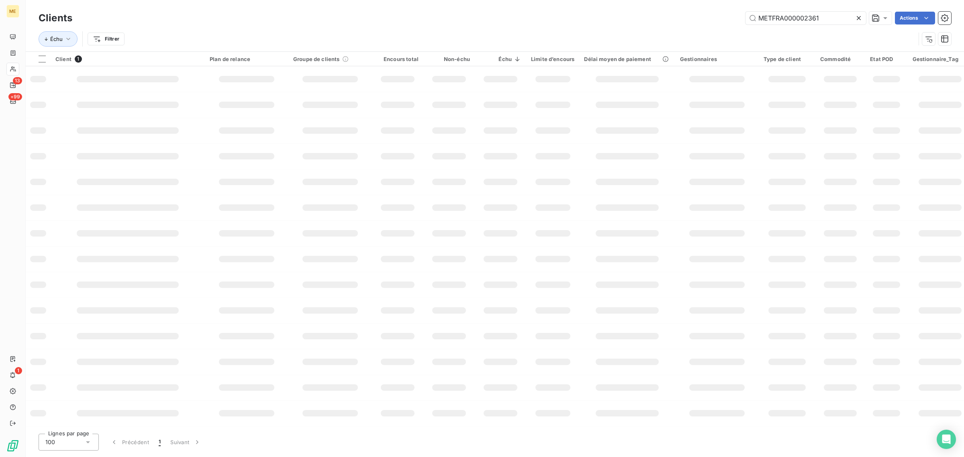
type input "METFRA000002361"
click at [589, 25] on div "Clients METFRA000002361 Actions" at bounding box center [495, 18] width 913 height 17
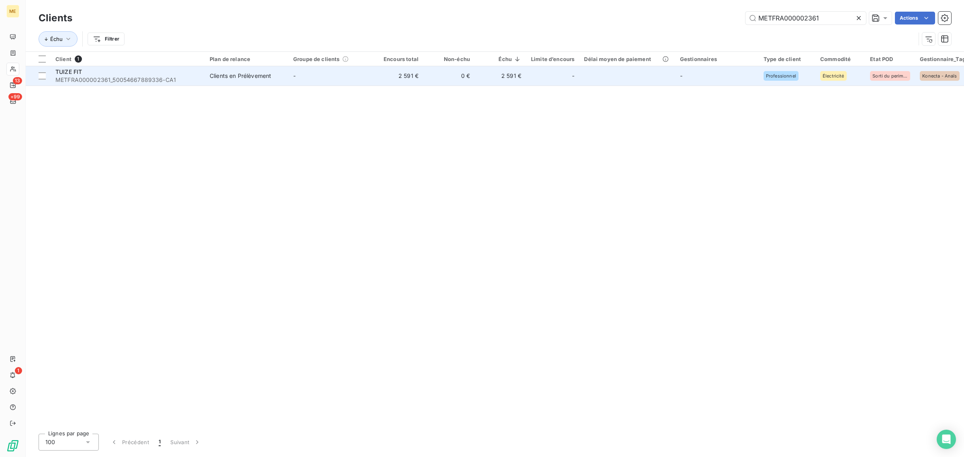
click at [374, 71] on td "2 591 €" at bounding box center [397, 75] width 51 height 19
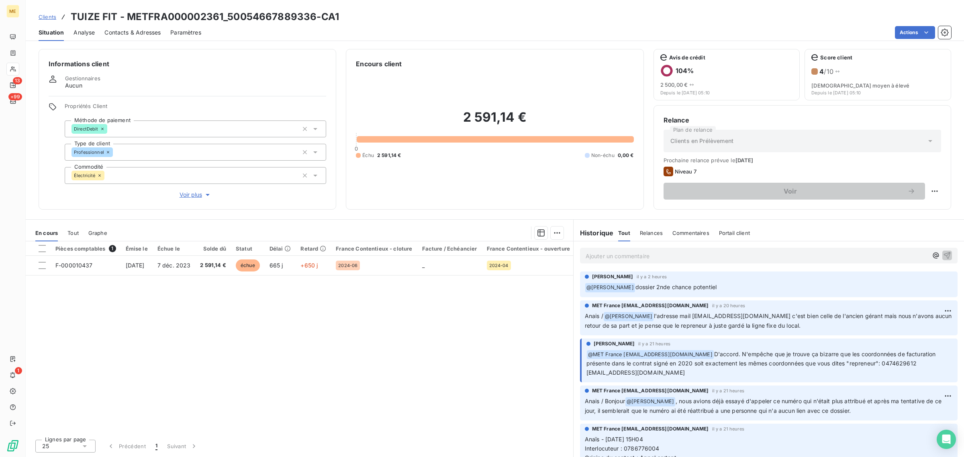
drag, startPoint x: 711, startPoint y: 288, endPoint x: 629, endPoint y: 288, distance: 82.4
click at [629, 288] on p "﻿ @ [PERSON_NAME] dossier 2nde chance potentiel" at bounding box center [769, 288] width 368 height 10
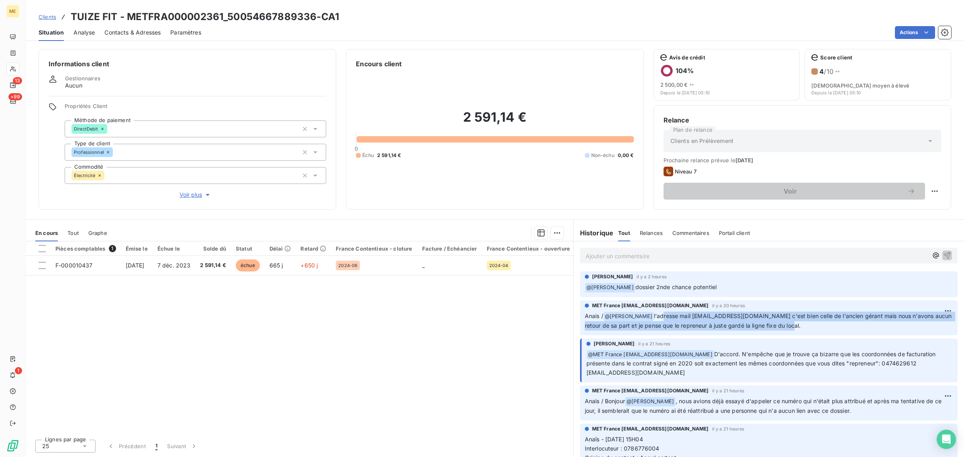
drag, startPoint x: 661, startPoint y: 314, endPoint x: 833, endPoint y: 327, distance: 172.0
click at [833, 327] on p "Anais / @ [PERSON_NAME] l'adresse mail [EMAIL_ADDRESS][DOMAIN_NAME] c'est bien …" at bounding box center [769, 321] width 368 height 19
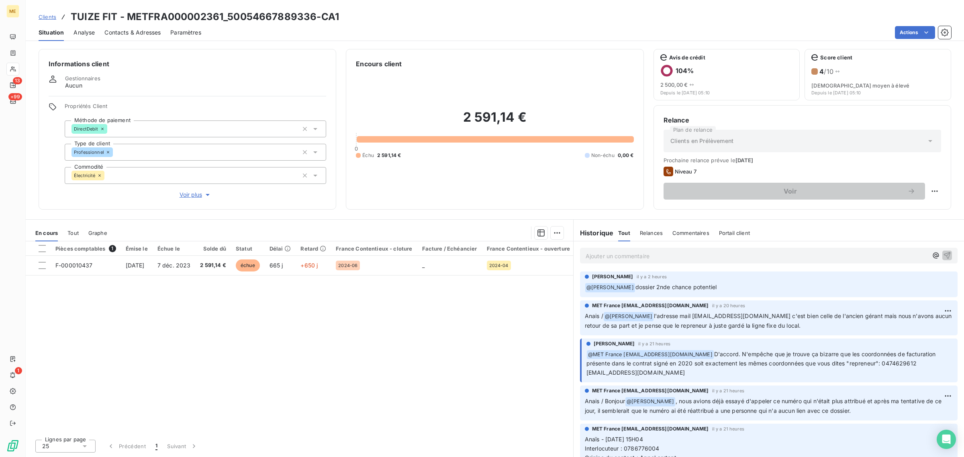
click at [374, 347] on div "Pièces comptables 1 Émise le Échue le Solde dû Statut Délai Retard France Conte…" at bounding box center [300, 337] width 548 height 192
click at [186, 189] on div "Propriétés Client Méthode de paiement DirectDebit Type de client Professionnel …" at bounding box center [196, 151] width 262 height 96
click at [187, 194] on span "Voir plus" at bounding box center [196, 195] width 32 height 8
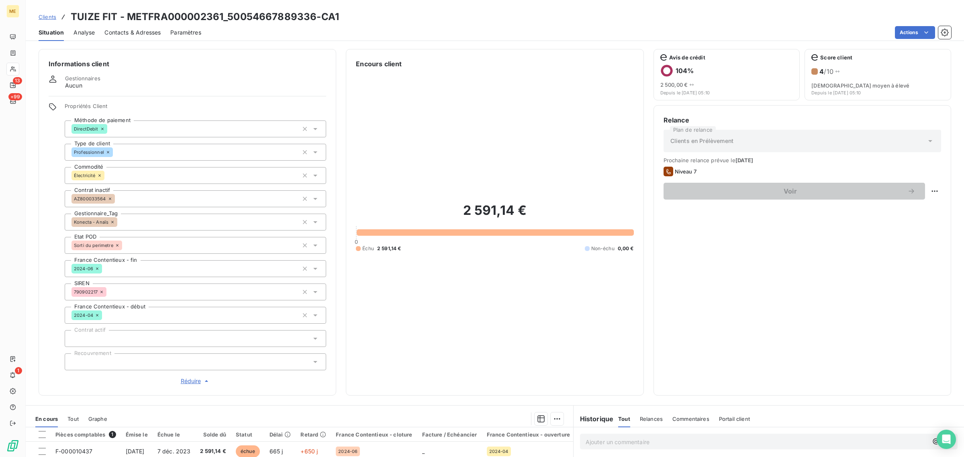
click at [186, 382] on span "Réduire" at bounding box center [196, 381] width 30 height 8
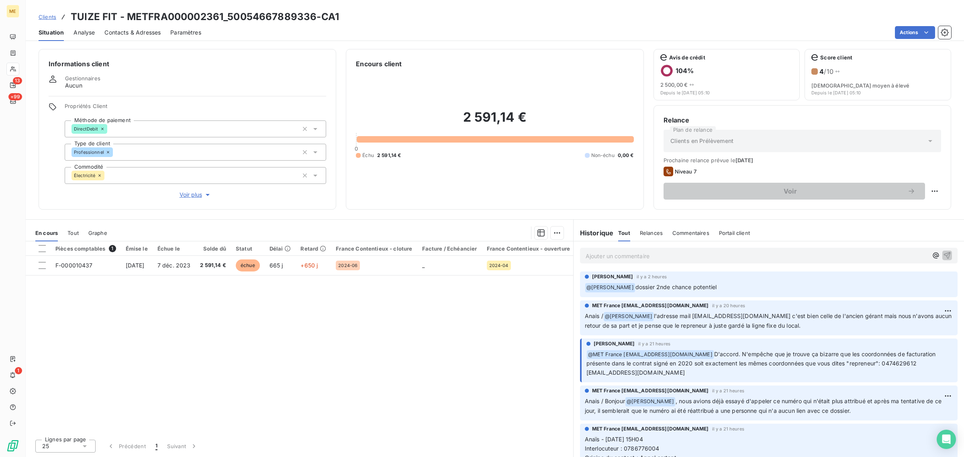
click at [665, 290] on span "dossier 2nde chance potentiel" at bounding box center [676, 287] width 81 height 7
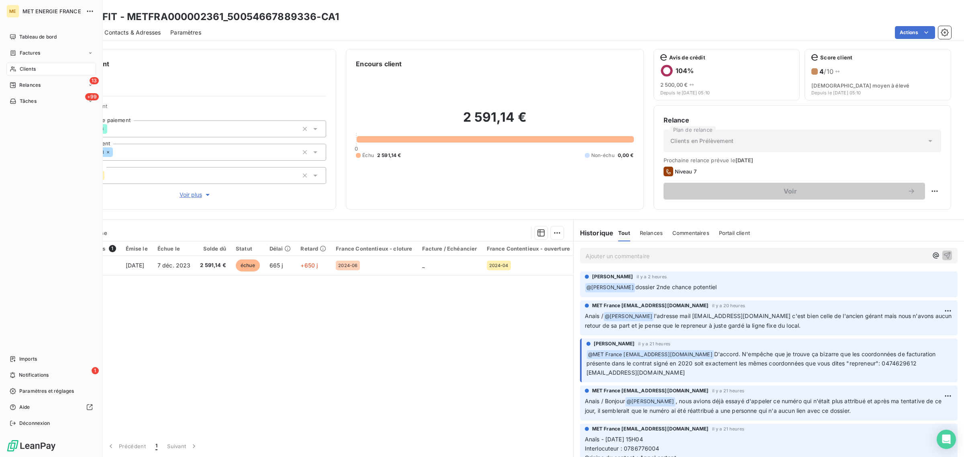
click at [21, 65] on span "Clients" at bounding box center [28, 68] width 16 height 7
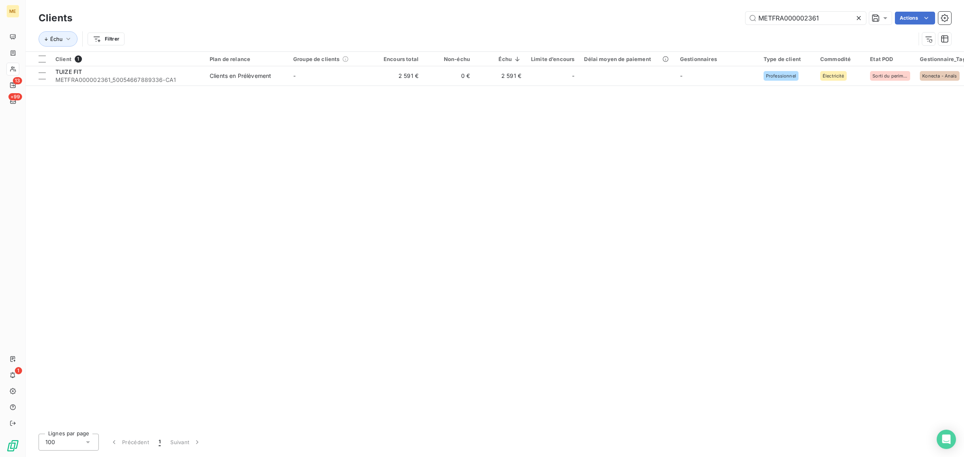
drag, startPoint x: 840, startPoint y: 17, endPoint x: 609, endPoint y: 18, distance: 230.6
click at [611, 18] on div "METFRA000002361 Actions" at bounding box center [516, 18] width 869 height 13
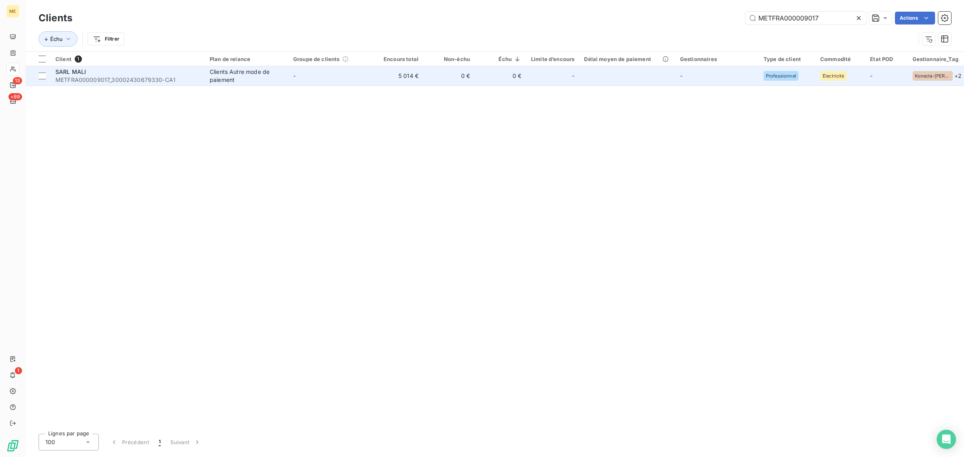
type input "METFRA000009017"
click at [336, 81] on td "-" at bounding box center [330, 75] width 84 height 19
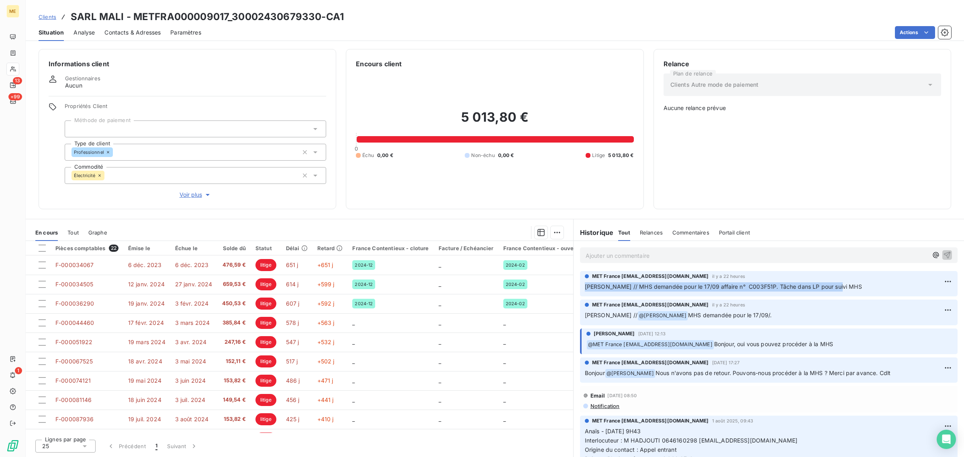
drag, startPoint x: 595, startPoint y: 290, endPoint x: 846, endPoint y: 290, distance: 251.9
click at [846, 290] on div "MET France [EMAIL_ADDRESS][DOMAIN_NAME] il y a 22 heures [PERSON_NAME] // MHS d…" at bounding box center [769, 283] width 378 height 25
click at [691, 293] on div "MET France [EMAIL_ADDRESS][DOMAIN_NAME] il y a 22 heures [PERSON_NAME] // MHS d…" at bounding box center [769, 283] width 378 height 25
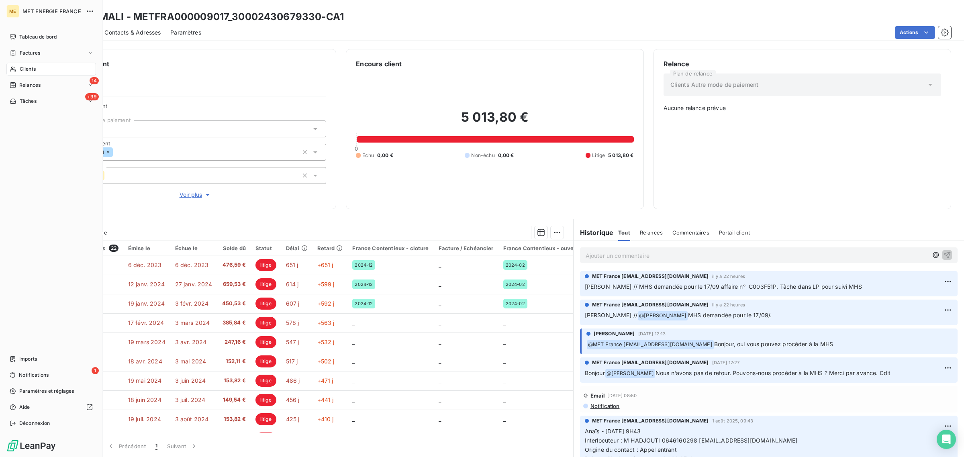
click at [12, 67] on icon at bounding box center [13, 69] width 7 height 6
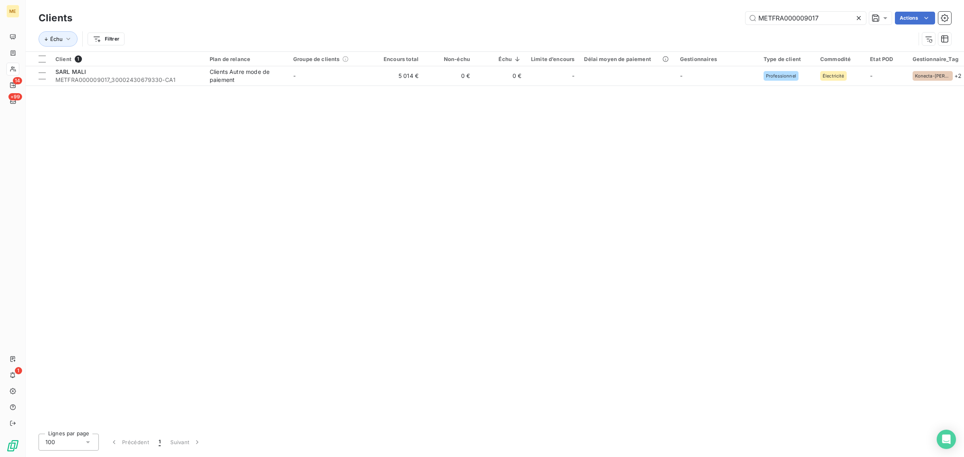
drag, startPoint x: 802, startPoint y: 16, endPoint x: 625, endPoint y: 7, distance: 177.4
click at [626, 7] on div "Clients METFRA000009017 Actions Échu Filtrer" at bounding box center [495, 25] width 938 height 51
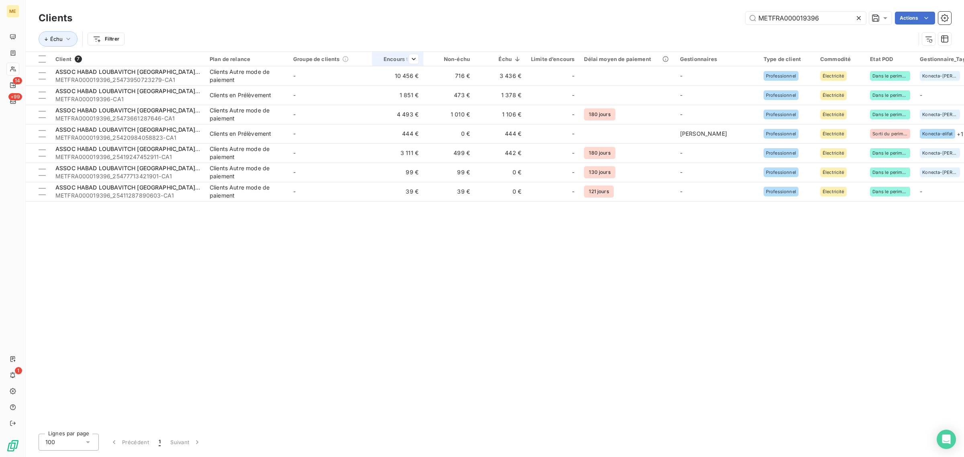
type input "METFRA000019396"
click at [388, 64] on th "Encours total" at bounding box center [397, 59] width 51 height 14
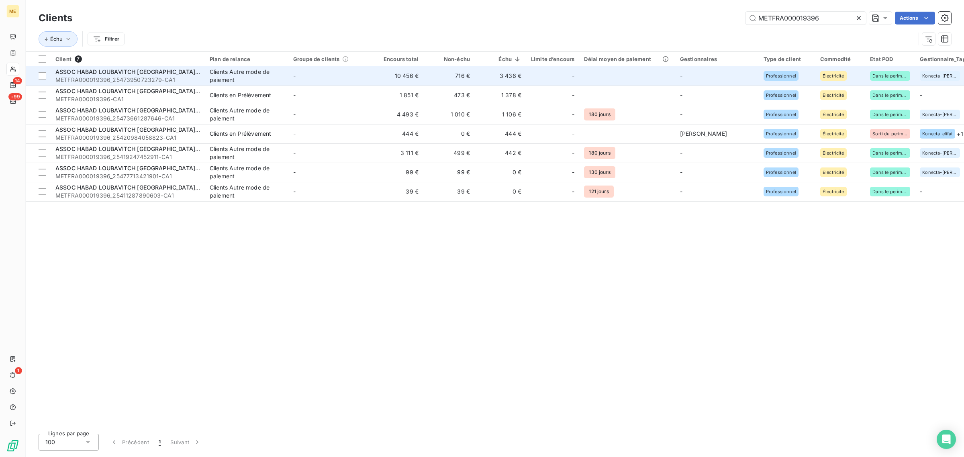
click at [326, 80] on td "-" at bounding box center [330, 75] width 84 height 19
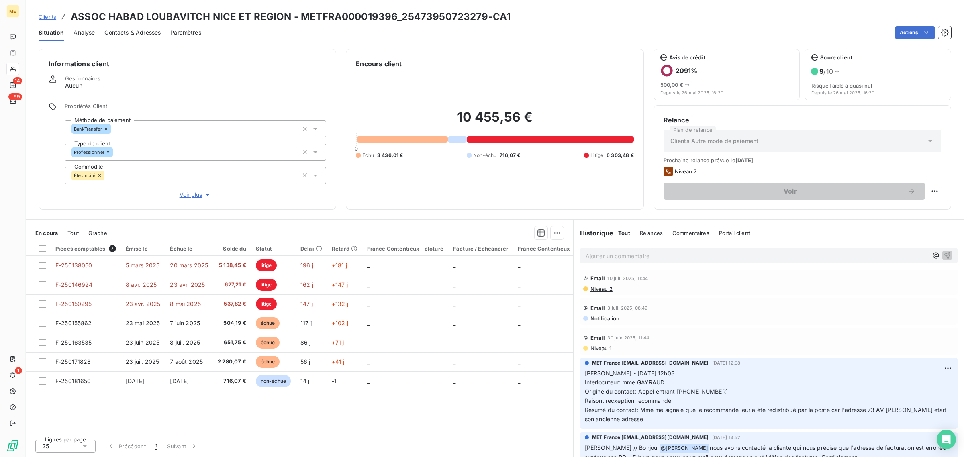
scroll to position [50, 0]
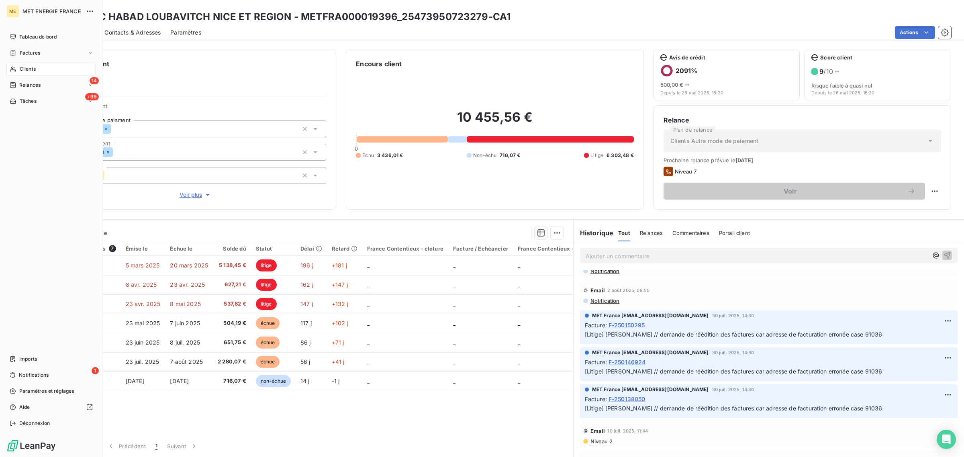
click at [18, 67] on div "Clients" at bounding box center [51, 69] width 90 height 13
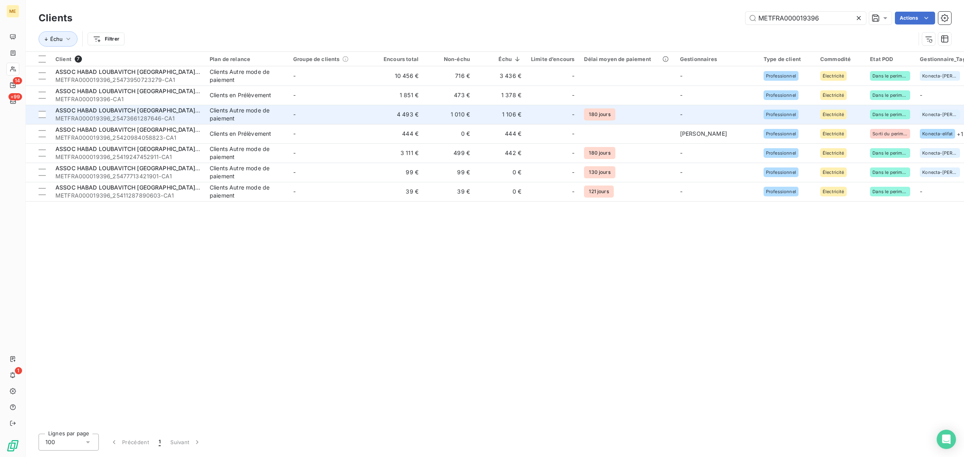
click at [232, 106] on td "Clients Autre mode de paiement" at bounding box center [247, 114] width 84 height 19
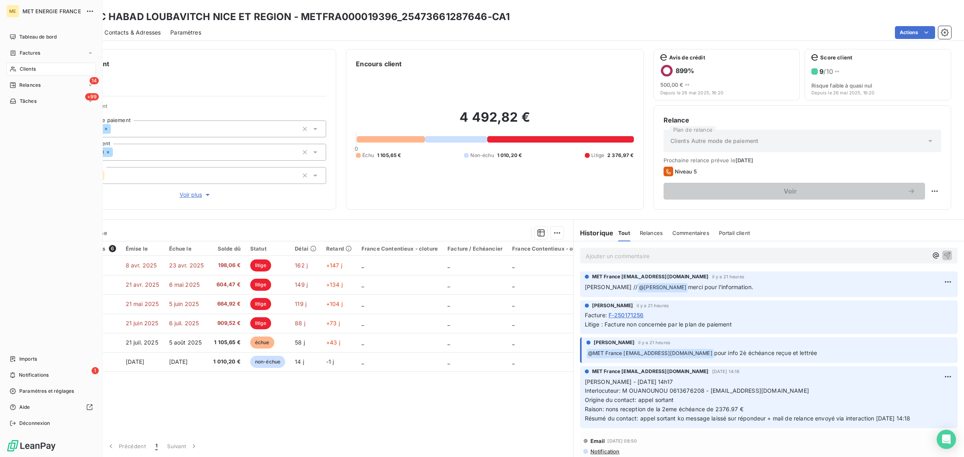
click at [21, 74] on div "Clients" at bounding box center [51, 69] width 90 height 13
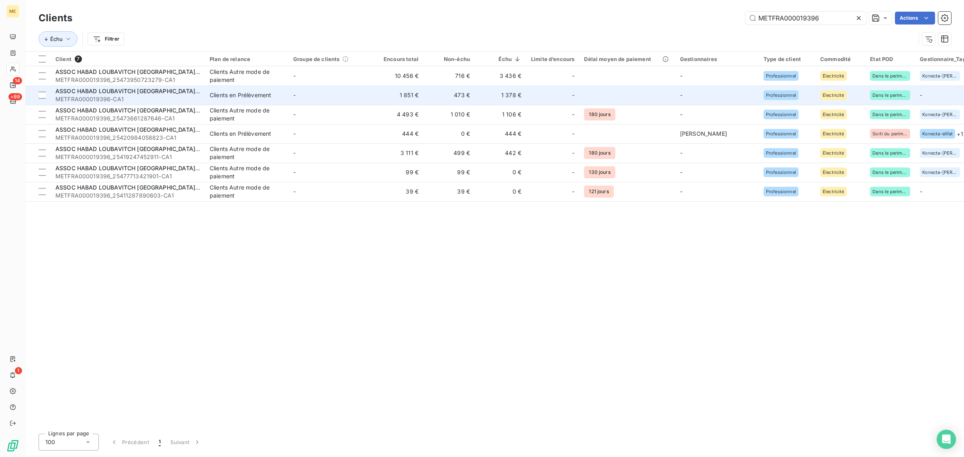
click at [312, 97] on td "-" at bounding box center [330, 95] width 84 height 19
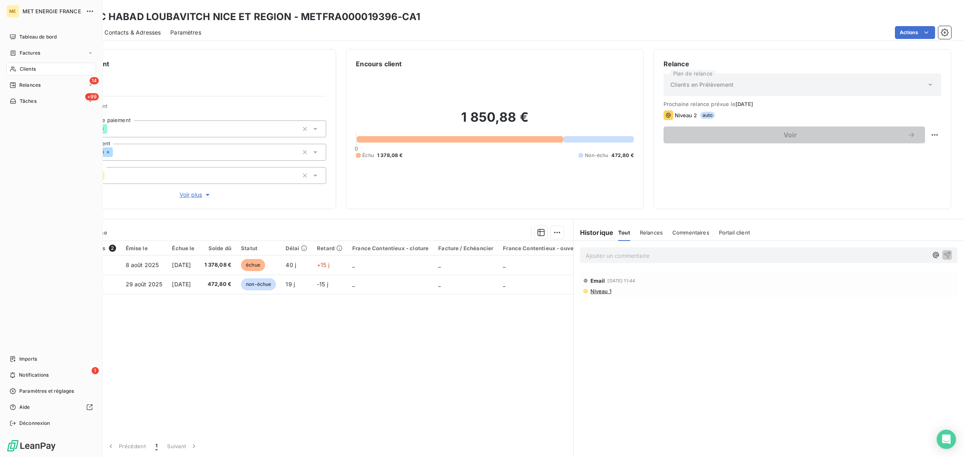
click at [16, 66] on icon at bounding box center [13, 69] width 7 height 6
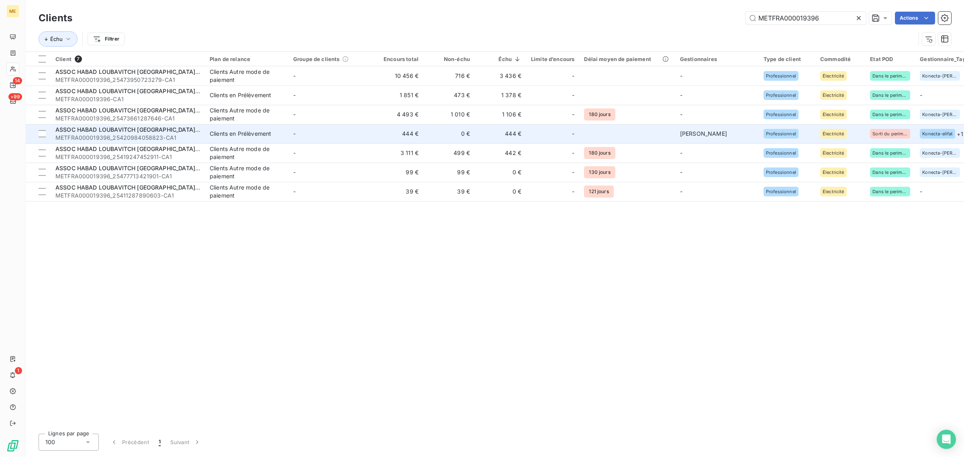
click at [388, 127] on td "444 €" at bounding box center [397, 133] width 51 height 19
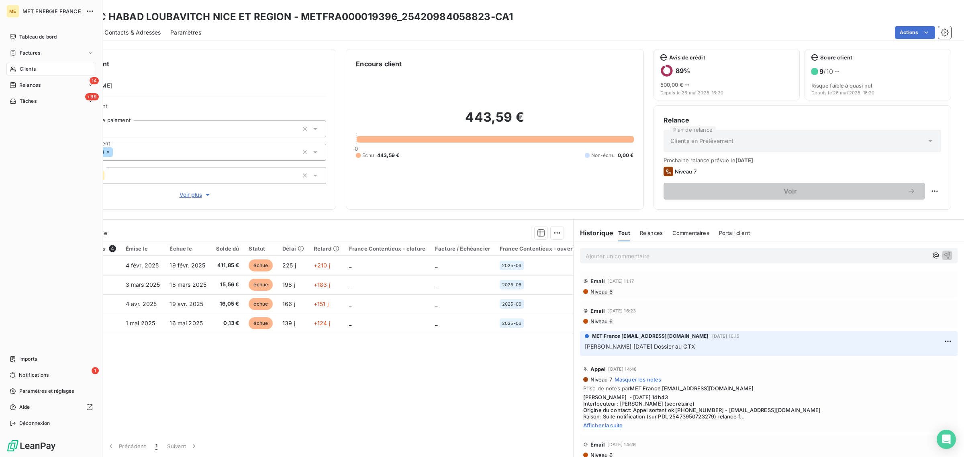
click at [20, 71] on span "Clients" at bounding box center [28, 68] width 16 height 7
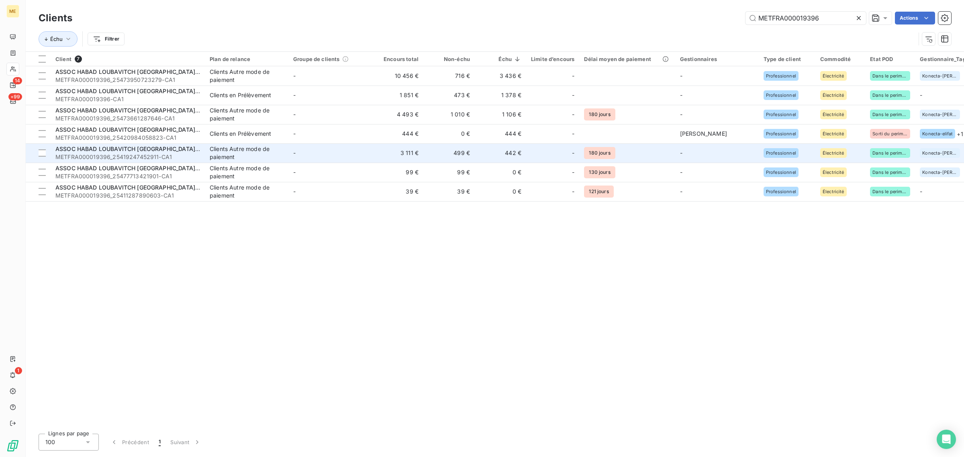
click at [344, 160] on td "-" at bounding box center [330, 152] width 84 height 19
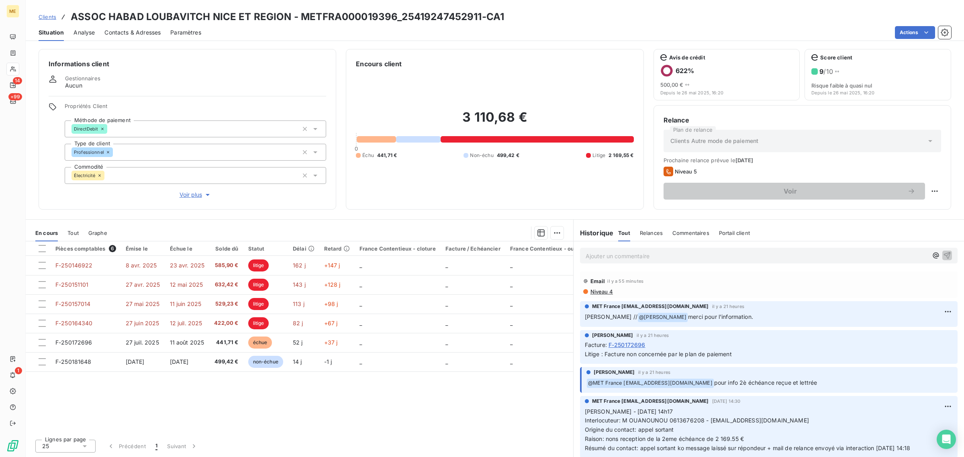
drag, startPoint x: 805, startPoint y: 377, endPoint x: 828, endPoint y: 383, distance: 23.3
click at [828, 383] on div "﻿ @ MET [GEOGRAPHIC_DATA] [EMAIL_ADDRESS][DOMAIN_NAME] pour info 2è échéance re…" at bounding box center [770, 383] width 366 height 10
drag, startPoint x: 742, startPoint y: 318, endPoint x: 674, endPoint y: 318, distance: 67.9
click at [674, 318] on p "[PERSON_NAME] // @ [PERSON_NAME] merci pour l'information." at bounding box center [769, 318] width 368 height 10
drag, startPoint x: 722, startPoint y: 352, endPoint x: 602, endPoint y: 361, distance: 120.5
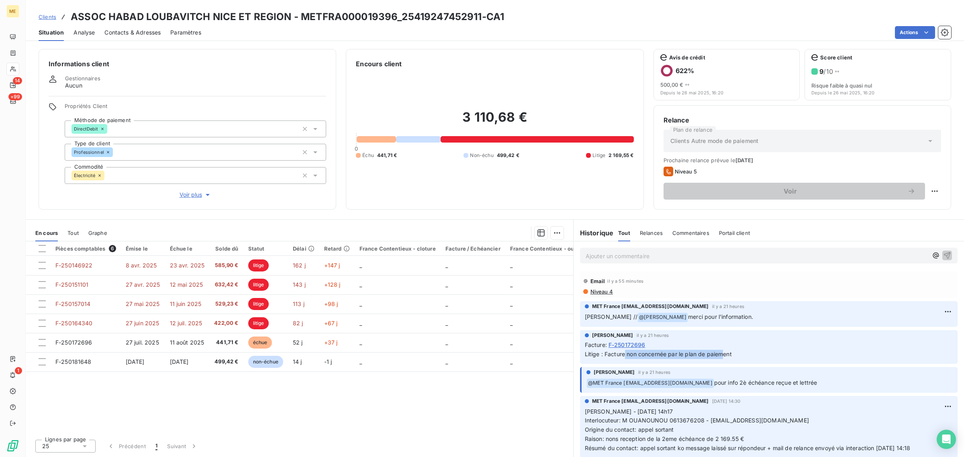
click at [604, 361] on div "[PERSON_NAME] il y a 21 heures Facture : F-250172696 Litige : Facture non conce…" at bounding box center [769, 347] width 378 height 34
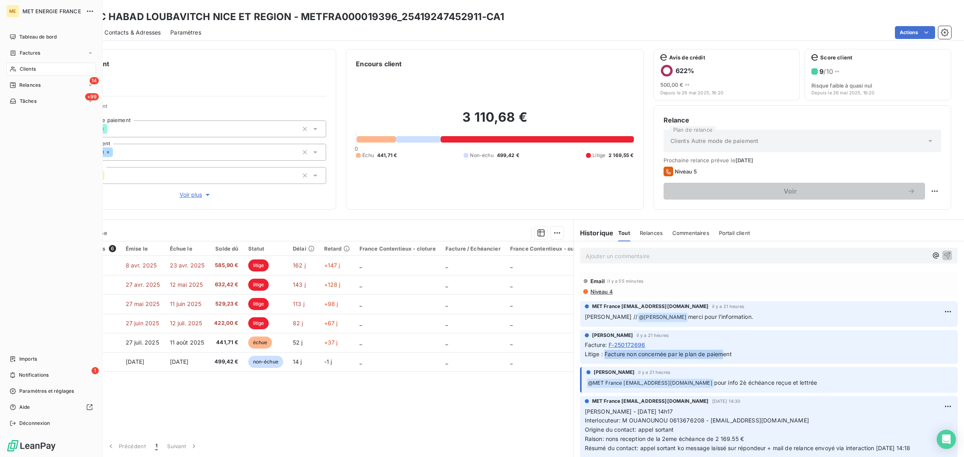
click at [20, 69] on span "Clients" at bounding box center [28, 68] width 16 height 7
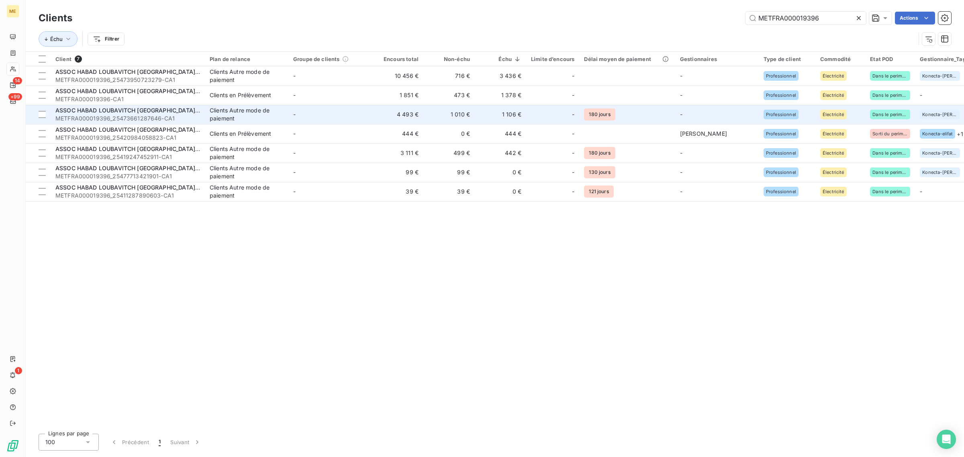
click at [317, 110] on td "-" at bounding box center [330, 114] width 84 height 19
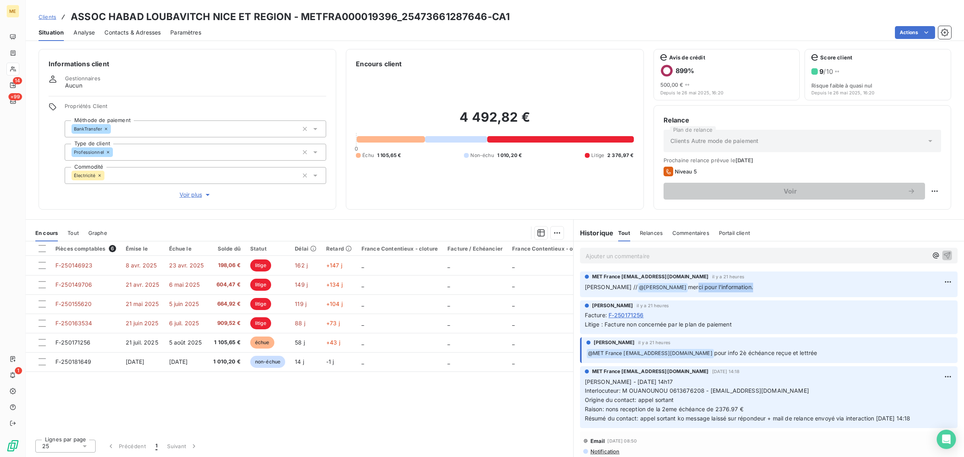
drag, startPoint x: 664, startPoint y: 291, endPoint x: 719, endPoint y: 294, distance: 55.5
click at [723, 291] on p "[PERSON_NAME] // @ [PERSON_NAME] merci pour l'information." at bounding box center [769, 288] width 368 height 10
drag, startPoint x: 604, startPoint y: 324, endPoint x: 712, endPoint y: 322, distance: 108.5
click at [712, 322] on span "Litige : Facture non concernée par le plan de paiement" at bounding box center [658, 324] width 147 height 7
drag, startPoint x: 748, startPoint y: 352, endPoint x: 849, endPoint y: 345, distance: 101.5
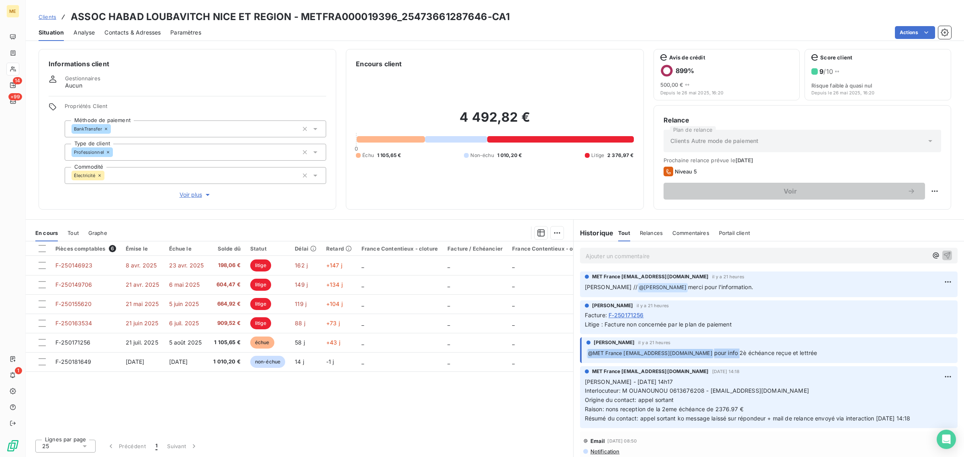
click at [849, 345] on div "[PERSON_NAME] il y a 21 heures ﻿ @ MET [GEOGRAPHIC_DATA] [EMAIL_ADDRESS][DOMAIN…" at bounding box center [770, 348] width 366 height 19
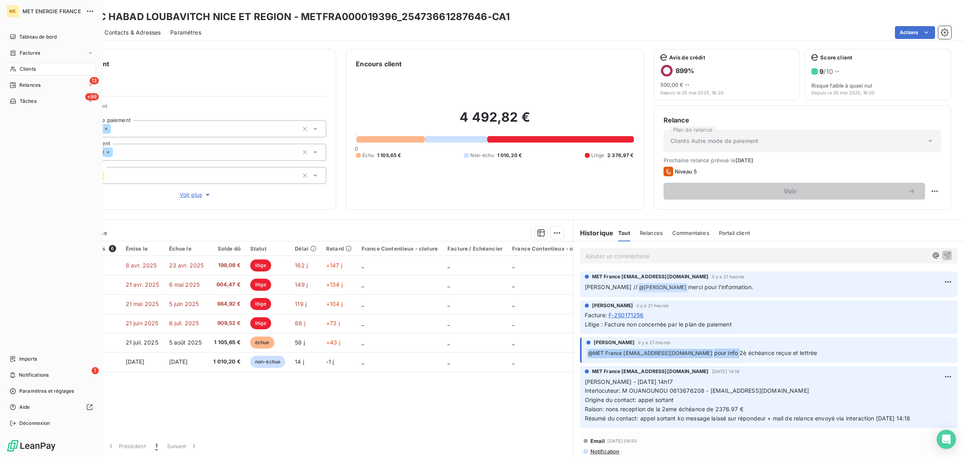
click at [7, 70] on div "Clients" at bounding box center [51, 69] width 90 height 13
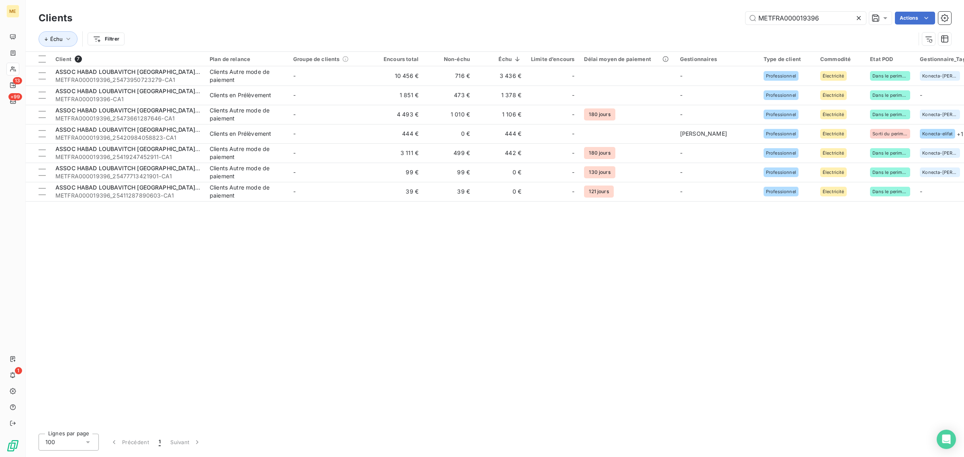
drag, startPoint x: 832, startPoint y: 15, endPoint x: 661, endPoint y: 14, distance: 170.7
click at [671, 15] on div "METFRA000019396 Actions" at bounding box center [516, 18] width 869 height 13
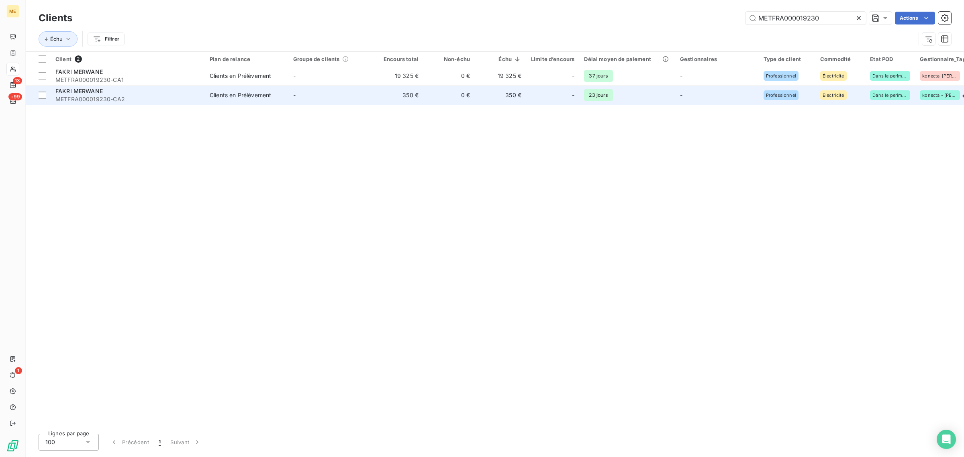
type input "METFRA000019230"
click at [338, 96] on td "-" at bounding box center [330, 95] width 84 height 19
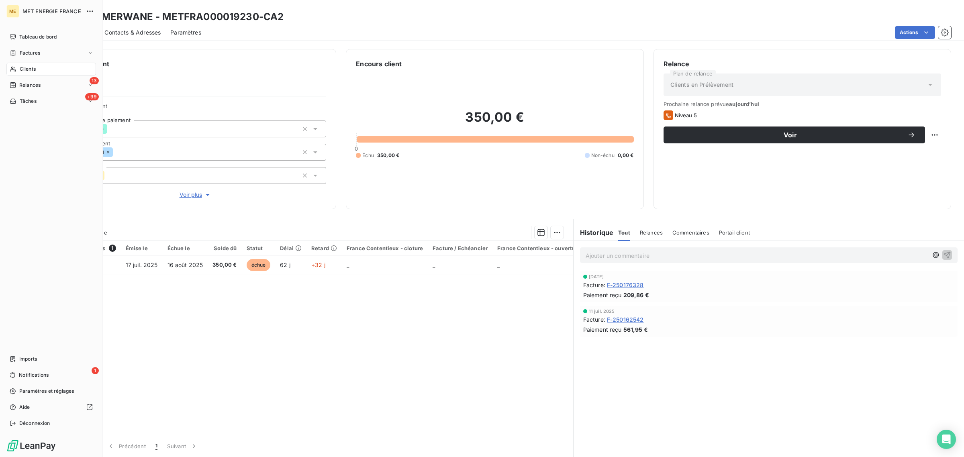
click at [14, 65] on div "Clients" at bounding box center [51, 69] width 90 height 13
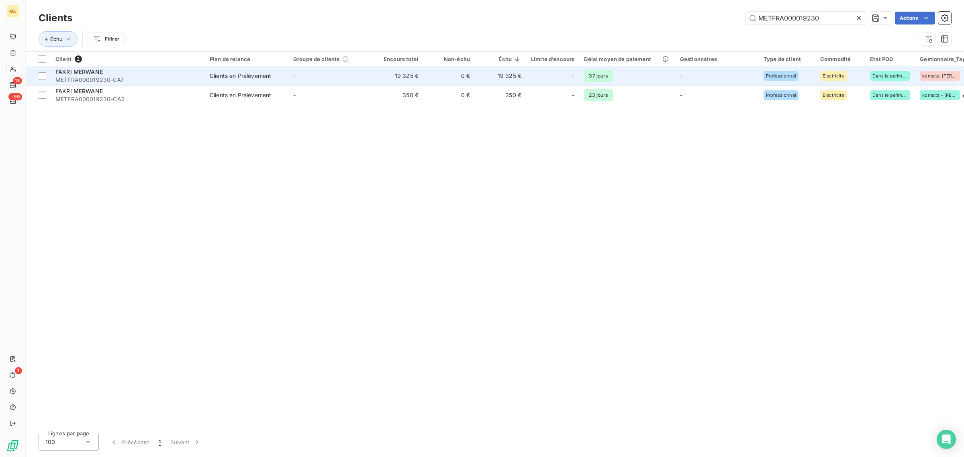
click at [436, 71] on td "0 €" at bounding box center [448, 75] width 51 height 19
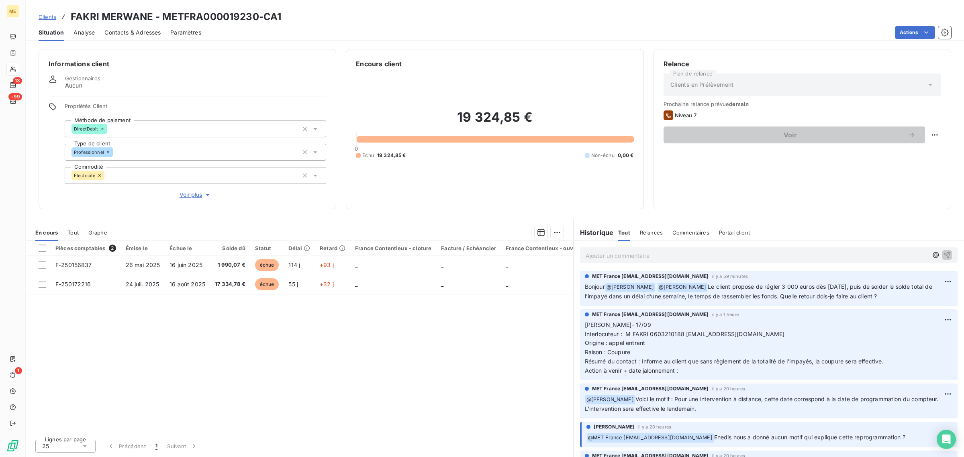
drag, startPoint x: 882, startPoint y: 296, endPoint x: 905, endPoint y: 294, distance: 23.4
click at [905, 294] on p "Bonjour @ [PERSON_NAME] @ [PERSON_NAME] Le client propose de régler 3 000 euros…" at bounding box center [769, 291] width 368 height 19
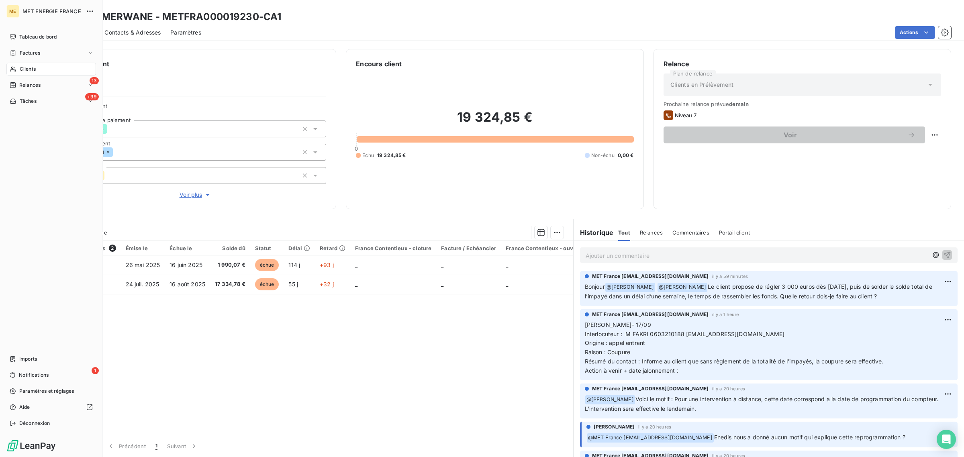
click at [20, 69] on span "Clients" at bounding box center [28, 68] width 16 height 7
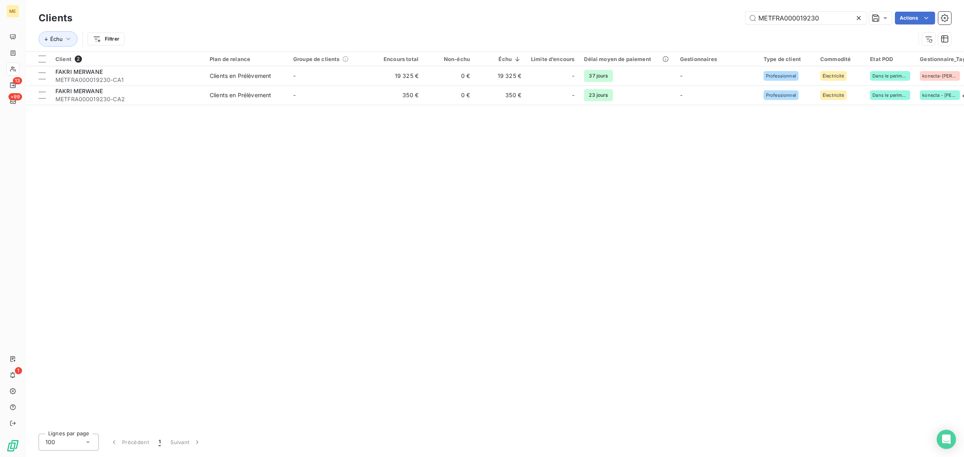
drag, startPoint x: 850, startPoint y: 17, endPoint x: 696, endPoint y: 14, distance: 154.3
click at [714, 14] on div "METFRA000019230 Actions" at bounding box center [516, 18] width 869 height 13
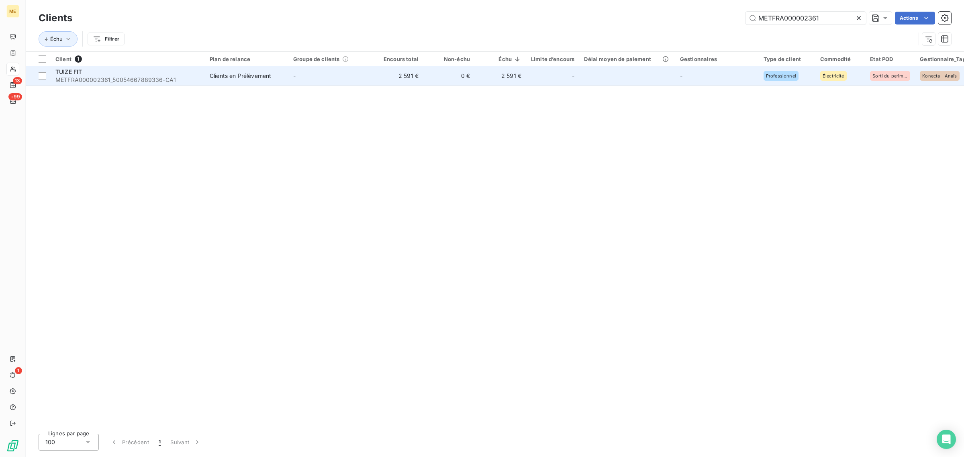
type input "METFRA000002361"
click at [407, 77] on td "2 591 €" at bounding box center [397, 75] width 51 height 19
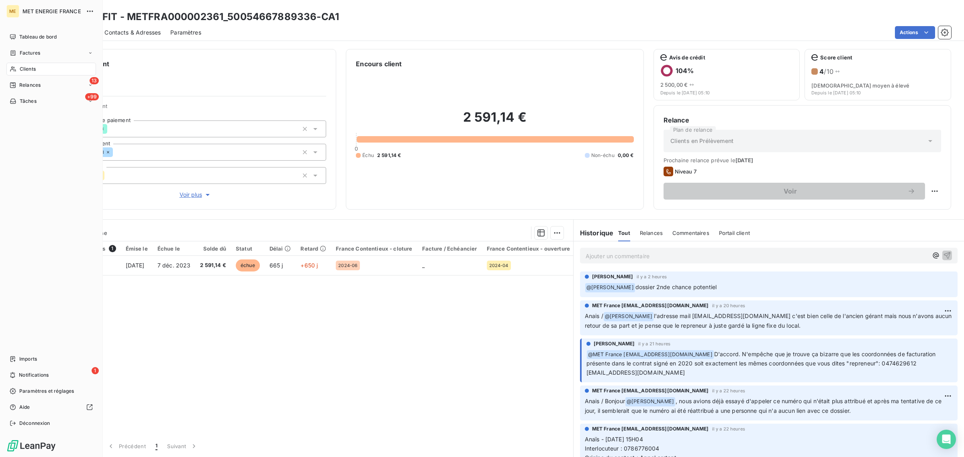
click at [21, 66] on span "Clients" at bounding box center [28, 68] width 16 height 7
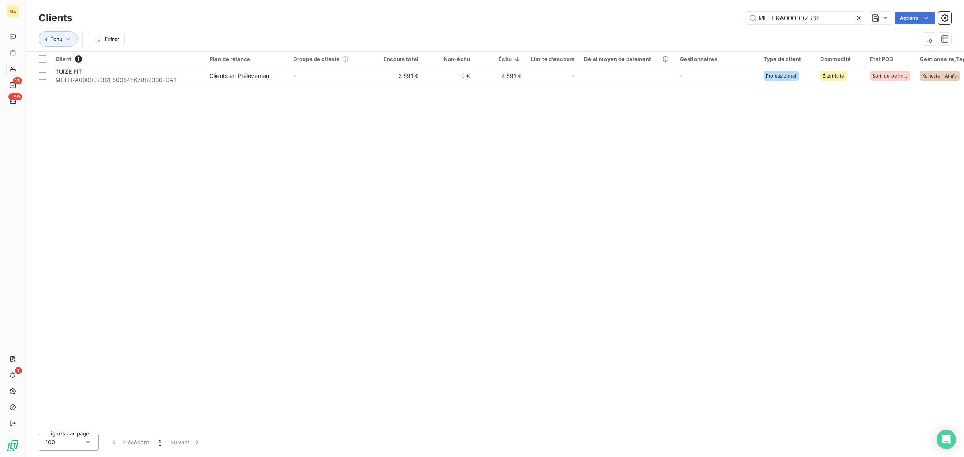
drag, startPoint x: 837, startPoint y: 17, endPoint x: 693, endPoint y: 17, distance: 143.4
click at [694, 17] on div "METFRA000002361 Actions" at bounding box center [516, 18] width 869 height 13
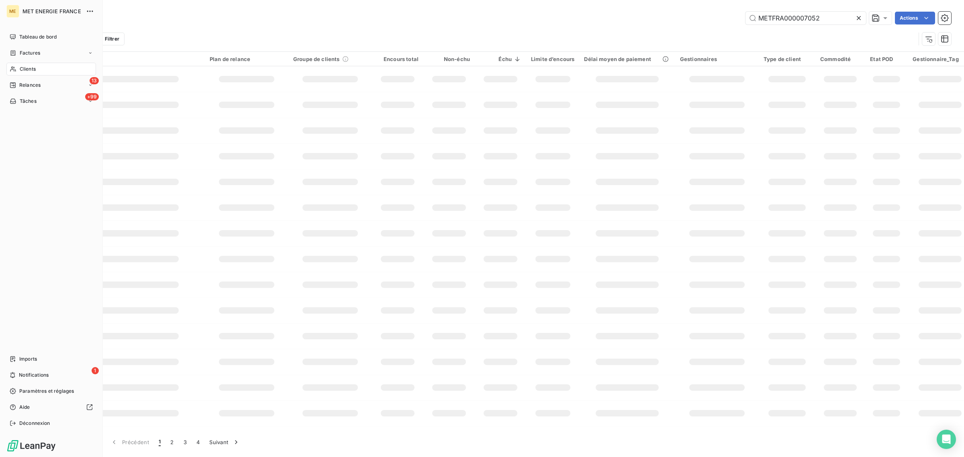
click at [21, 70] on span "Clients" at bounding box center [28, 68] width 16 height 7
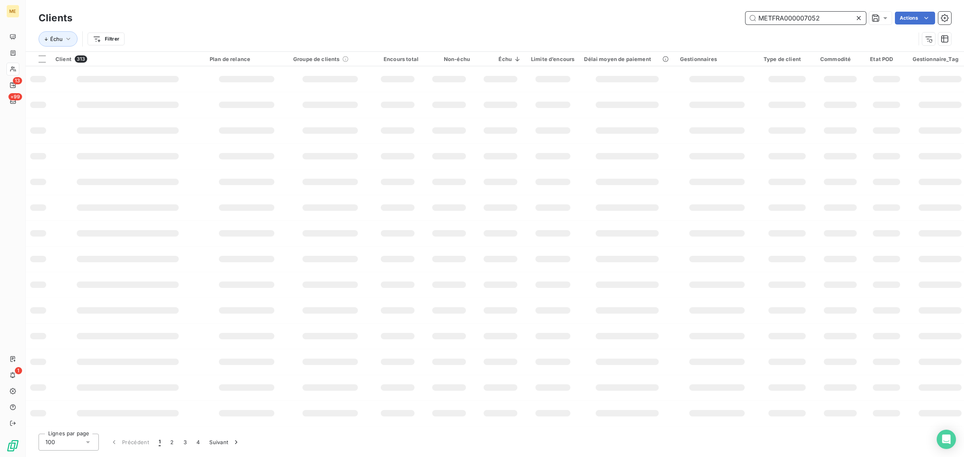
click at [554, 15] on div "METFRA000007052 Actions" at bounding box center [516, 18] width 869 height 13
click at [784, 20] on input "METFRA000007052" at bounding box center [806, 18] width 121 height 13
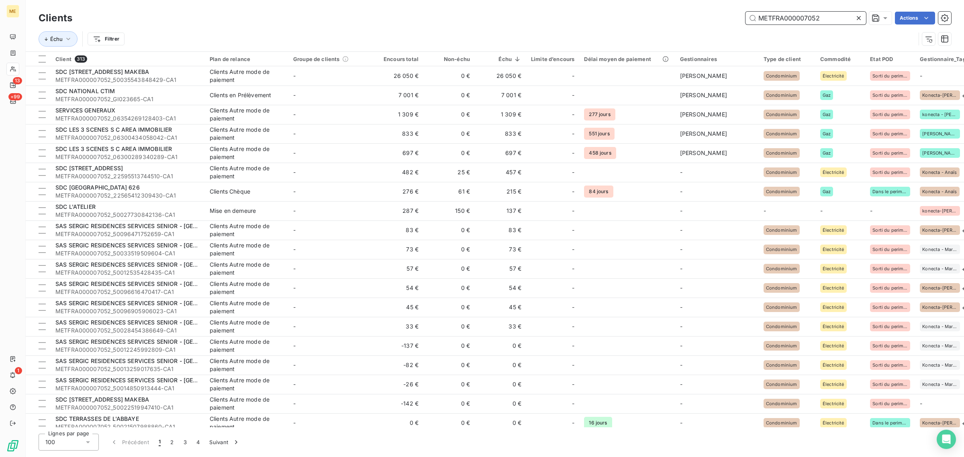
paste input "_06354269128403"
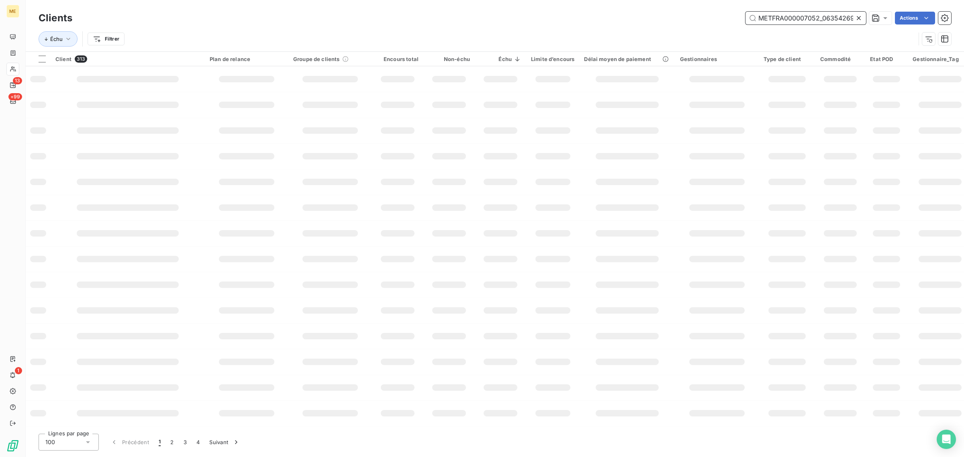
scroll to position [0, 24]
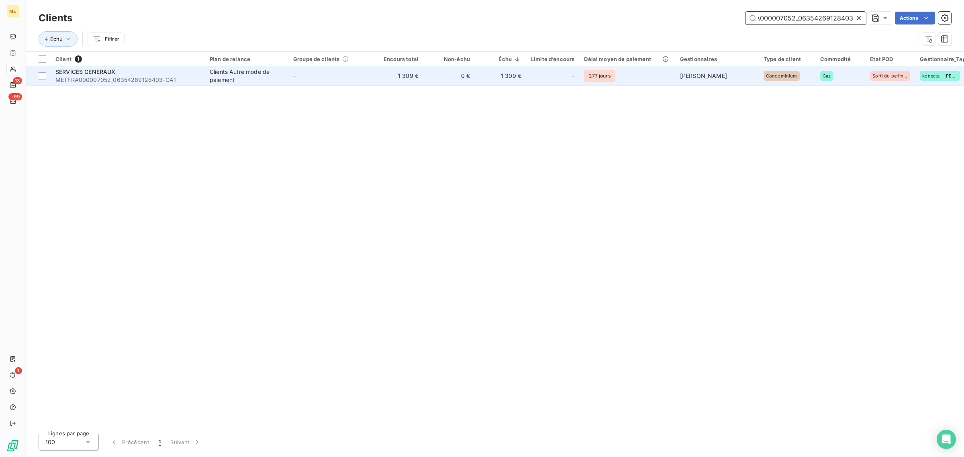
type input "METFRA000007052_06354269128403"
click at [333, 71] on td "-" at bounding box center [330, 75] width 84 height 19
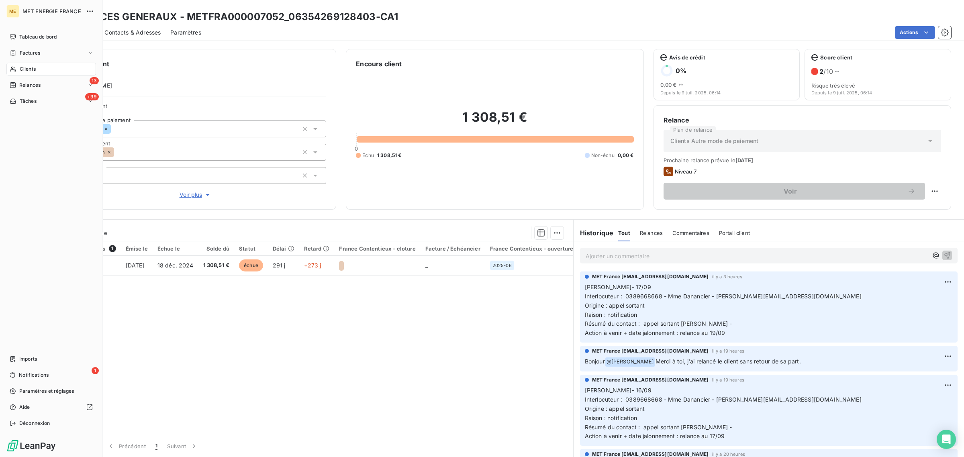
click at [19, 63] on div "Clients" at bounding box center [51, 69] width 90 height 13
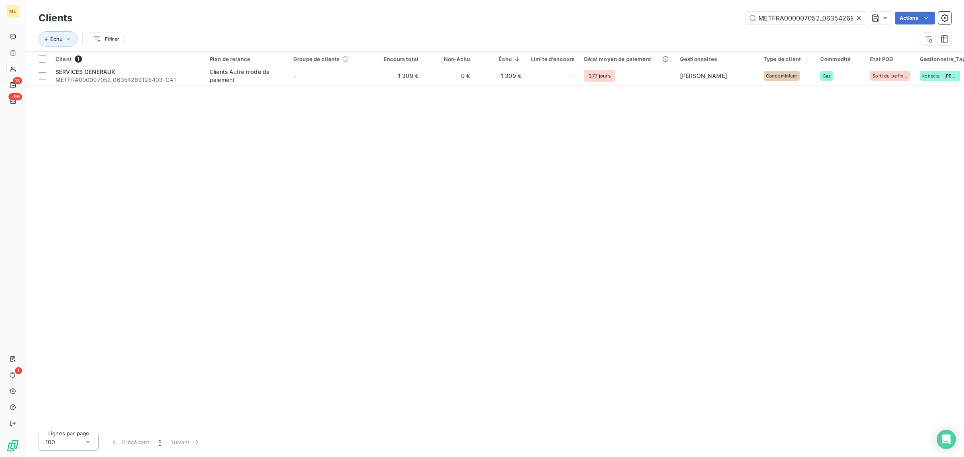
click at [856, 17] on icon at bounding box center [859, 18] width 8 height 8
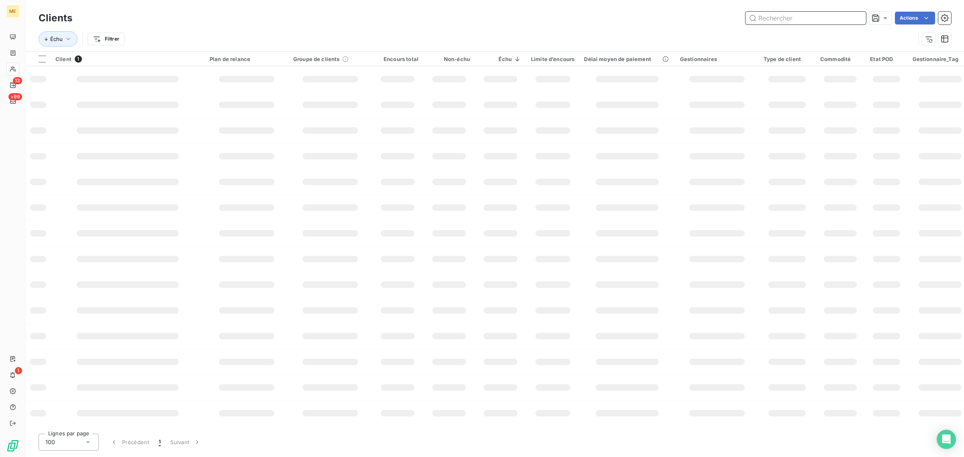
click at [790, 16] on input "text" at bounding box center [806, 18] width 121 height 13
paste input "METFRA000002780_"
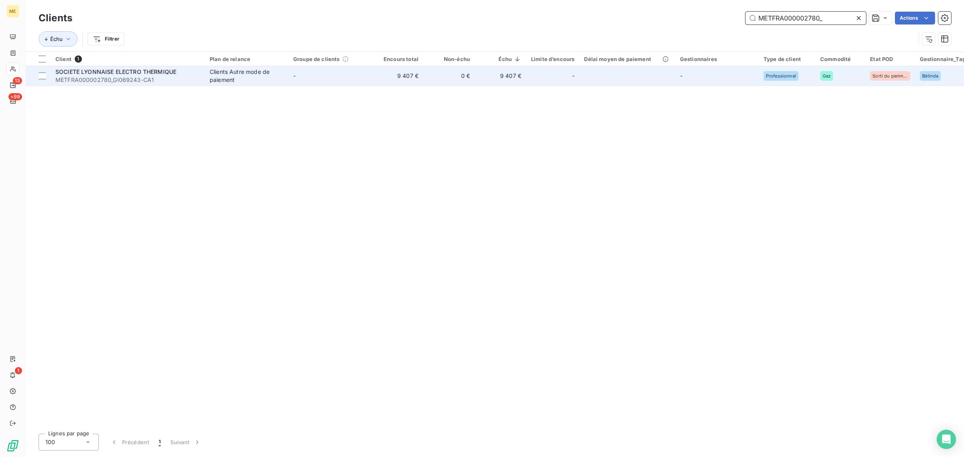
type input "METFRA000002780_"
click at [535, 74] on div "-" at bounding box center [552, 76] width 43 height 13
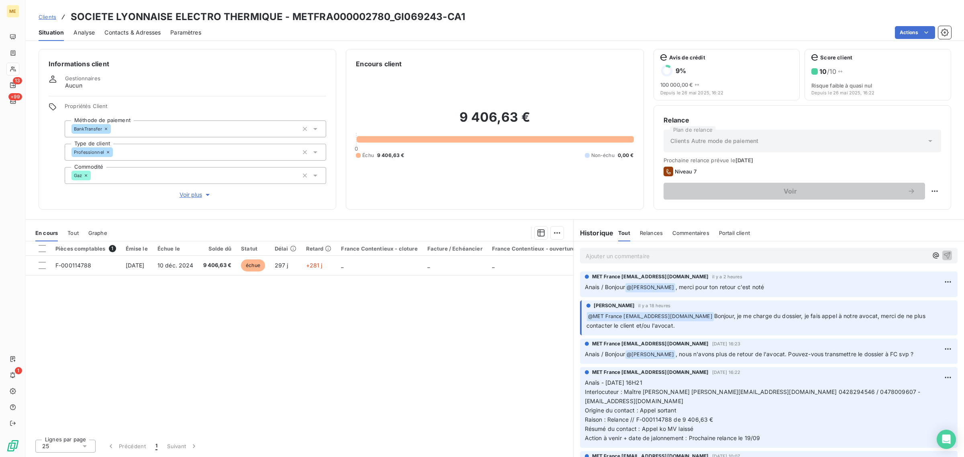
click at [192, 196] on span "Voir plus" at bounding box center [196, 195] width 32 height 8
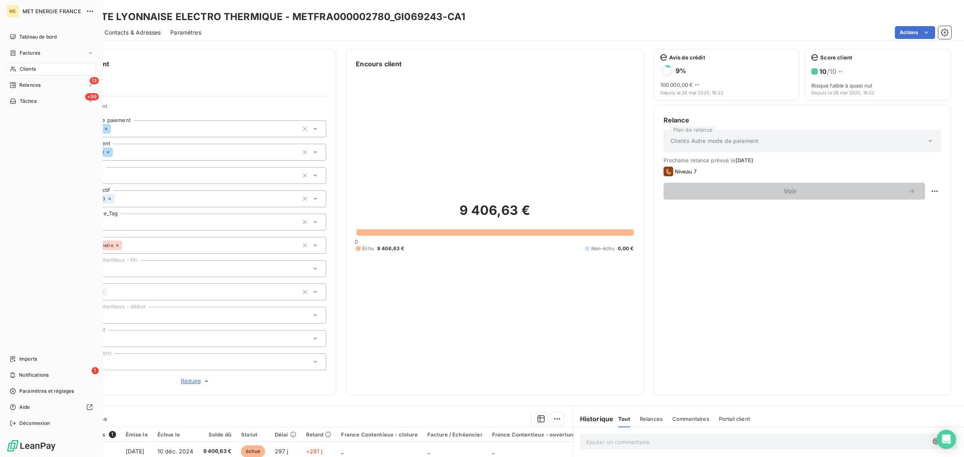
drag, startPoint x: 16, startPoint y: 72, endPoint x: 36, endPoint y: 72, distance: 19.7
click at [16, 72] on div "Clients" at bounding box center [51, 69] width 90 height 13
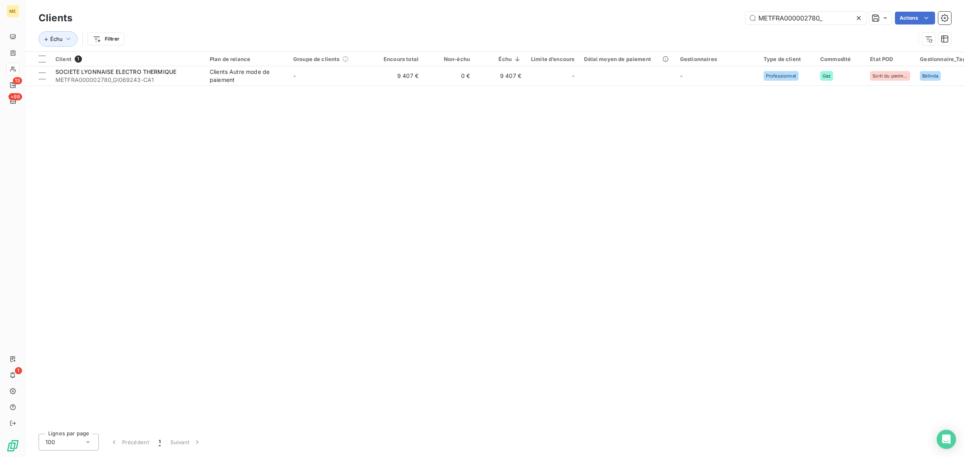
drag, startPoint x: 826, startPoint y: 15, endPoint x: 650, endPoint y: 15, distance: 176.0
click at [667, 15] on div "METFRA000002780_ Actions" at bounding box center [516, 18] width 869 height 13
type input "METFRA000003449"
click at [360, 66] on div at bounding box center [330, 66] width 84 height 0
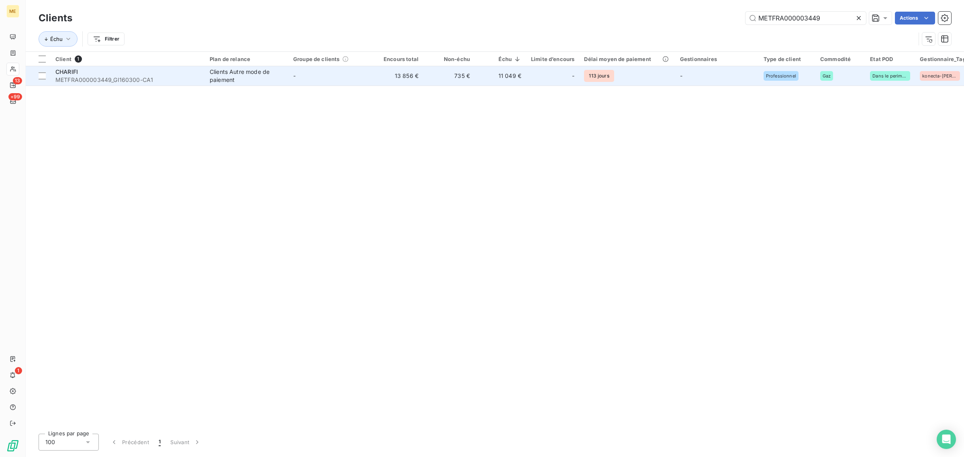
click at [361, 71] on td "-" at bounding box center [330, 75] width 84 height 19
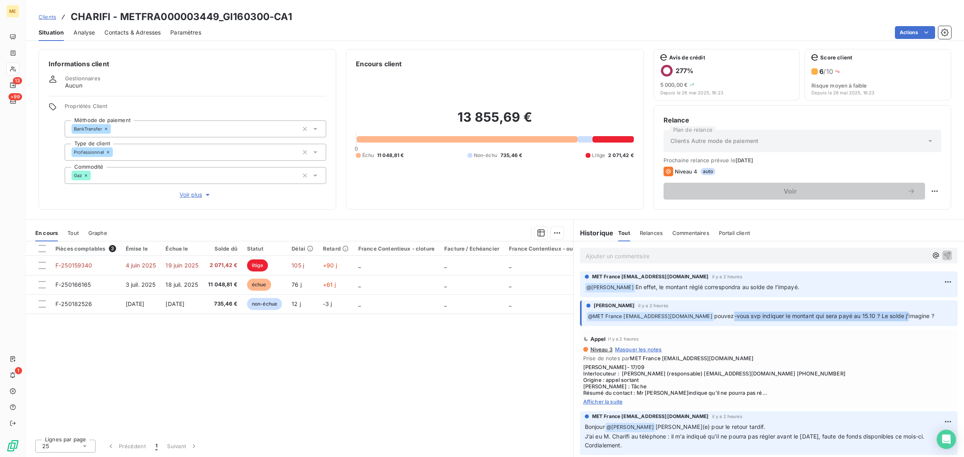
drag, startPoint x: 732, startPoint y: 318, endPoint x: 838, endPoint y: 304, distance: 107.7
click at [906, 315] on span "pouvez-vous svp indiquer le montant qui sera payé au 15.10 ? Le solde j'imagine…" at bounding box center [824, 316] width 220 height 7
drag, startPoint x: 745, startPoint y: 286, endPoint x: 756, endPoint y: 284, distance: 11.1
click at [763, 288] on span "En effet, le montant réglé correspondra au solde de l’impayé." at bounding box center [718, 287] width 164 height 7
